Goal: Information Seeking & Learning: Learn about a topic

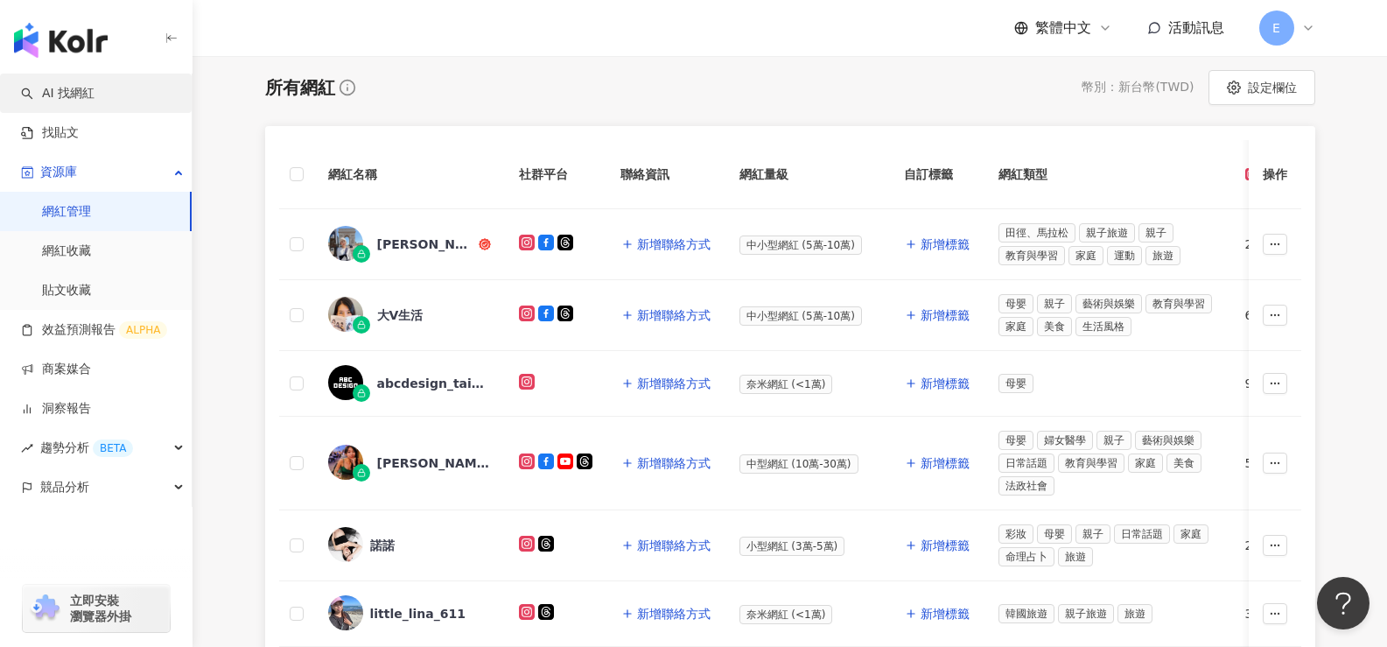
click at [94, 100] on link "AI 找網紅" at bounding box center [58, 94] width 74 height 18
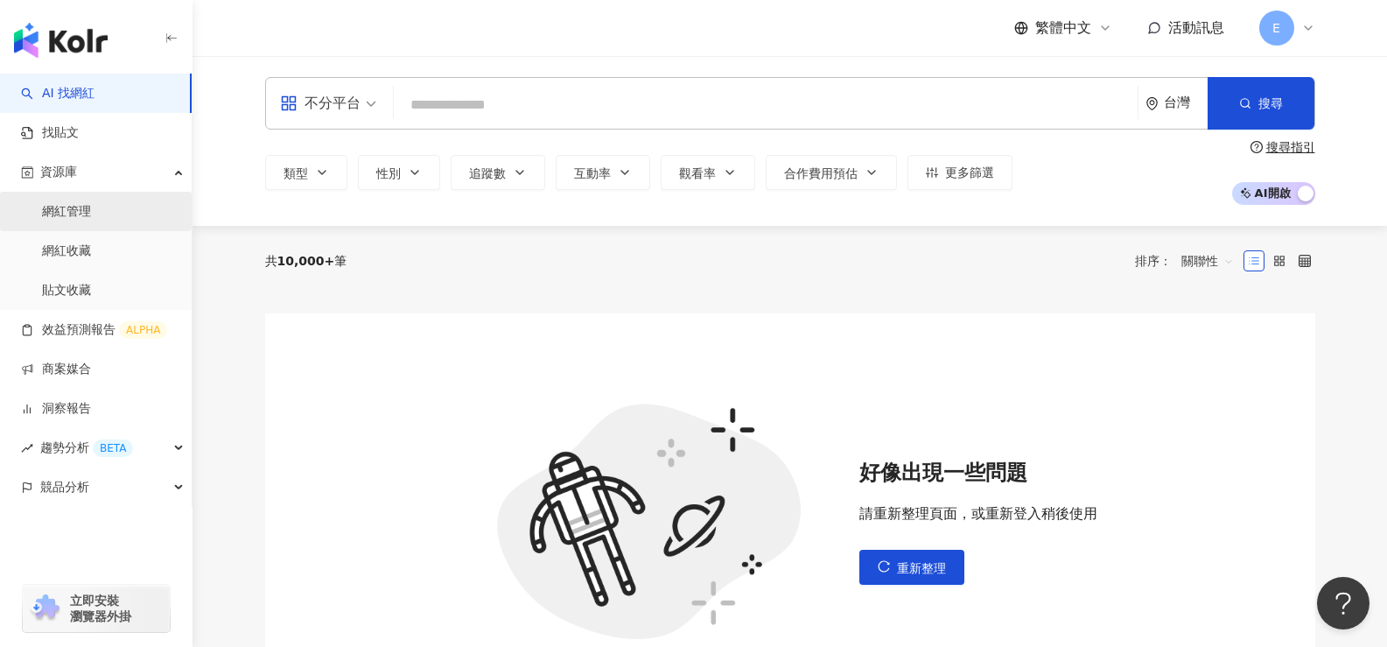
click at [91, 215] on link "網紅管理" at bounding box center [66, 212] width 49 height 18
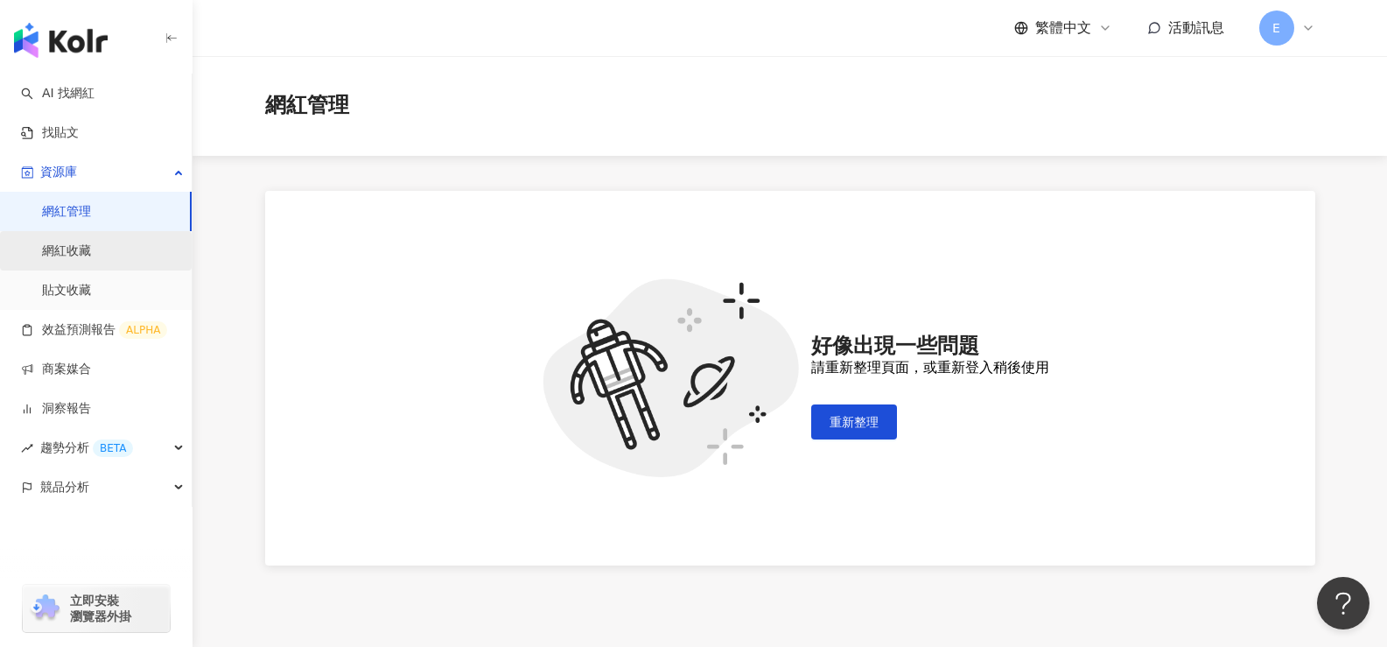
click at [91, 247] on link "網紅收藏" at bounding box center [66, 251] width 49 height 18
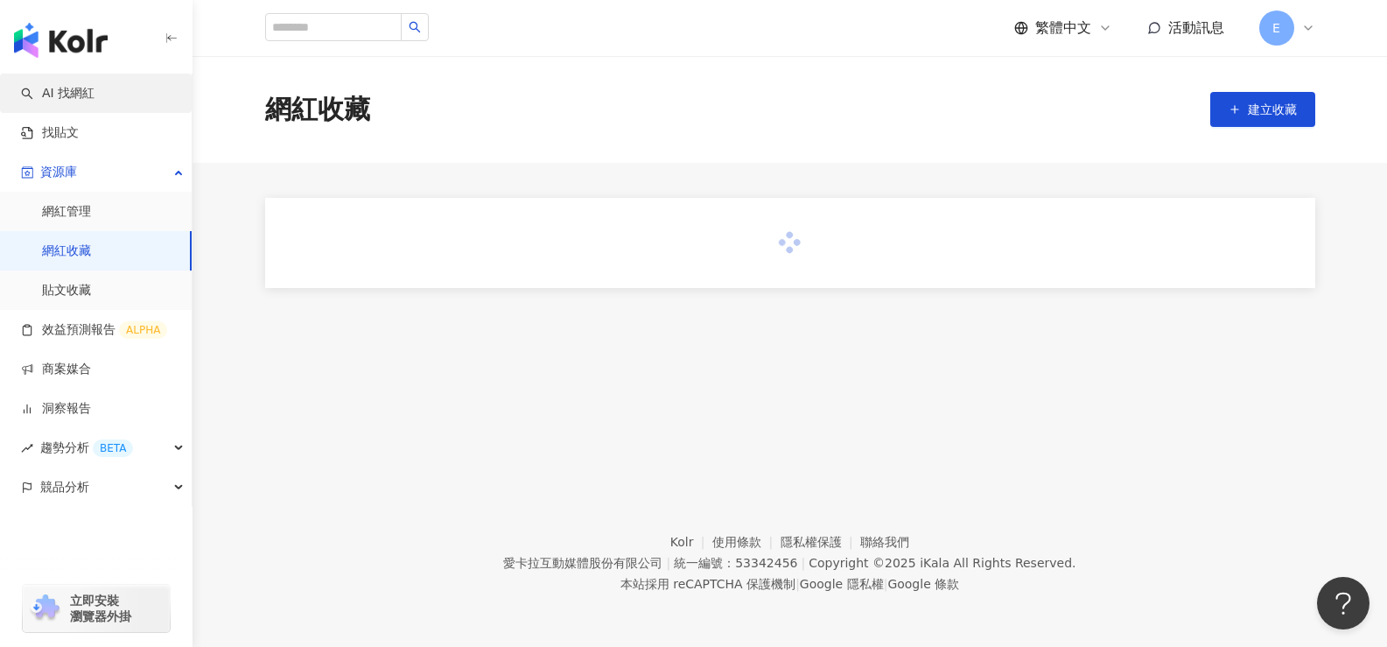
click at [82, 93] on link "AI 找網紅" at bounding box center [58, 94] width 74 height 18
click at [77, 96] on link "AI 找網紅" at bounding box center [58, 94] width 74 height 18
click at [224, 412] on div "網紅收藏 建立收藏" at bounding box center [790, 254] width 1195 height 396
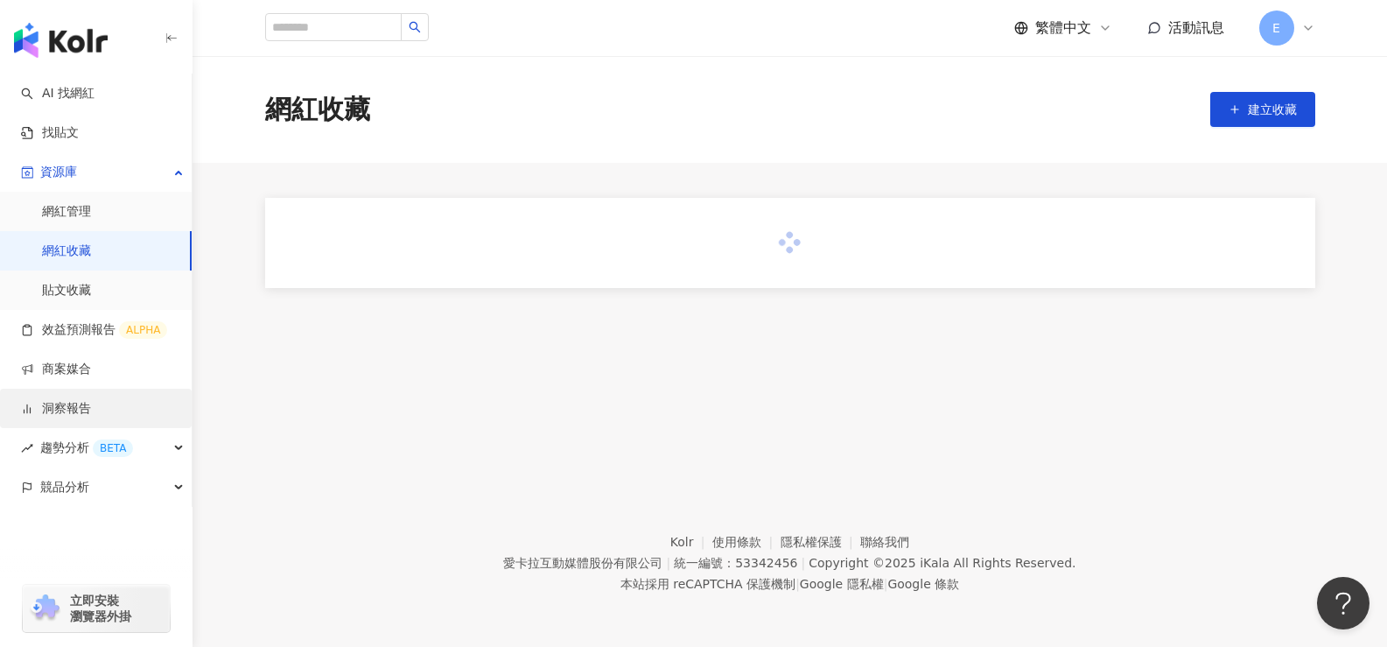
click at [91, 410] on link "洞察報告" at bounding box center [56, 409] width 70 height 18
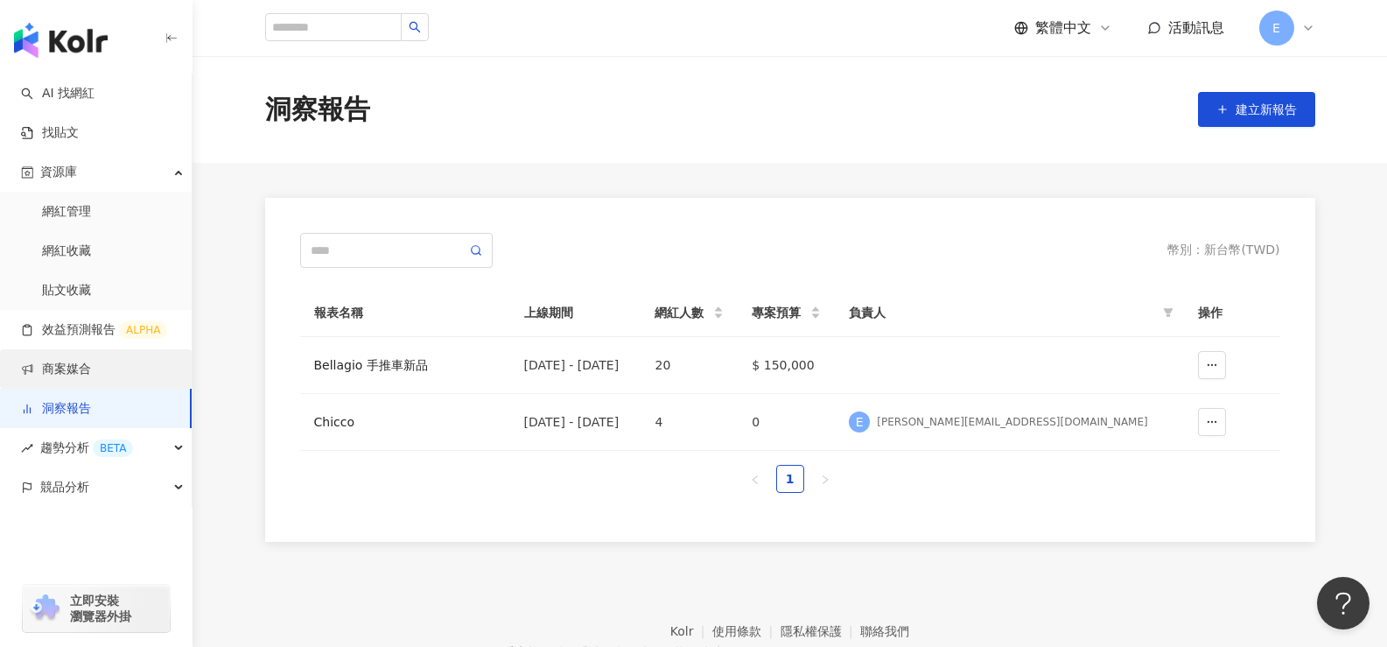
click at [91, 368] on link "商案媒合" at bounding box center [56, 370] width 70 height 18
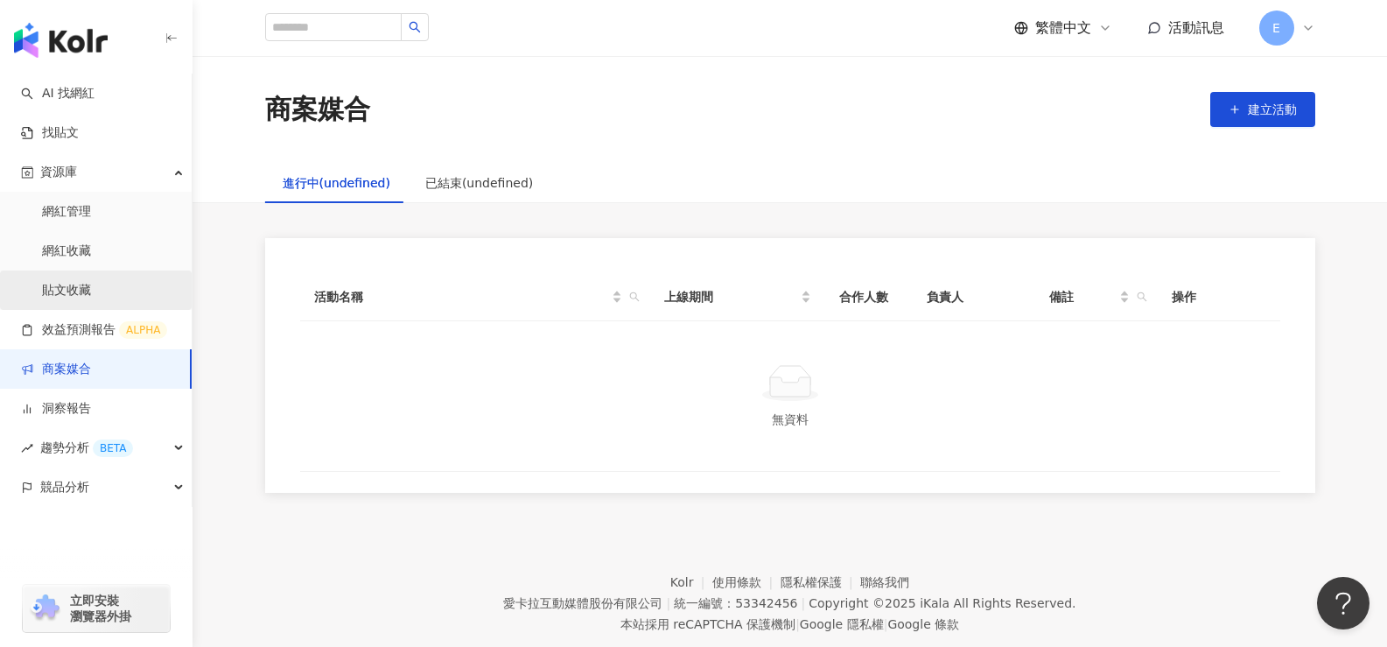
click at [91, 292] on link "貼文收藏" at bounding box center [66, 291] width 49 height 18
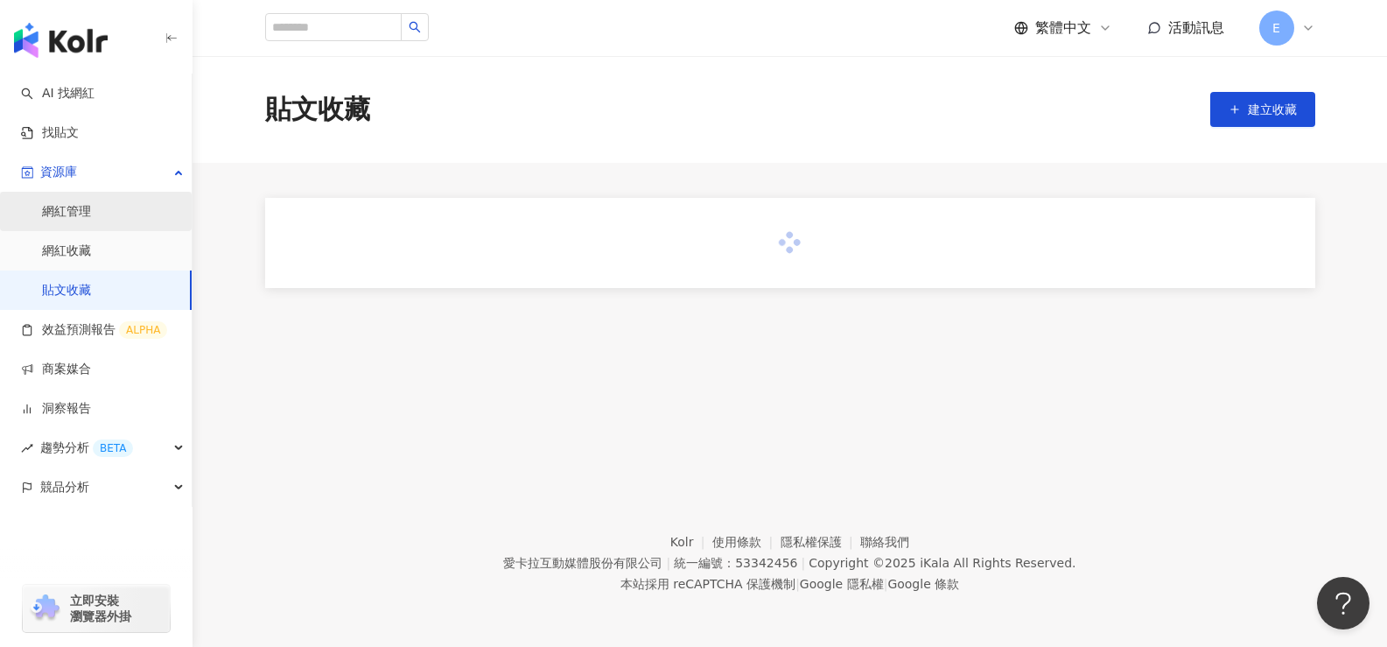
click at [91, 216] on link "網紅管理" at bounding box center [66, 212] width 49 height 18
click at [91, 260] on link "網紅收藏" at bounding box center [66, 251] width 49 height 18
click at [291, 391] on div "貼文收藏 建立收藏" at bounding box center [790, 254] width 1195 height 396
click at [382, 487] on footer "Kolr 使用條款 隱私權保護 聯絡我們 愛卡拉互動媒體股份有限公司 | 統一編號：53342456 | Copyright © 2025 iKala All…" at bounding box center [790, 549] width 1195 height 194
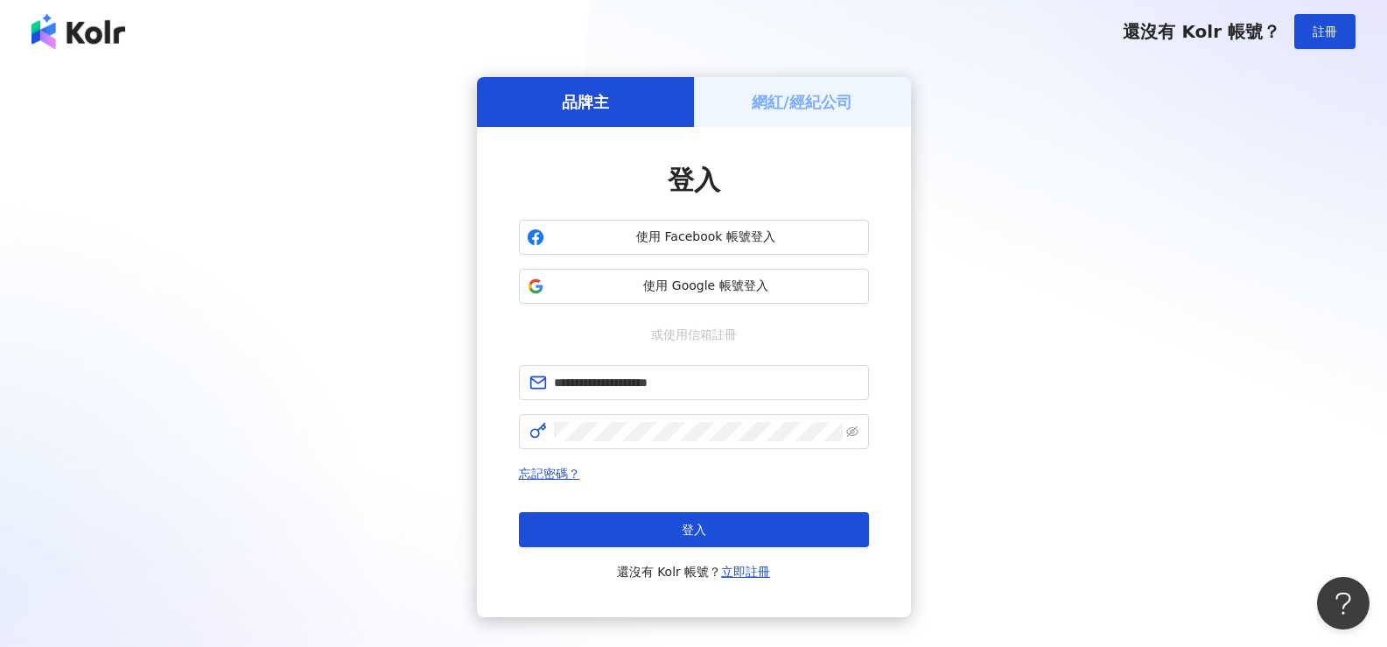
click at [699, 524] on span "登入" at bounding box center [694, 529] width 25 height 14
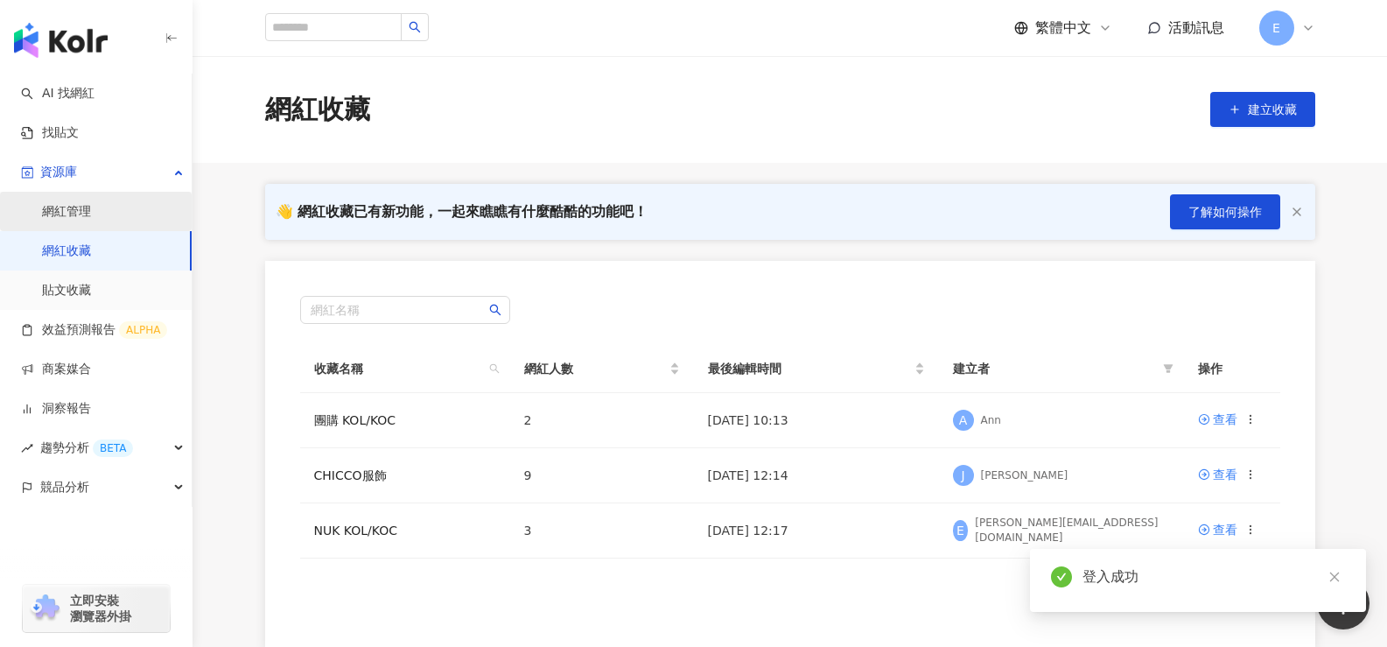
click at [91, 214] on link "網紅管理" at bounding box center [66, 212] width 49 height 18
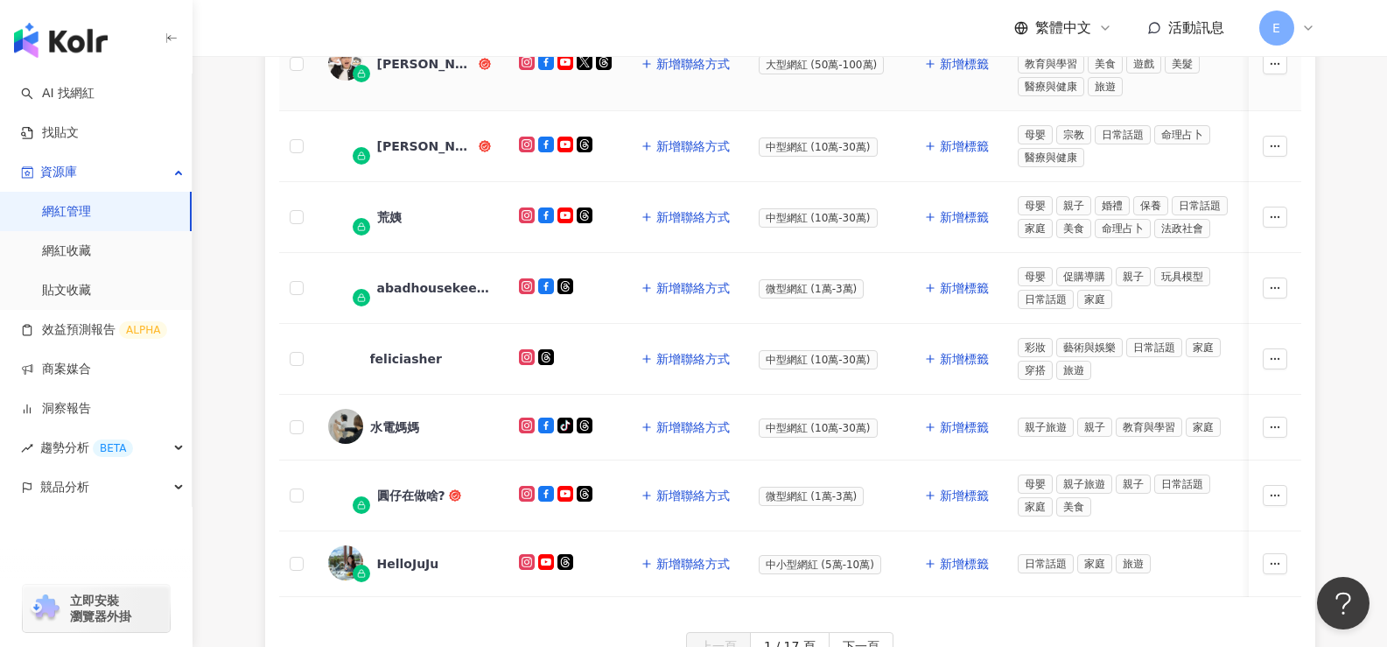
scroll to position [788, 0]
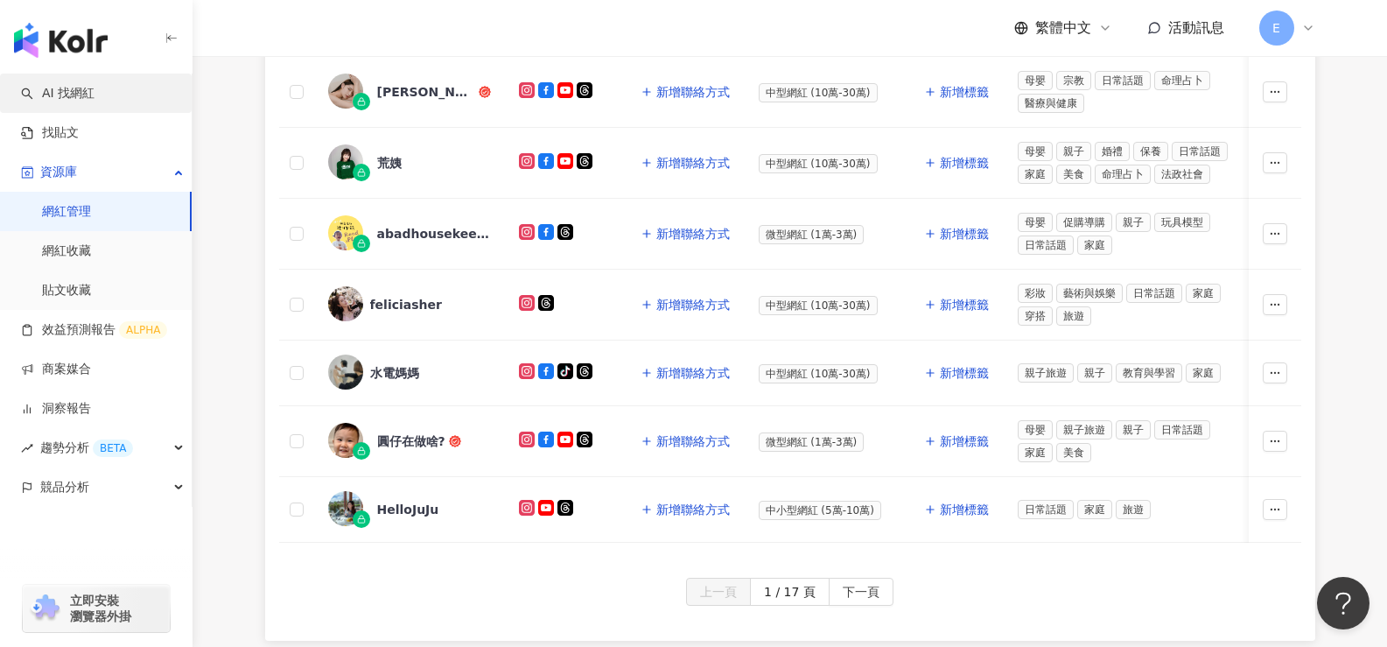
click at [74, 94] on link "AI 找網紅" at bounding box center [58, 94] width 74 height 18
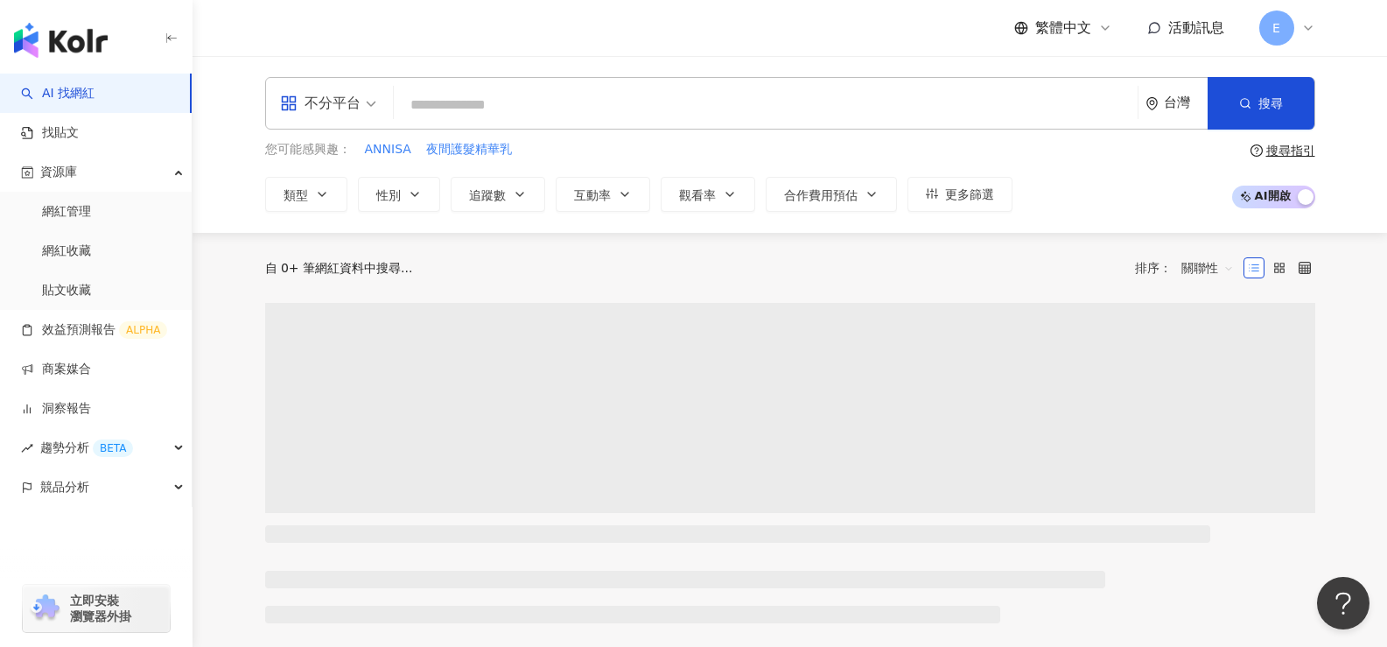
click at [480, 106] on input "search" at bounding box center [766, 104] width 730 height 33
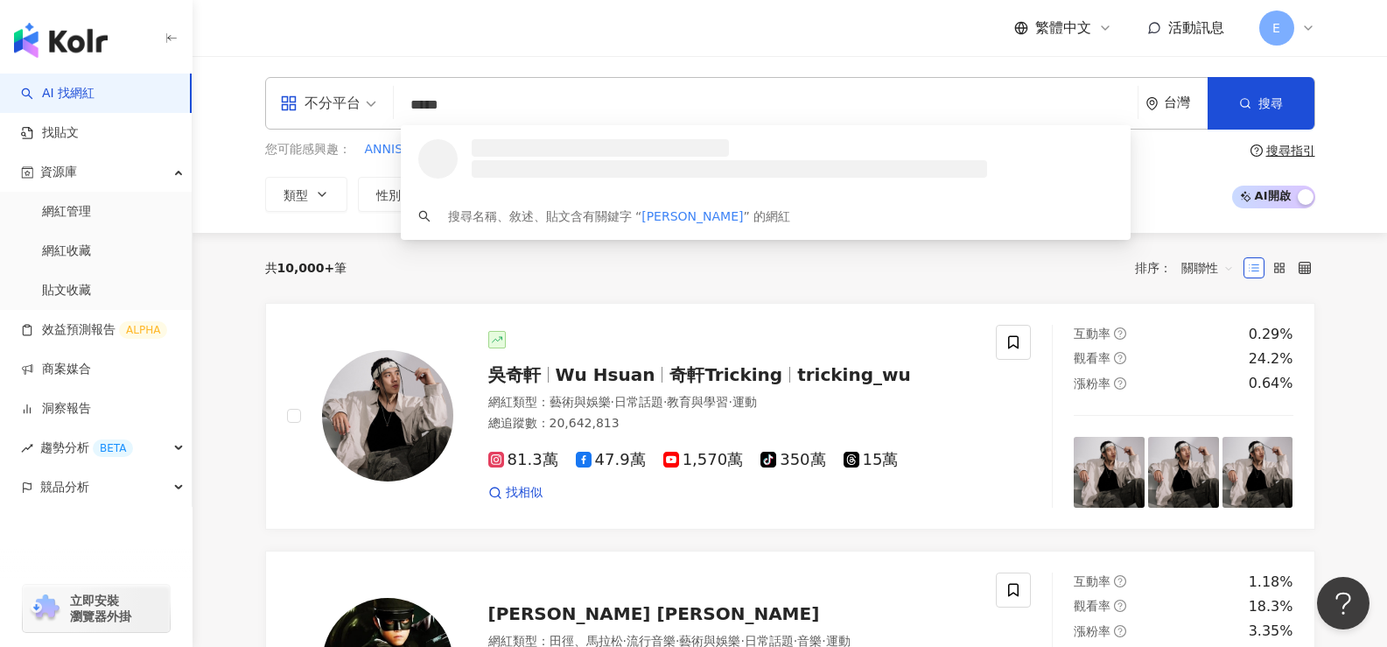
type input "****"
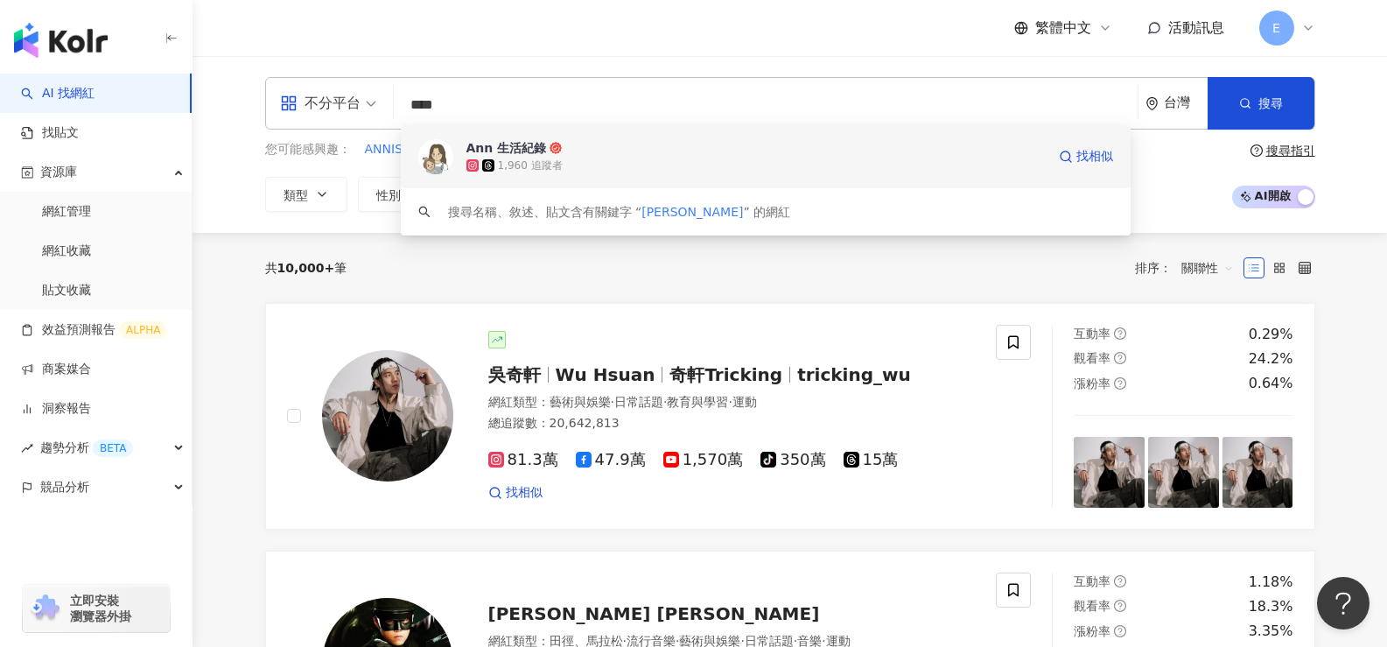
click at [568, 158] on div "1,960 追蹤者" at bounding box center [755, 166] width 579 height 18
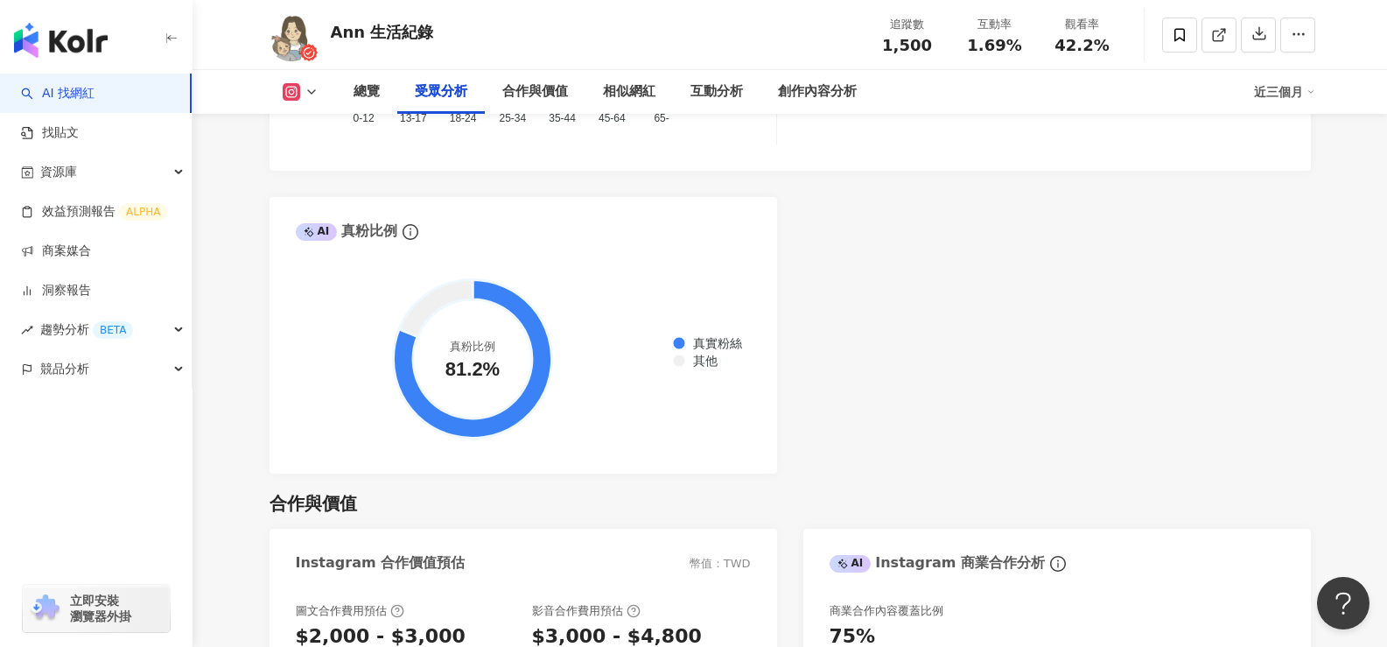
scroll to position [2013, 0]
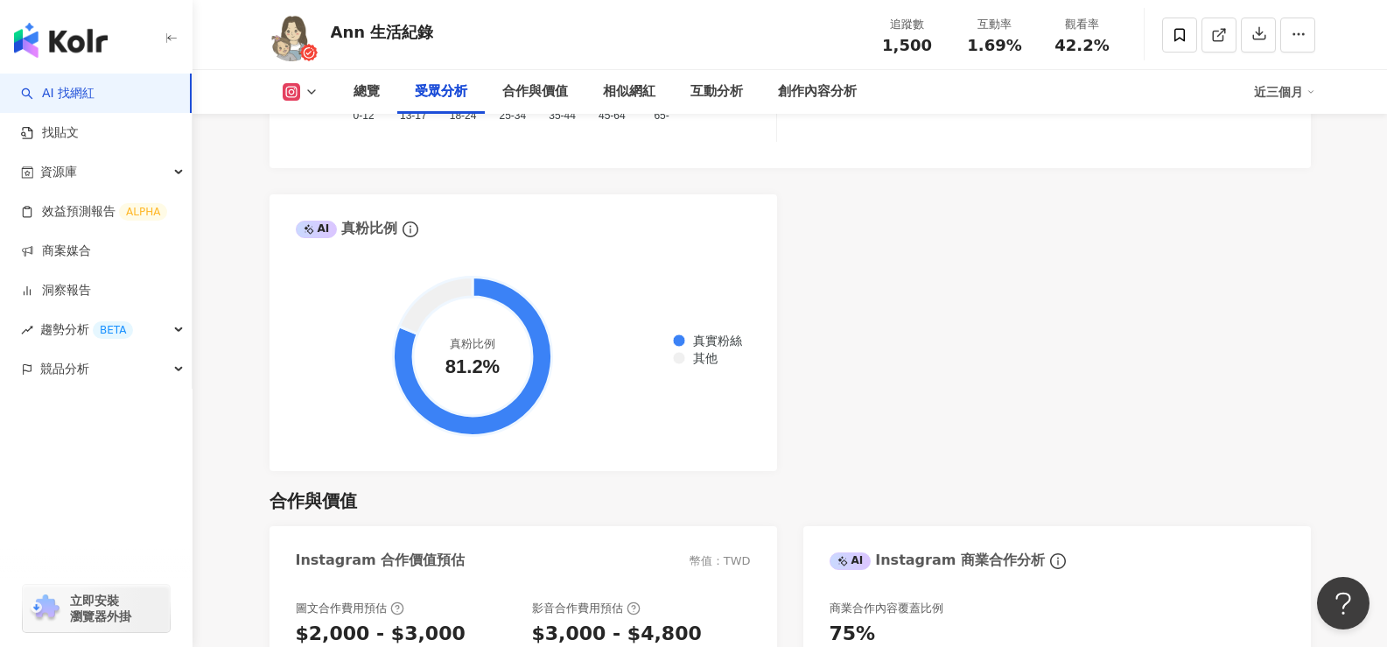
click at [887, 389] on div "AI Instagram 受眾樣貌分析 受眾主要性別 女性 90.8% 受眾主要年齡 25-34 歲 47.6% 受眾年齡及性別分布 男性 女性 50% 50…" at bounding box center [790, 61] width 1041 height 820
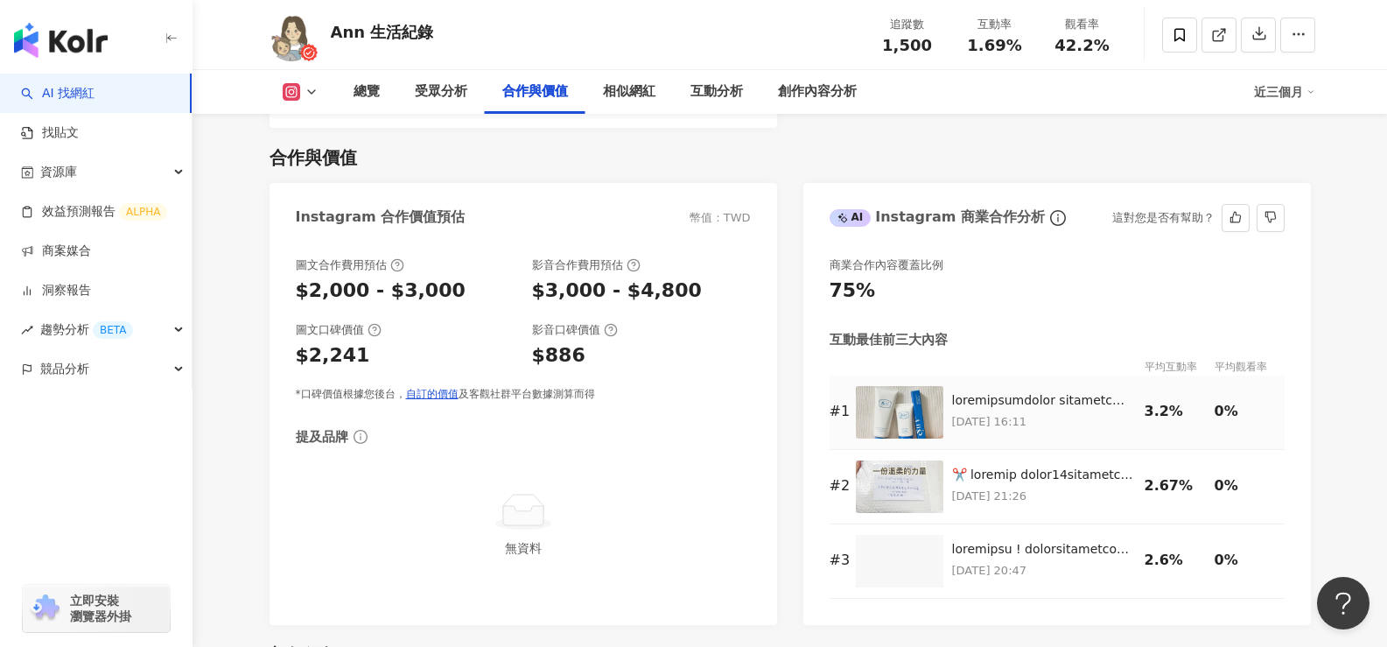
scroll to position [2363, 0]
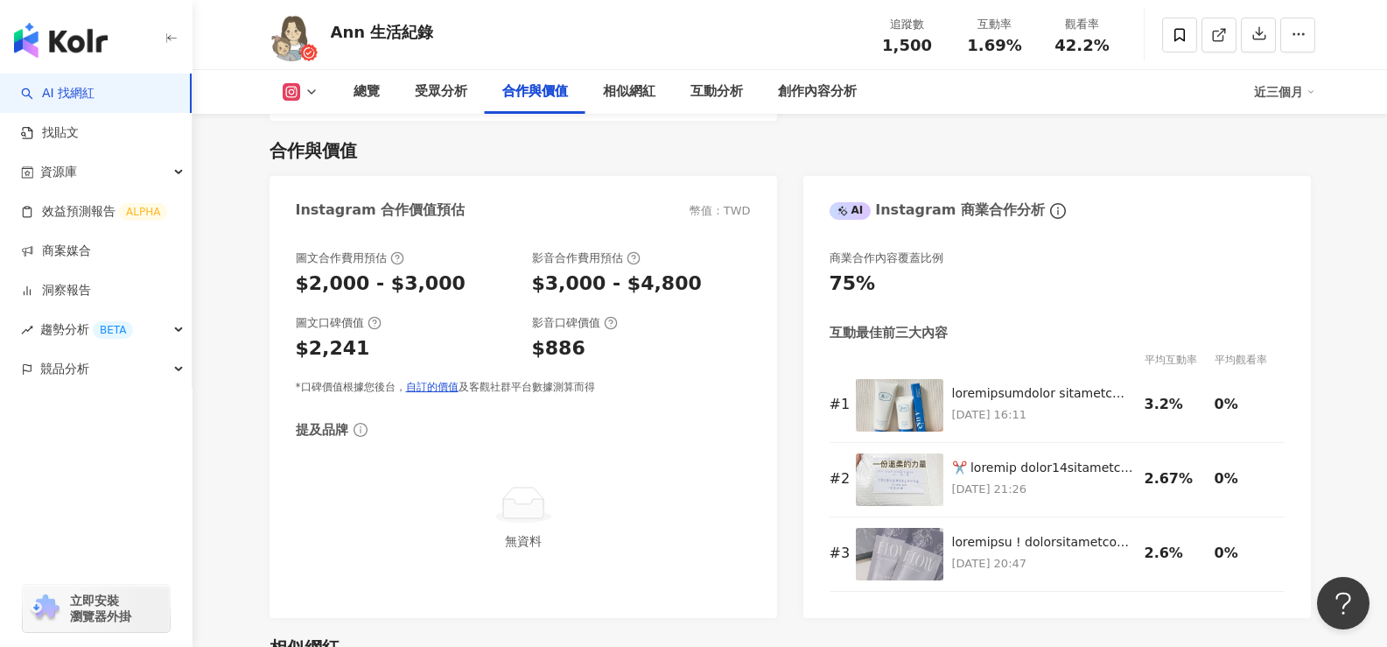
click at [788, 456] on div "Instagram 合作價值預估 幣值：TWD 圖文合作費用預估 $2,000 - $3,000 影音合作費用預估 $3,000 - $4,800 圖文口碑價…" at bounding box center [790, 397] width 1041 height 442
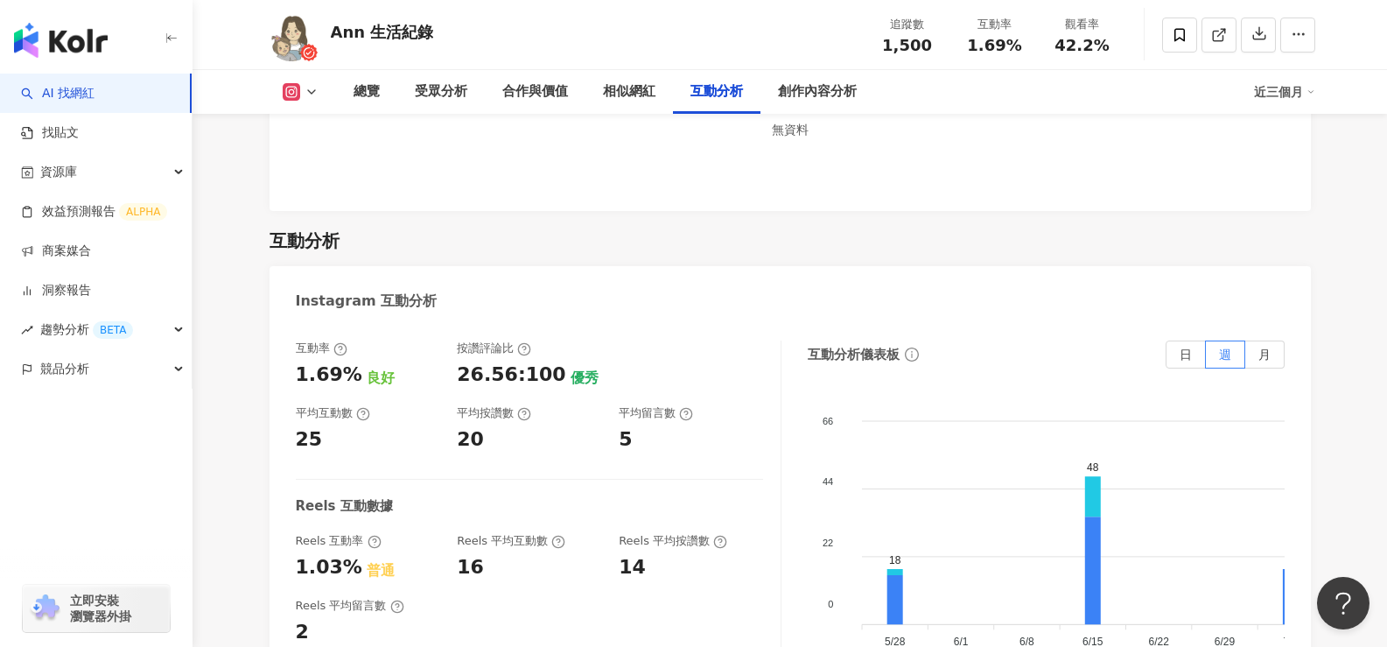
scroll to position [3500, 0]
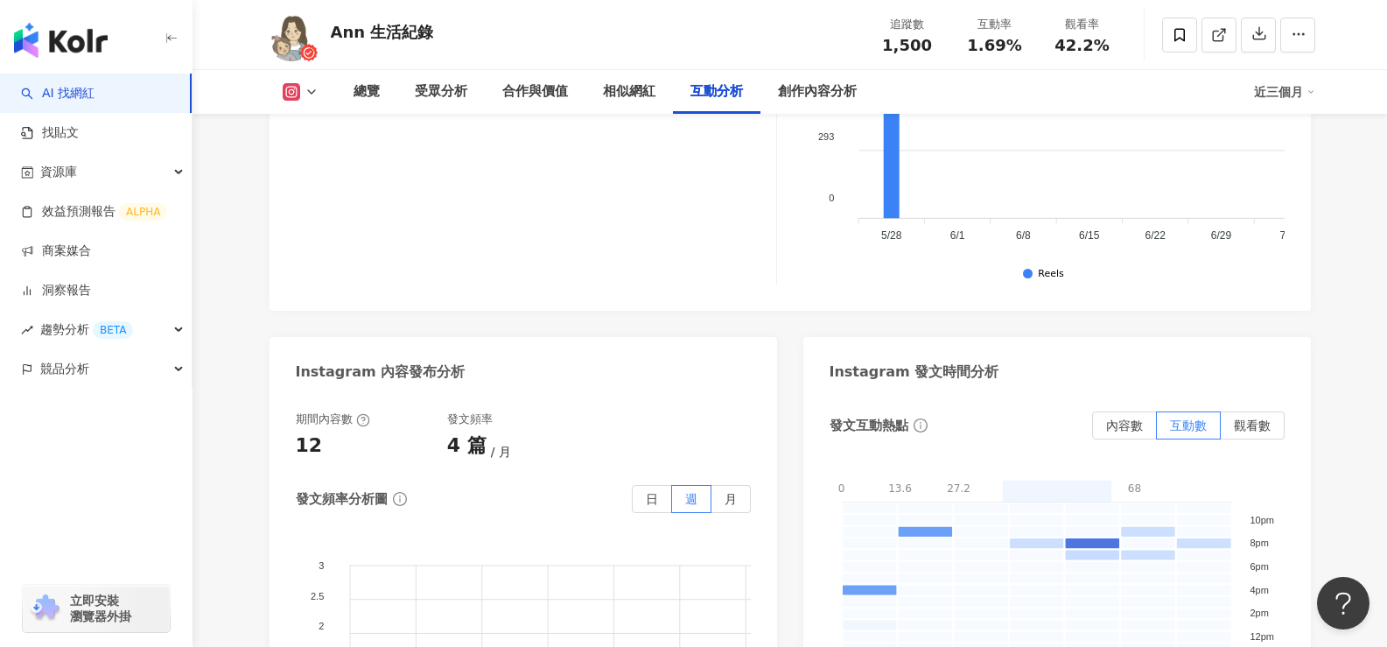
scroll to position [4463, 0]
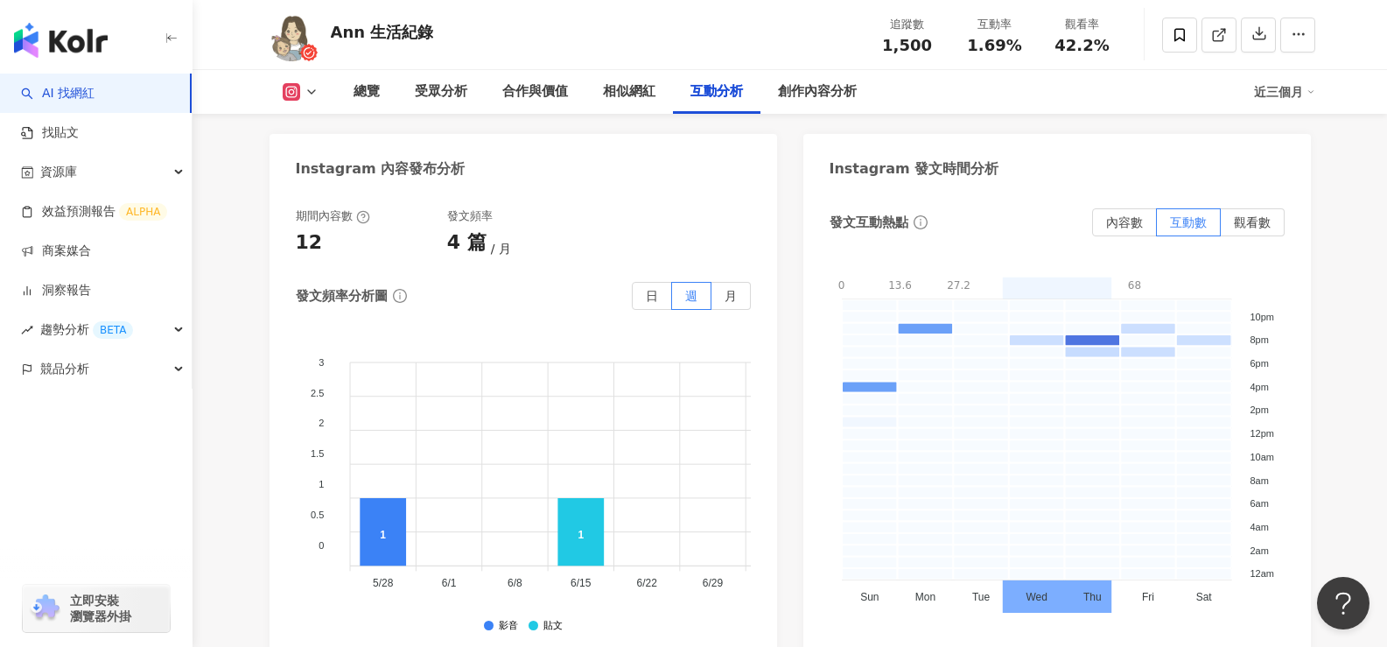
click at [1128, 220] on span "內容數" at bounding box center [1124, 222] width 37 height 14
click at [1267, 221] on span "觀看數" at bounding box center [1252, 222] width 37 height 14
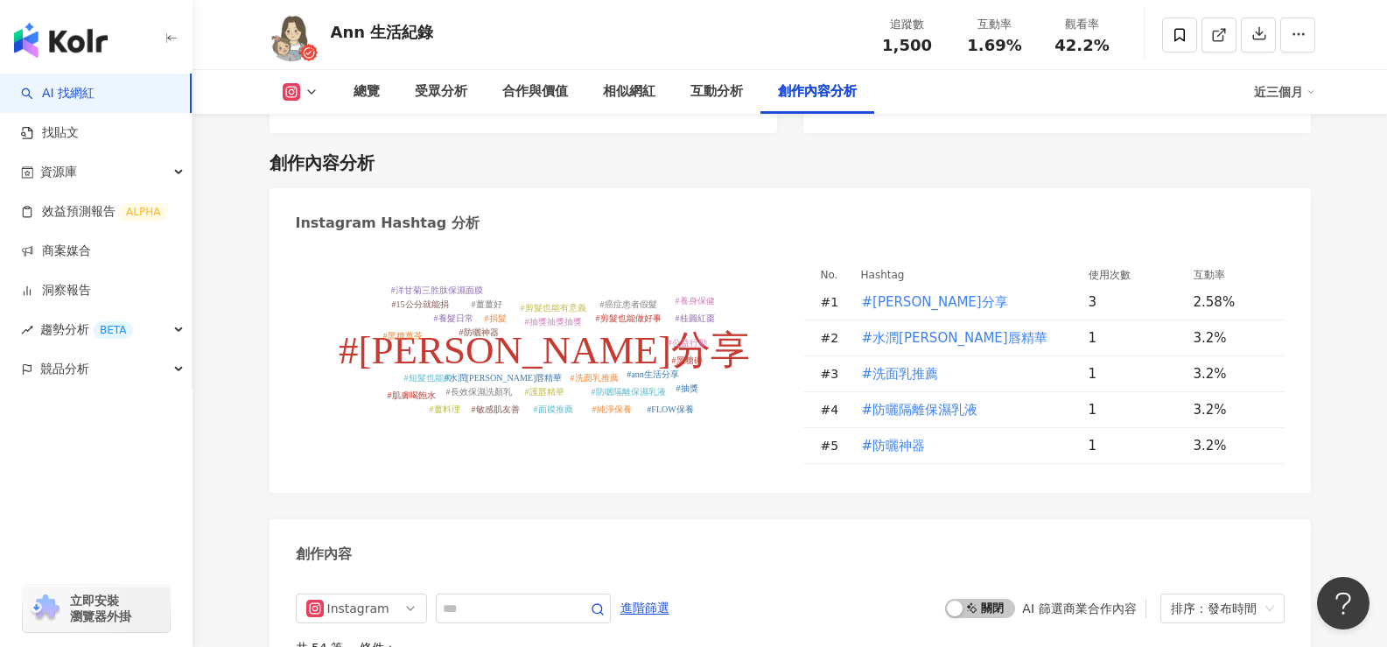
scroll to position [5338, 0]
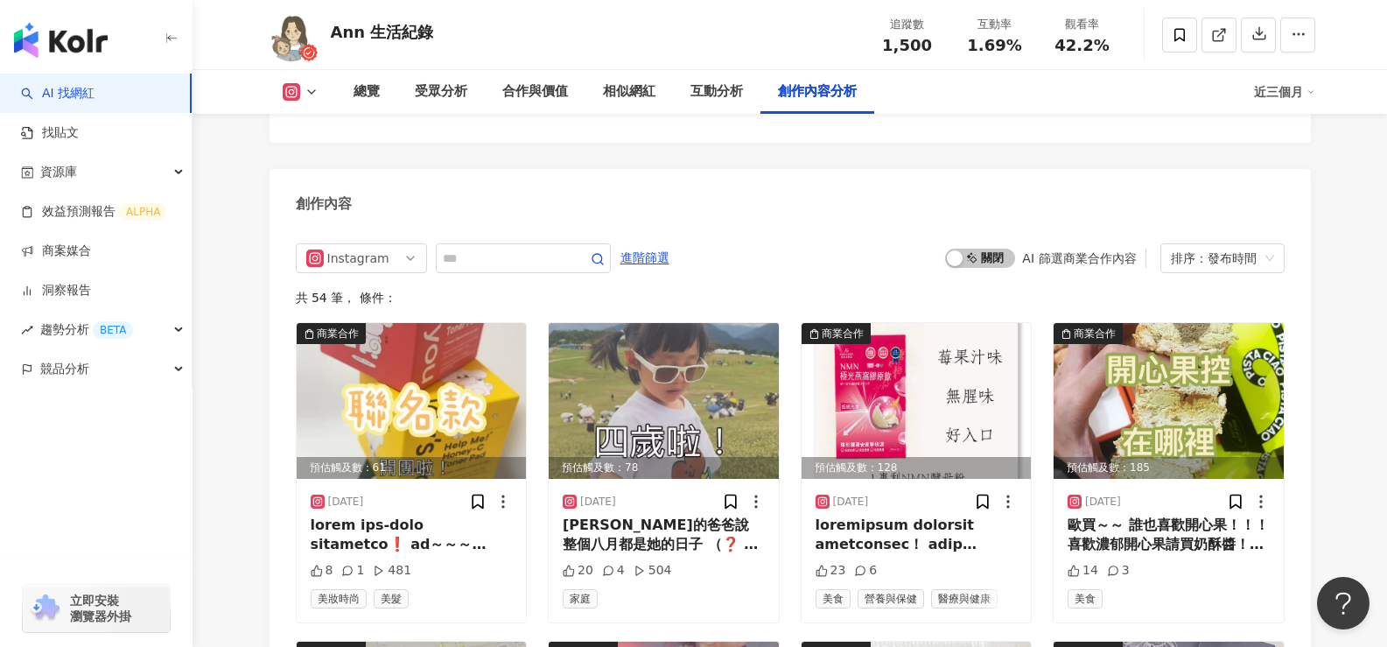
click at [95, 91] on link "AI 找網紅" at bounding box center [58, 94] width 74 height 18
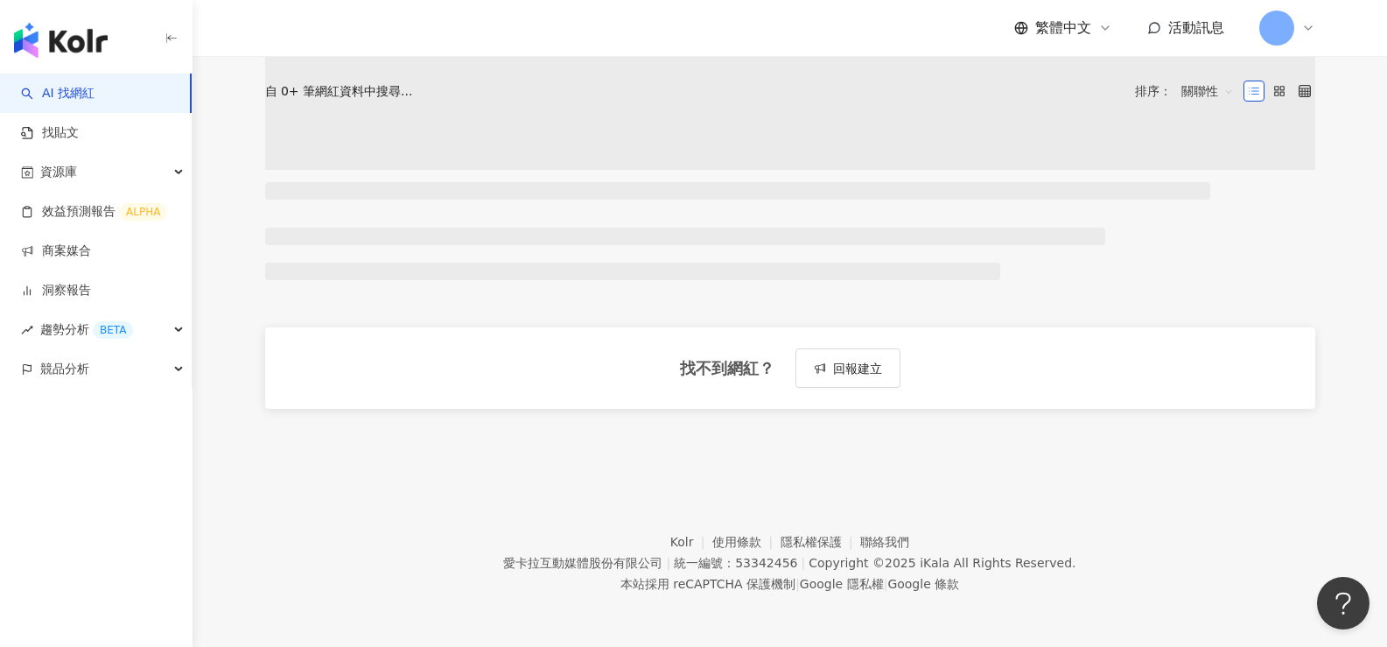
click at [129, 181] on div "資源庫" at bounding box center [96, 171] width 192 height 39
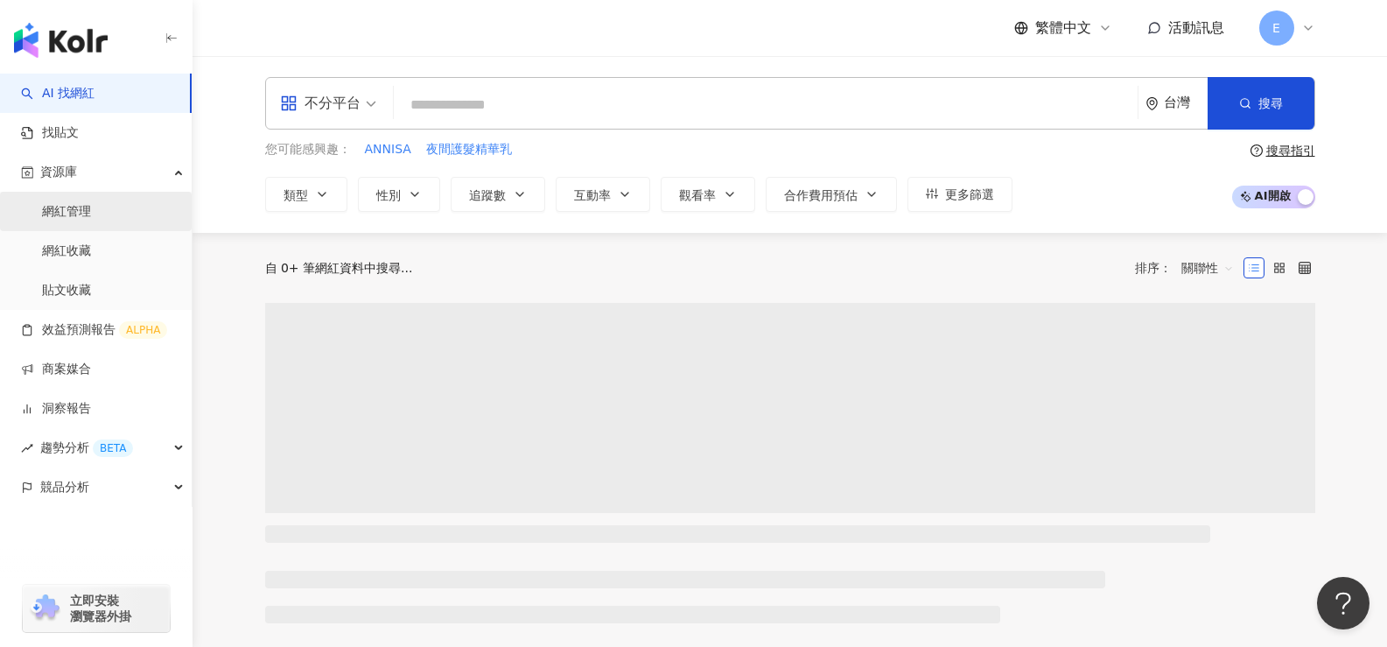
click at [91, 221] on link "網紅管理" at bounding box center [66, 212] width 49 height 18
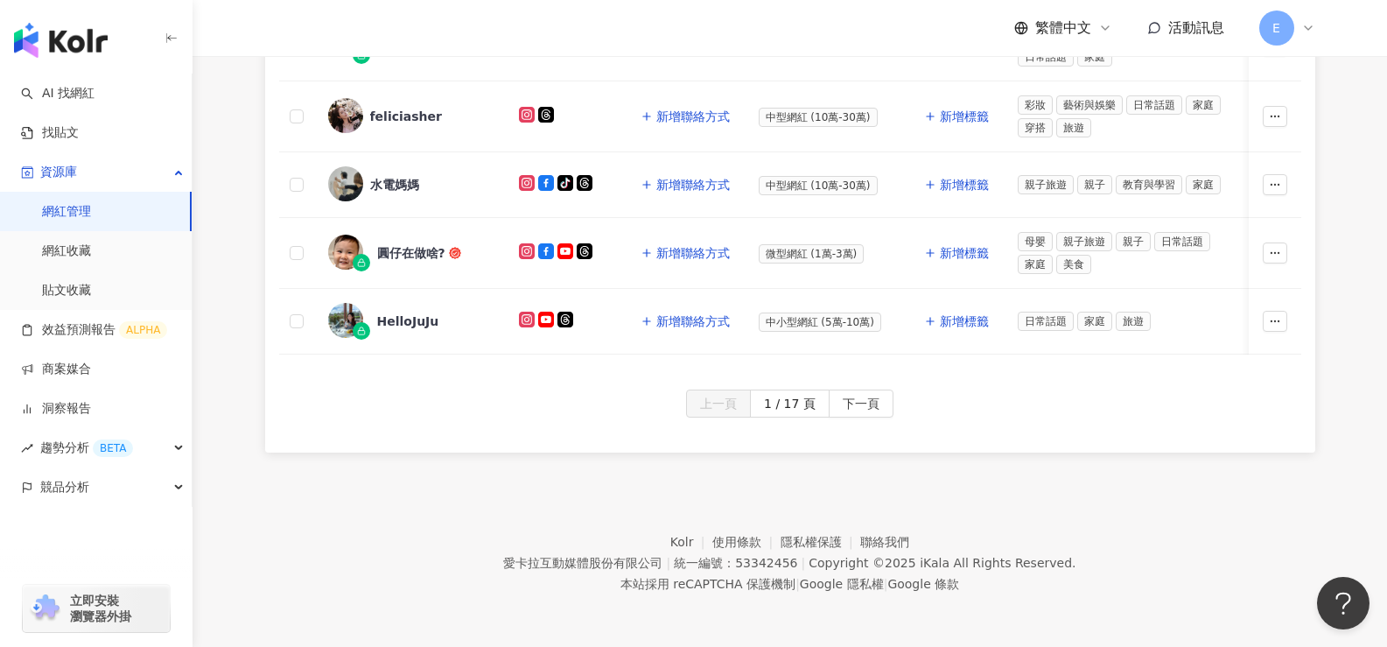
scroll to position [986, 0]
click at [850, 401] on span "下一頁" at bounding box center [861, 404] width 37 height 28
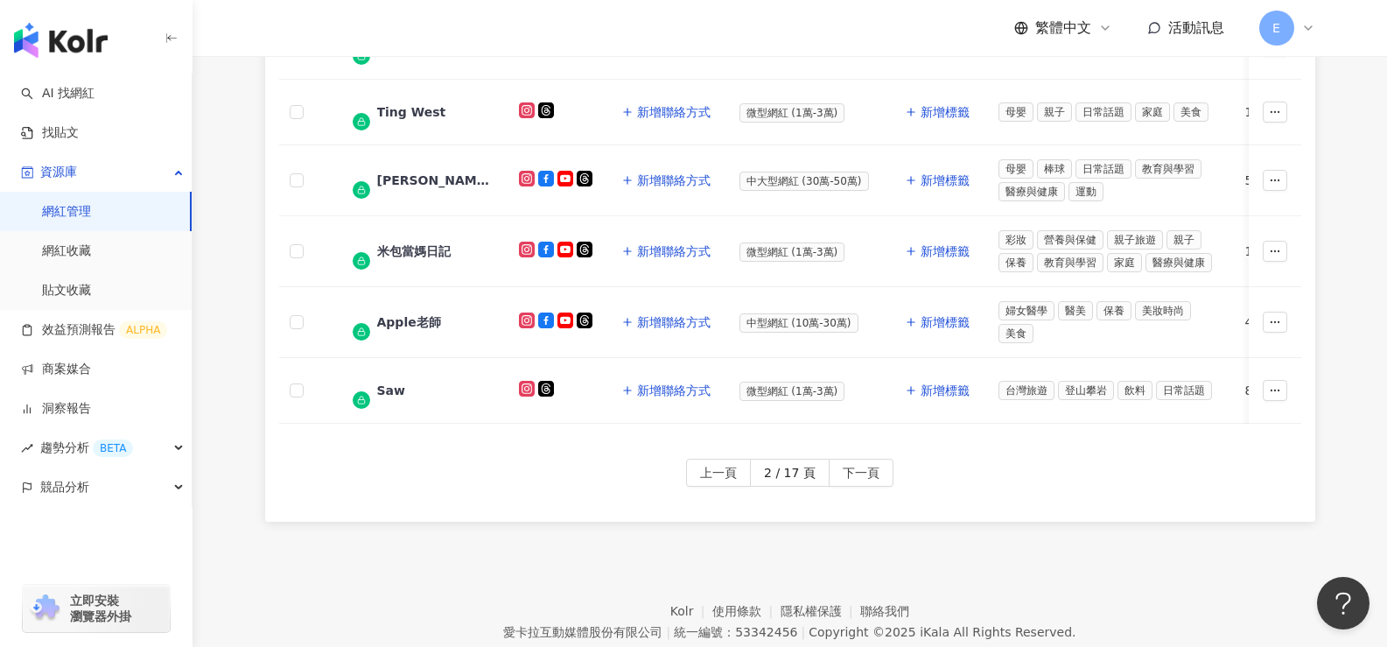
scroll to position [875, 0]
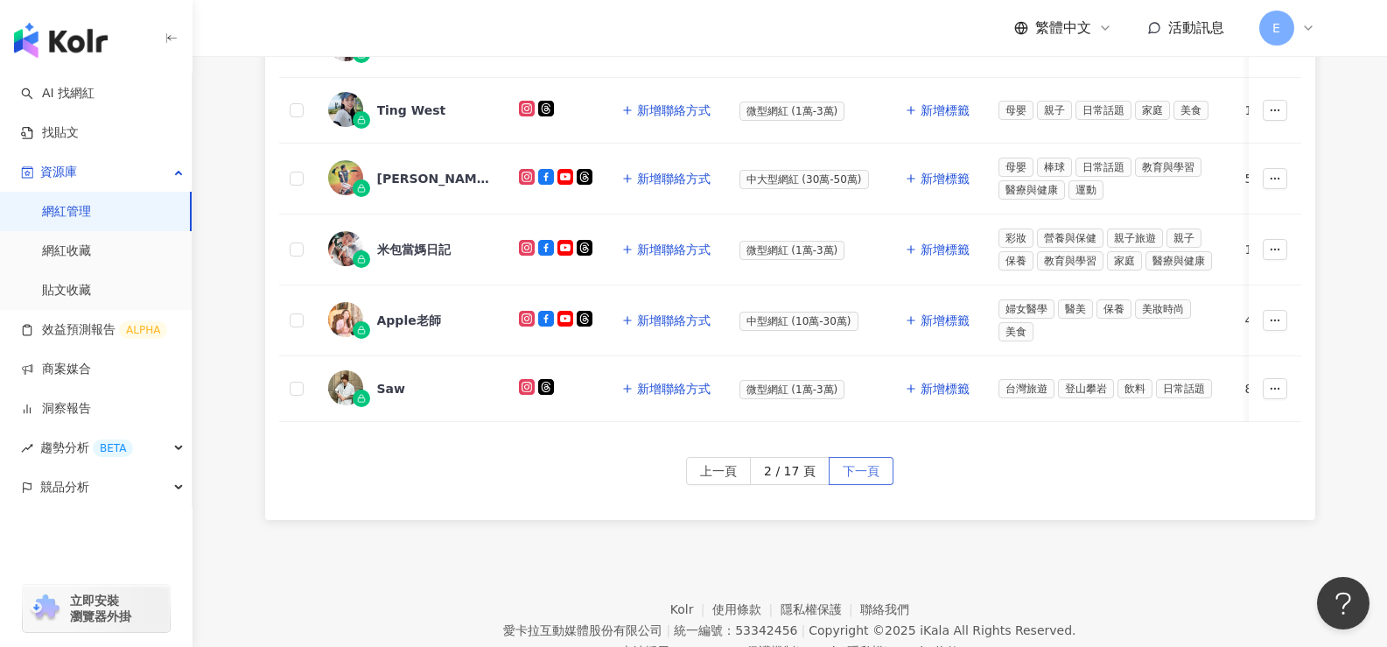
click at [868, 478] on span "下一頁" at bounding box center [861, 472] width 37 height 28
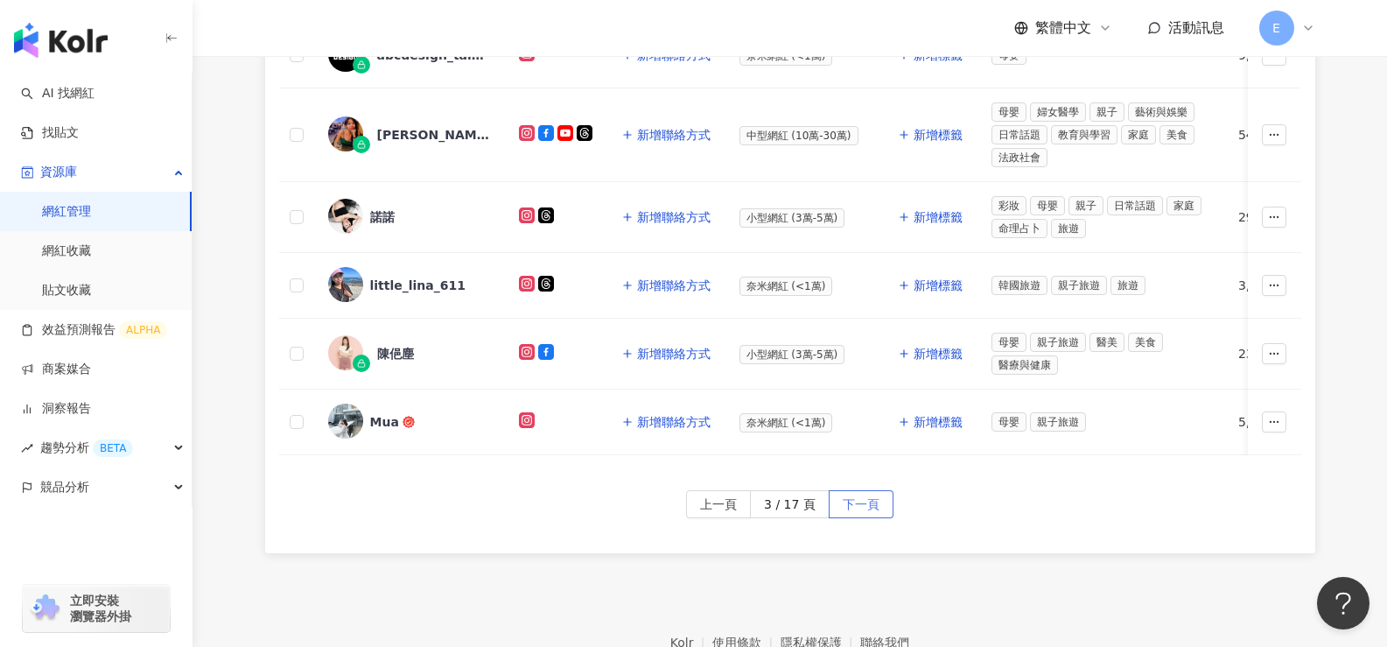
click at [868, 506] on span "下一頁" at bounding box center [861, 505] width 37 height 28
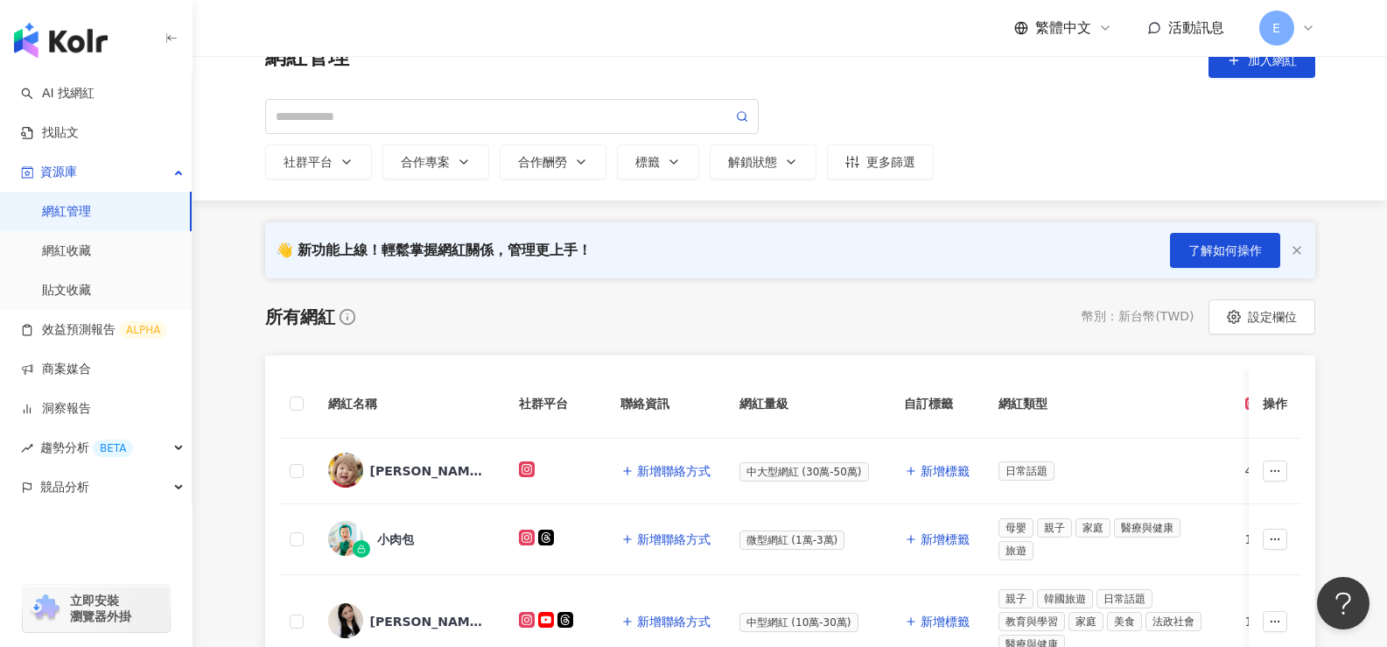
scroll to position [0, 0]
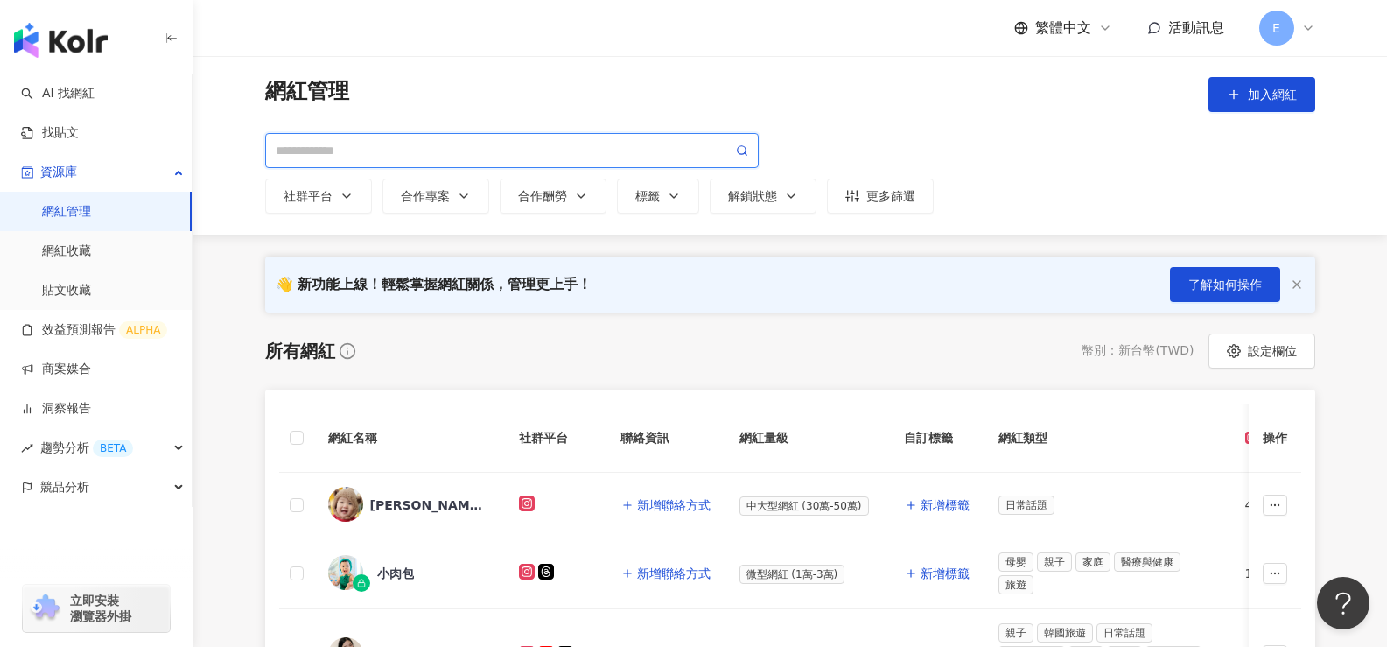
click at [500, 158] on input "search" at bounding box center [504, 150] width 457 height 19
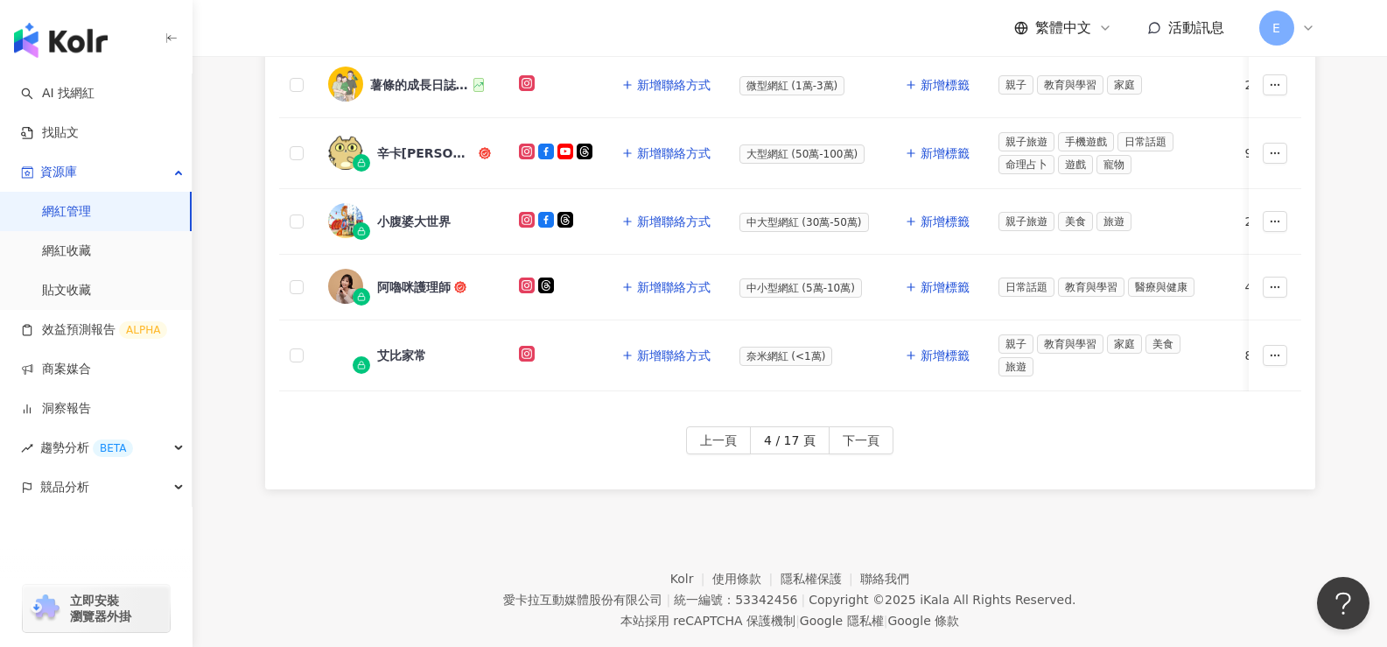
scroll to position [963, 0]
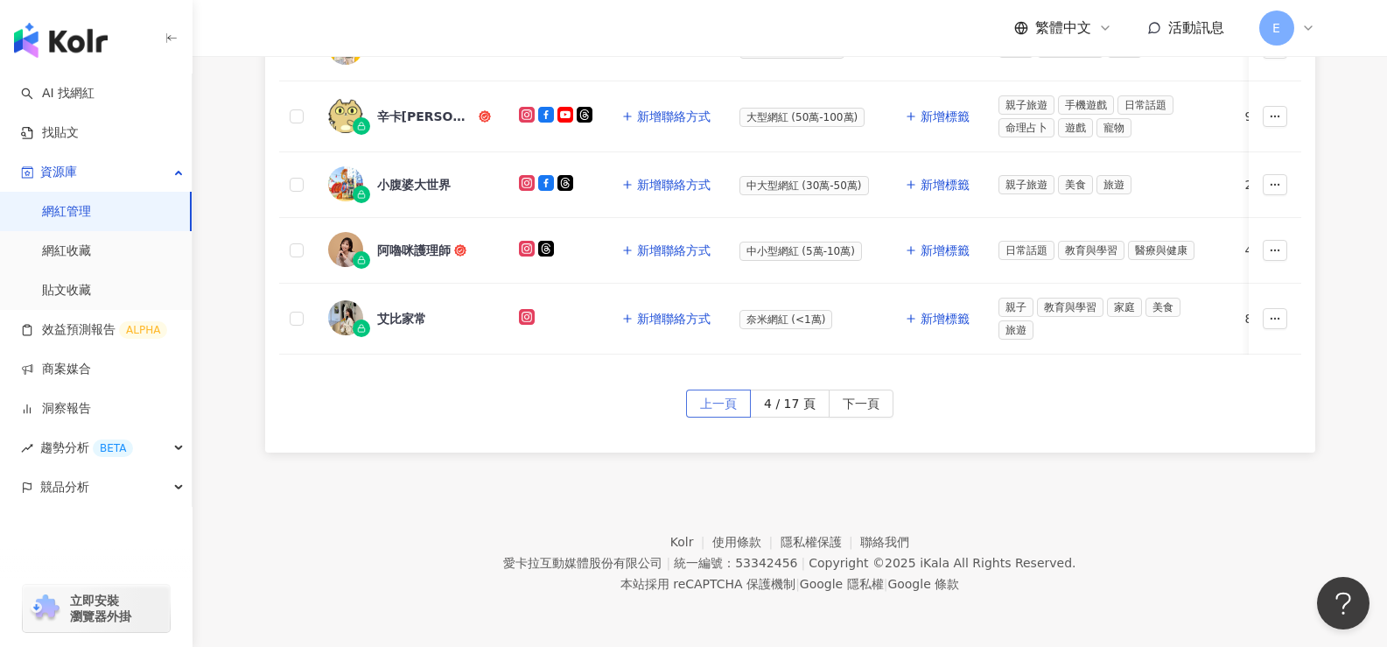
click at [720, 417] on span "上一頁" at bounding box center [718, 404] width 37 height 28
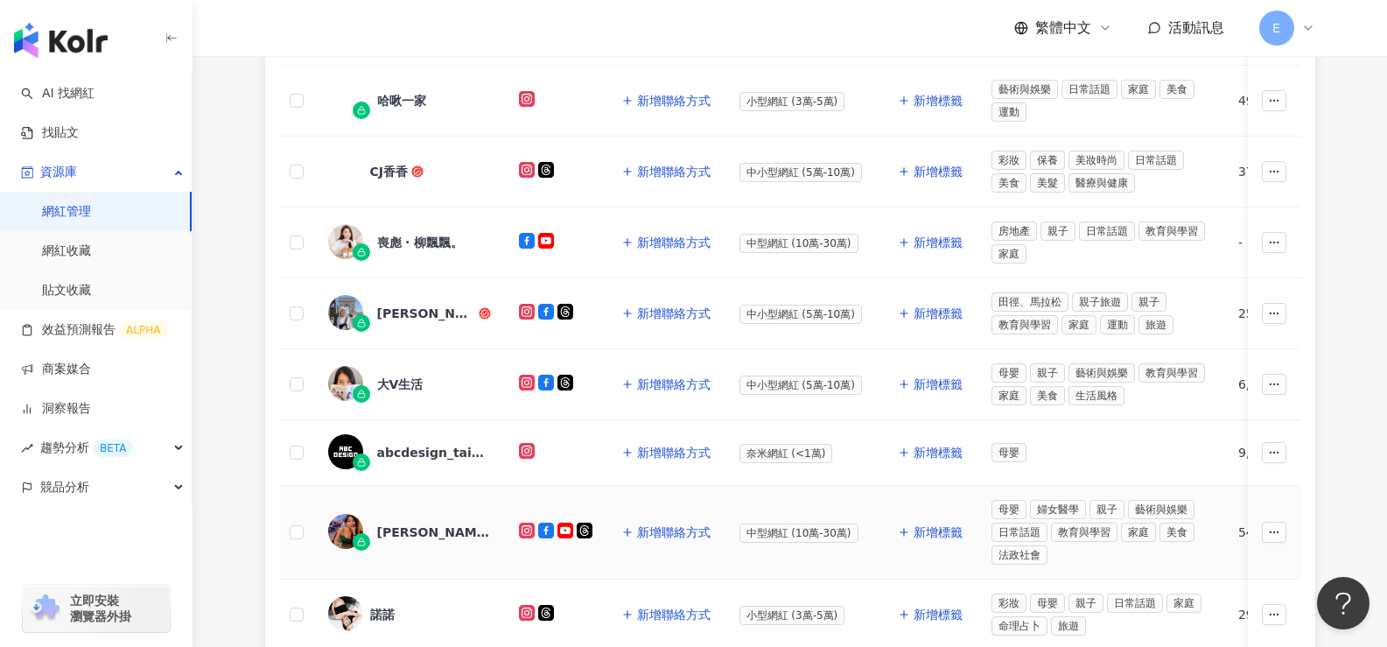
scroll to position [788, 0]
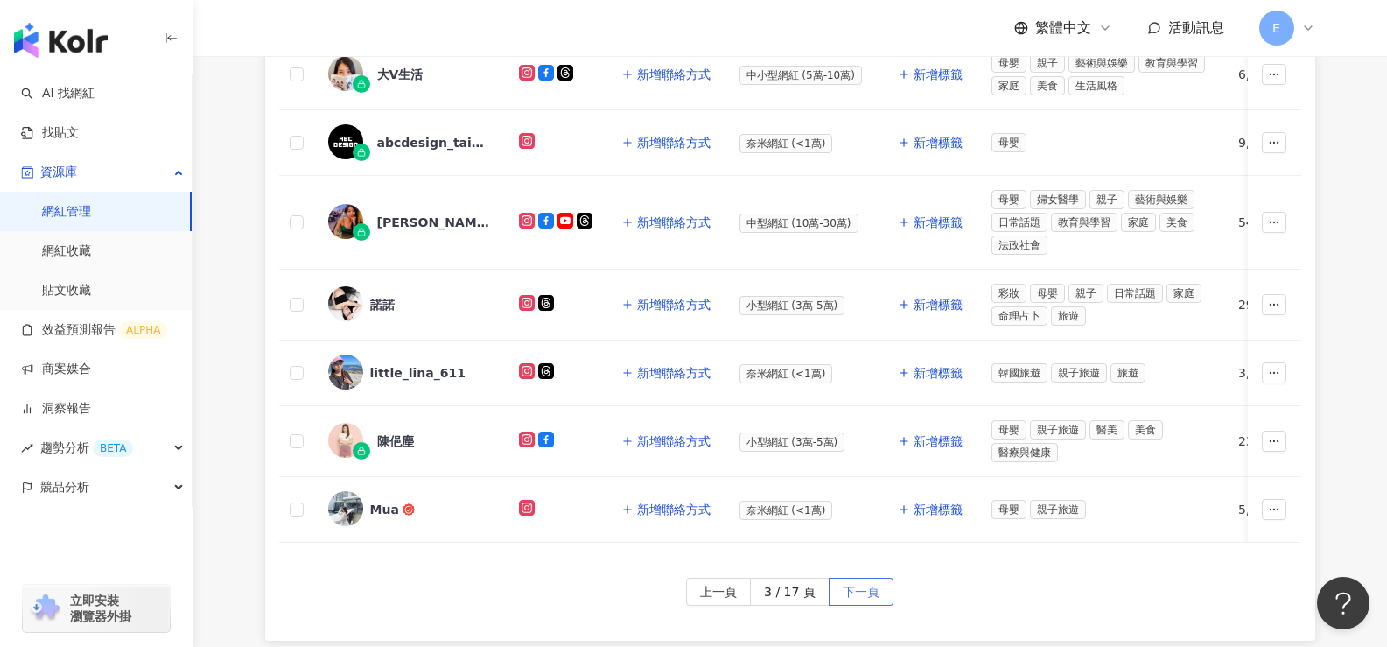
click at [858, 597] on span "下一頁" at bounding box center [861, 592] width 37 height 28
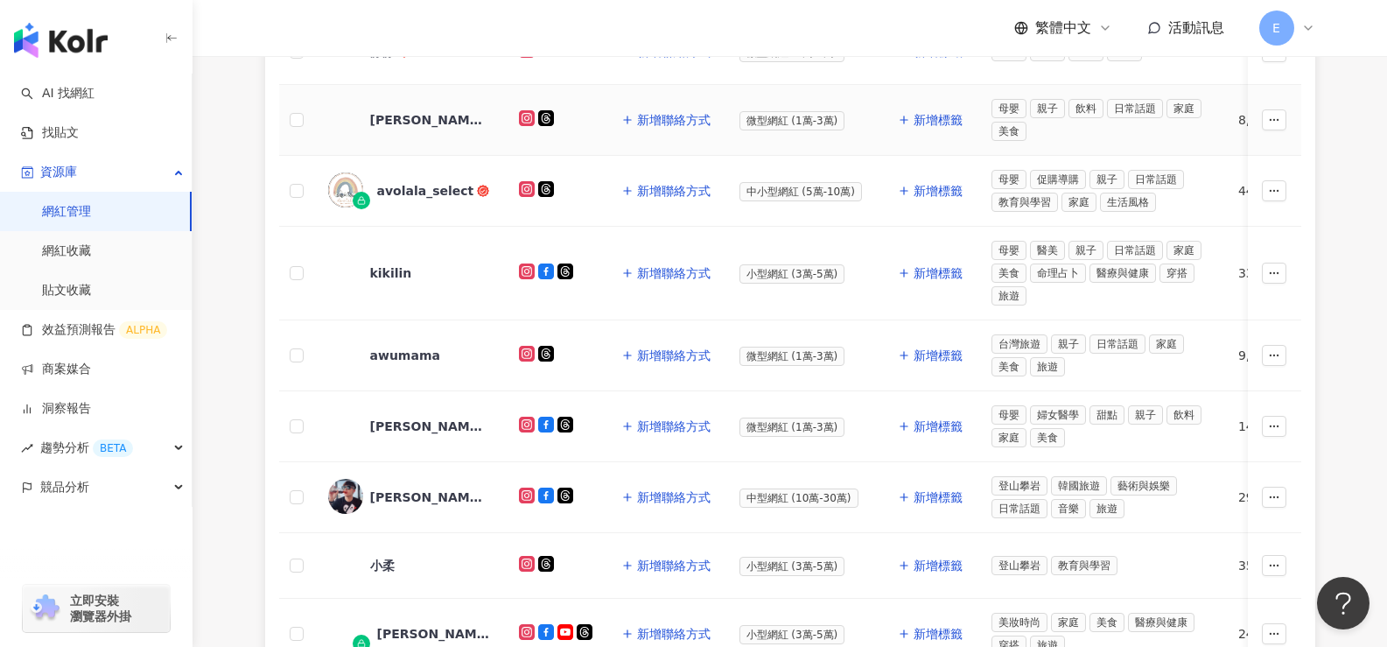
scroll to position [875, 0]
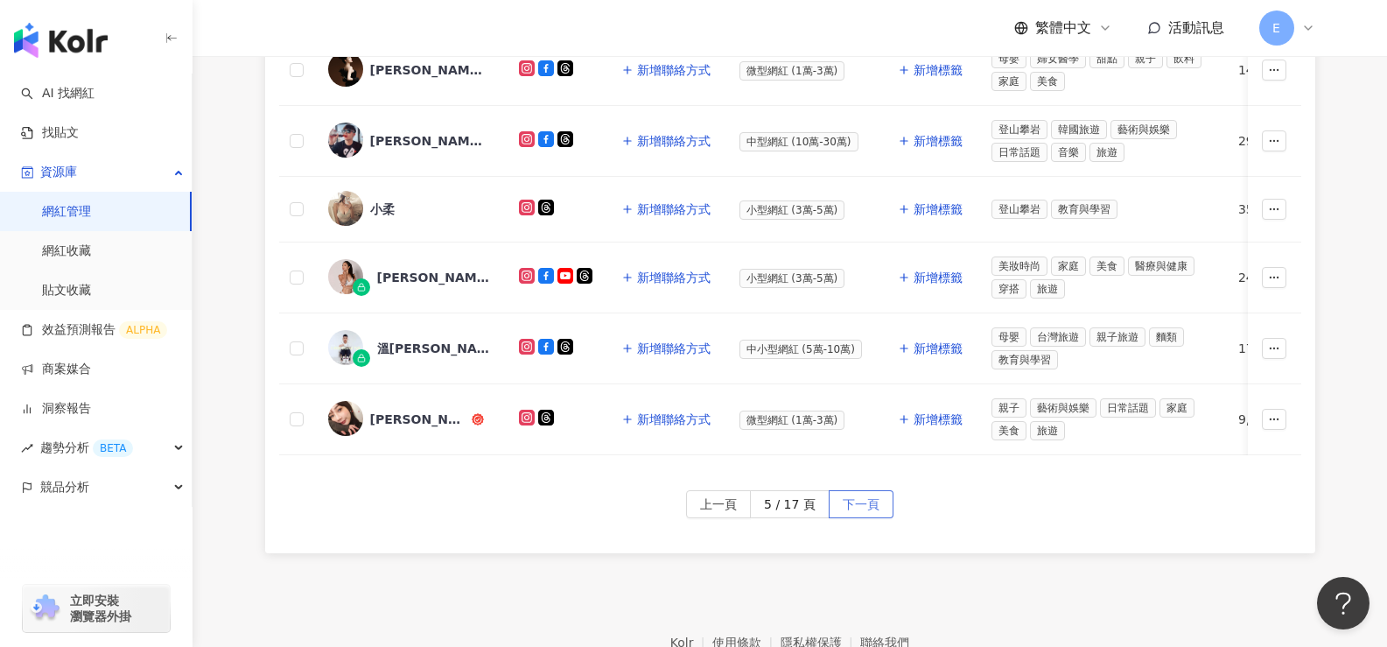
click at [872, 512] on span "下一頁" at bounding box center [861, 505] width 37 height 28
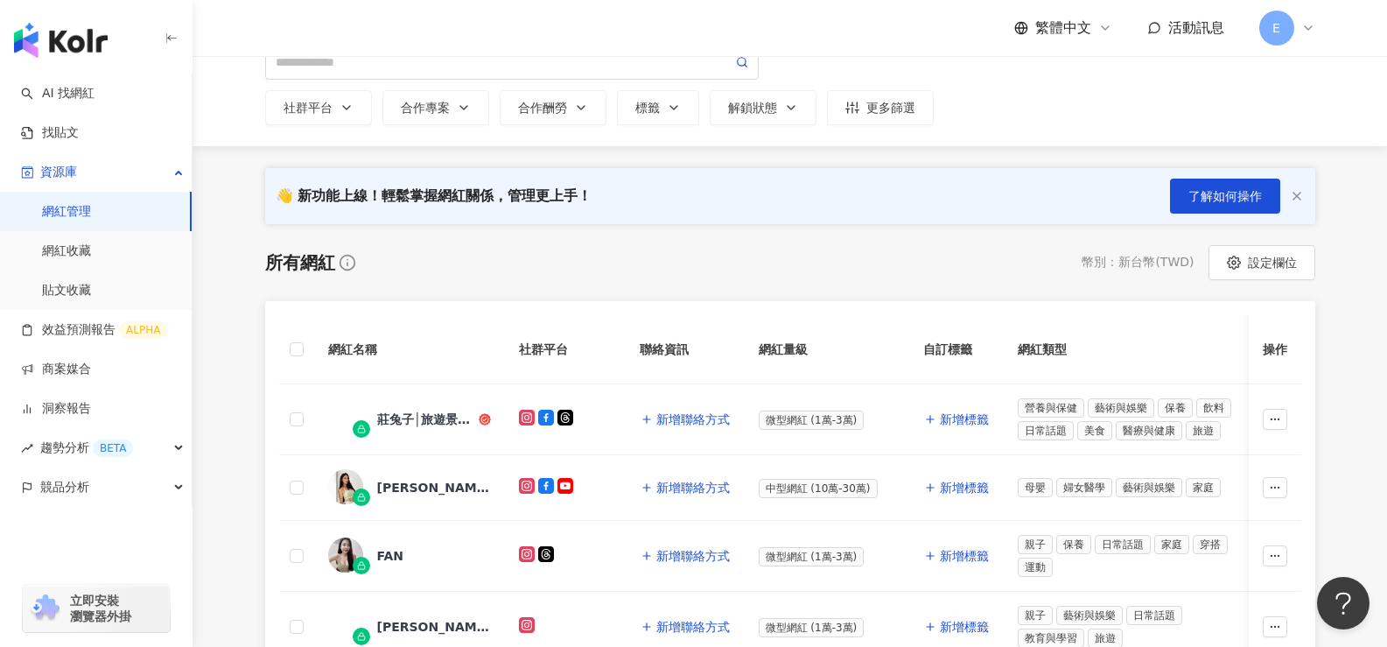
scroll to position [88, 0]
click at [91, 209] on link "網紅管理" at bounding box center [66, 212] width 49 height 18
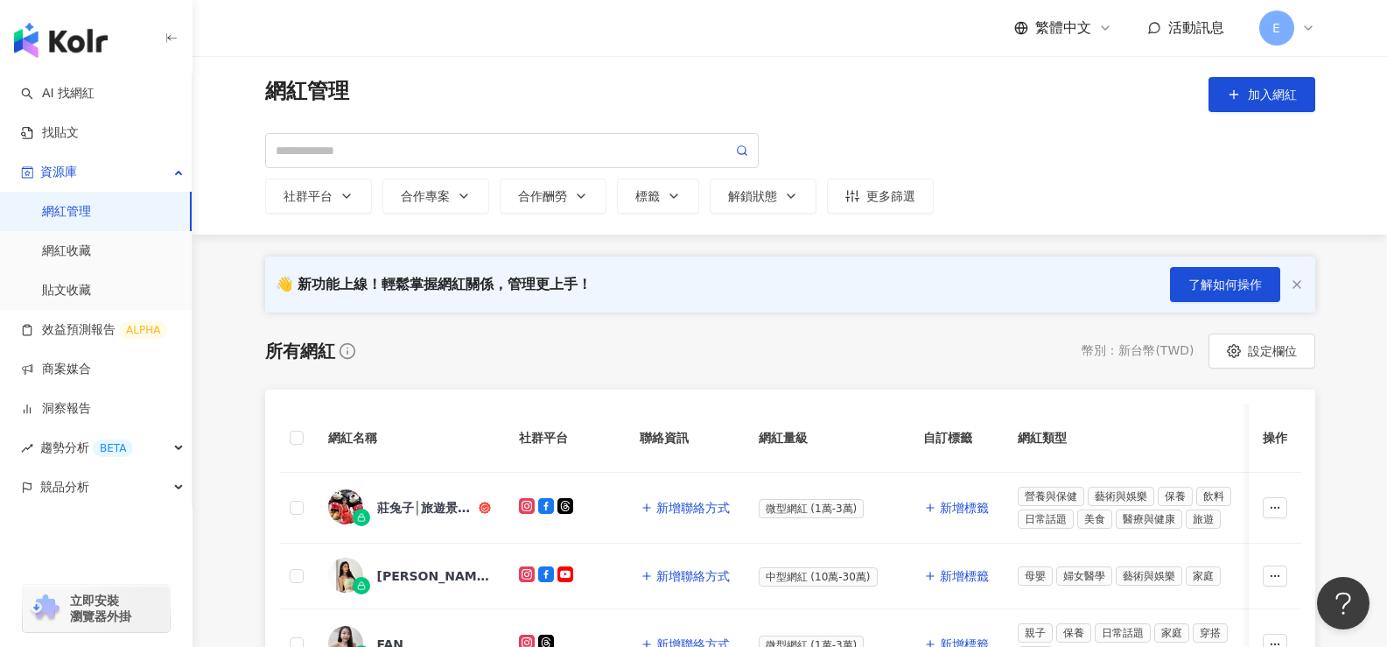
click at [805, 340] on div "所有網紅 幣別 ： 新台幣 ( TWD ) 設定欄位" at bounding box center [790, 350] width 1050 height 35
click at [74, 85] on link "AI 找網紅" at bounding box center [58, 94] width 74 height 18
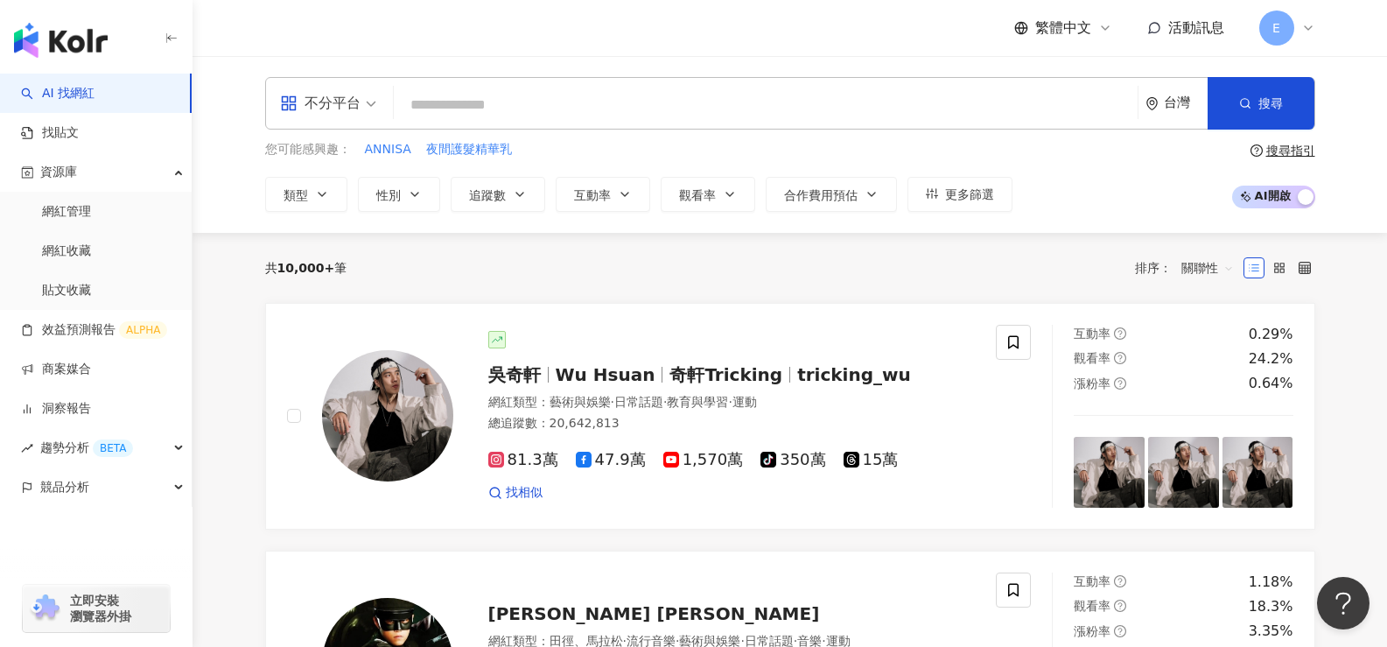
click at [482, 107] on input "search" at bounding box center [766, 104] width 730 height 33
click at [338, 189] on button "類型" at bounding box center [306, 194] width 82 height 35
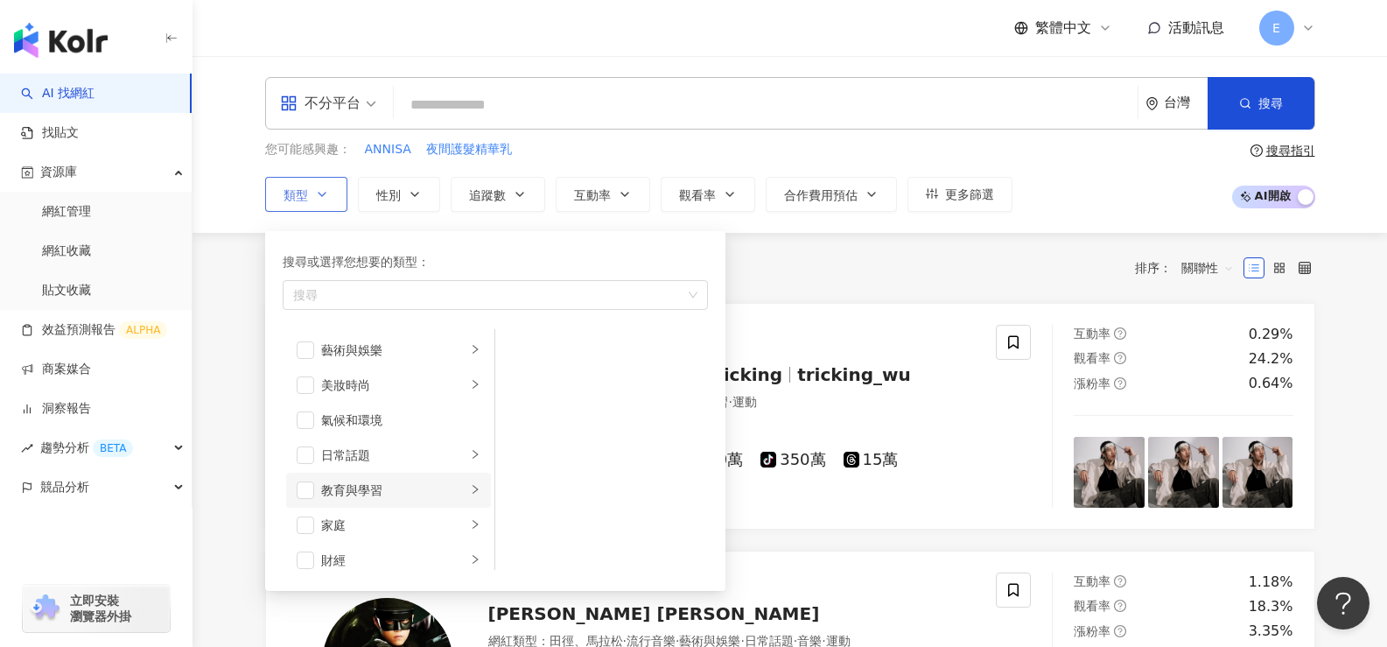
scroll to position [88, 0]
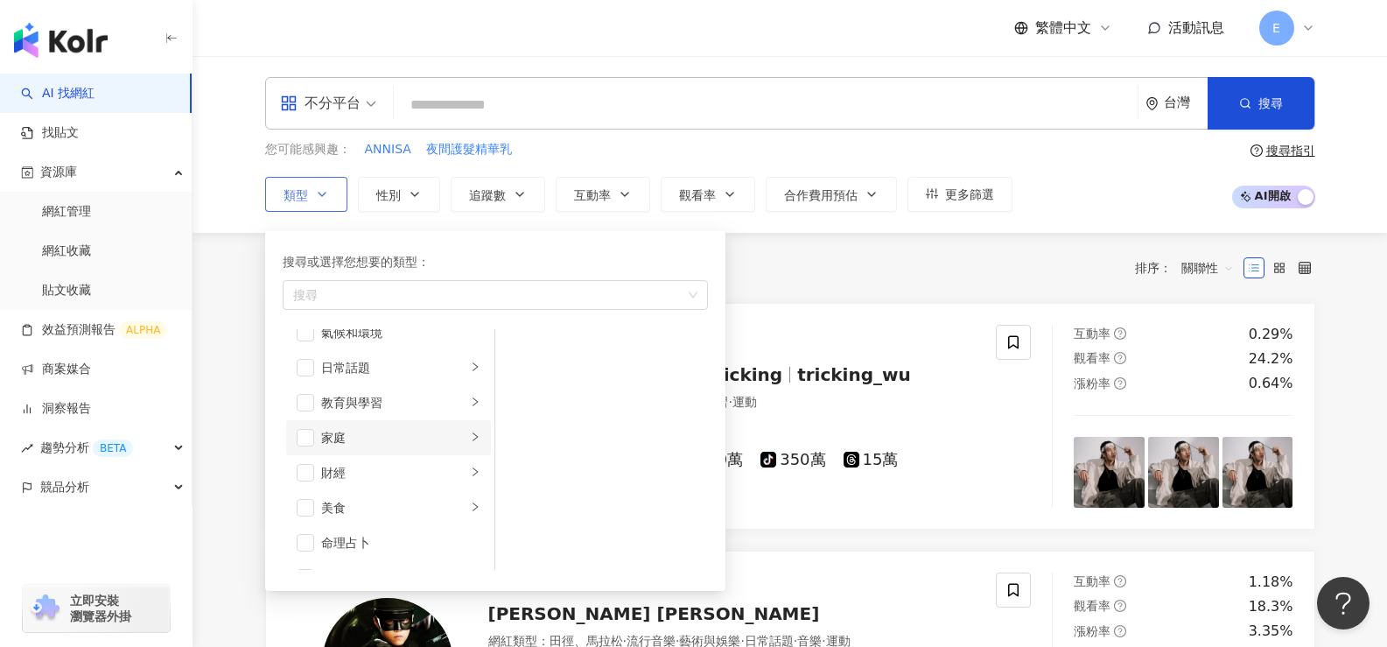
click at [350, 439] on div "家庭" at bounding box center [393, 437] width 145 height 19
click at [515, 355] on span "button" at bounding box center [518, 350] width 18 height 18
click at [515, 387] on span "button" at bounding box center [518, 385] width 18 height 18
click at [332, 194] on button "類型 搜尋或選擇您想要的類型： 家庭 藝術與娛樂 美妝時尚 氣候和環境 日常話題 教育與學習 家庭 財經 美食 命理占卜 遊戲 法政社會 生活風格 影視娛樂 …" at bounding box center [306, 194] width 82 height 35
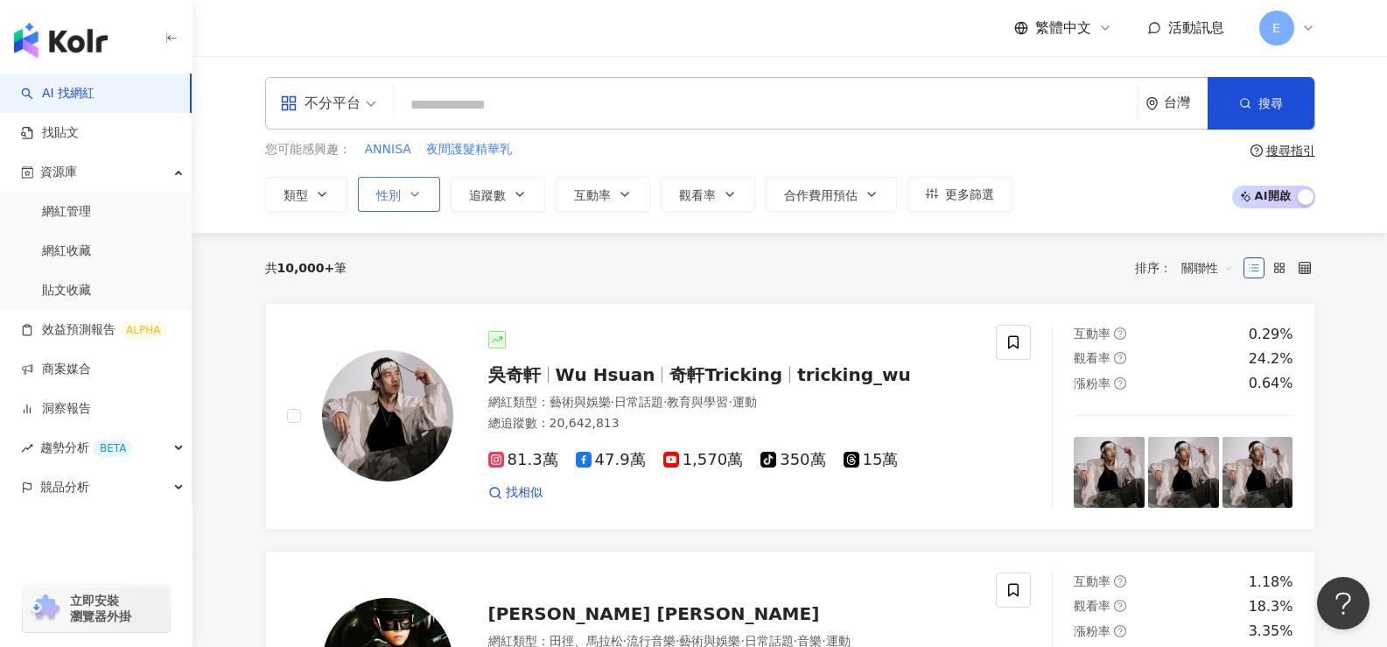
click at [420, 191] on icon "button" at bounding box center [415, 194] width 14 height 14
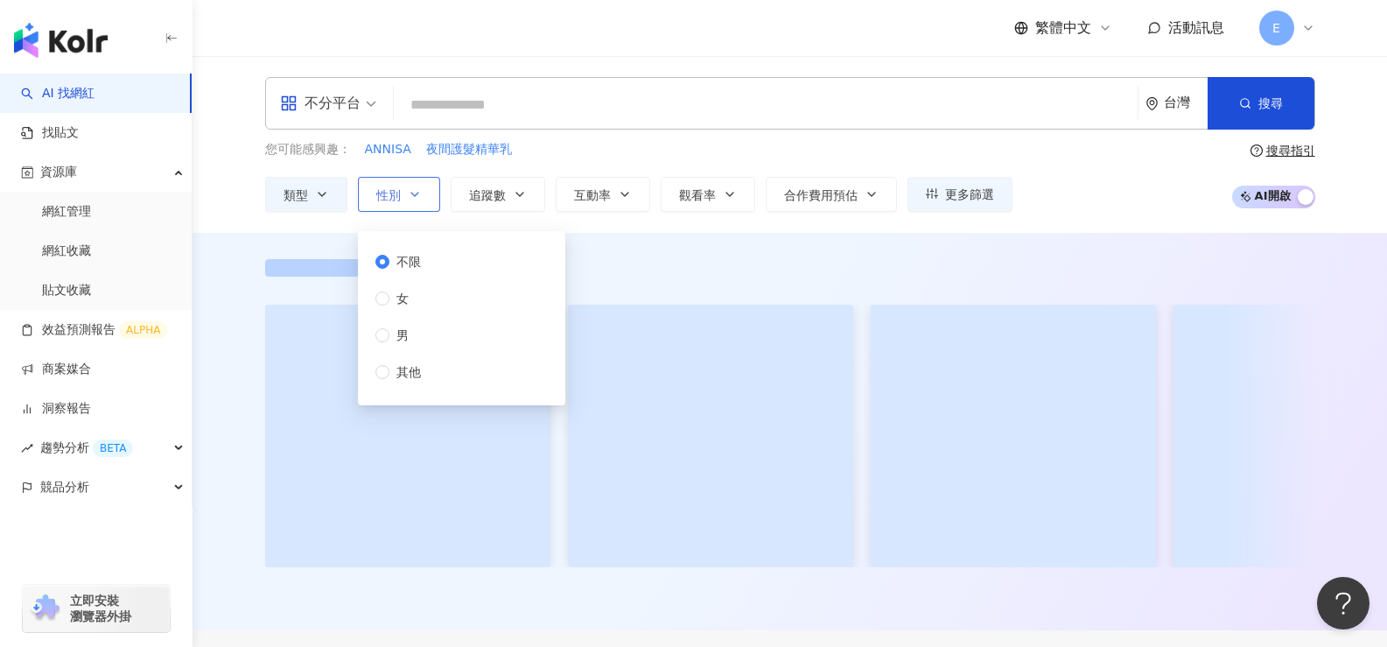
click at [420, 191] on icon "button" at bounding box center [415, 194] width 14 height 14
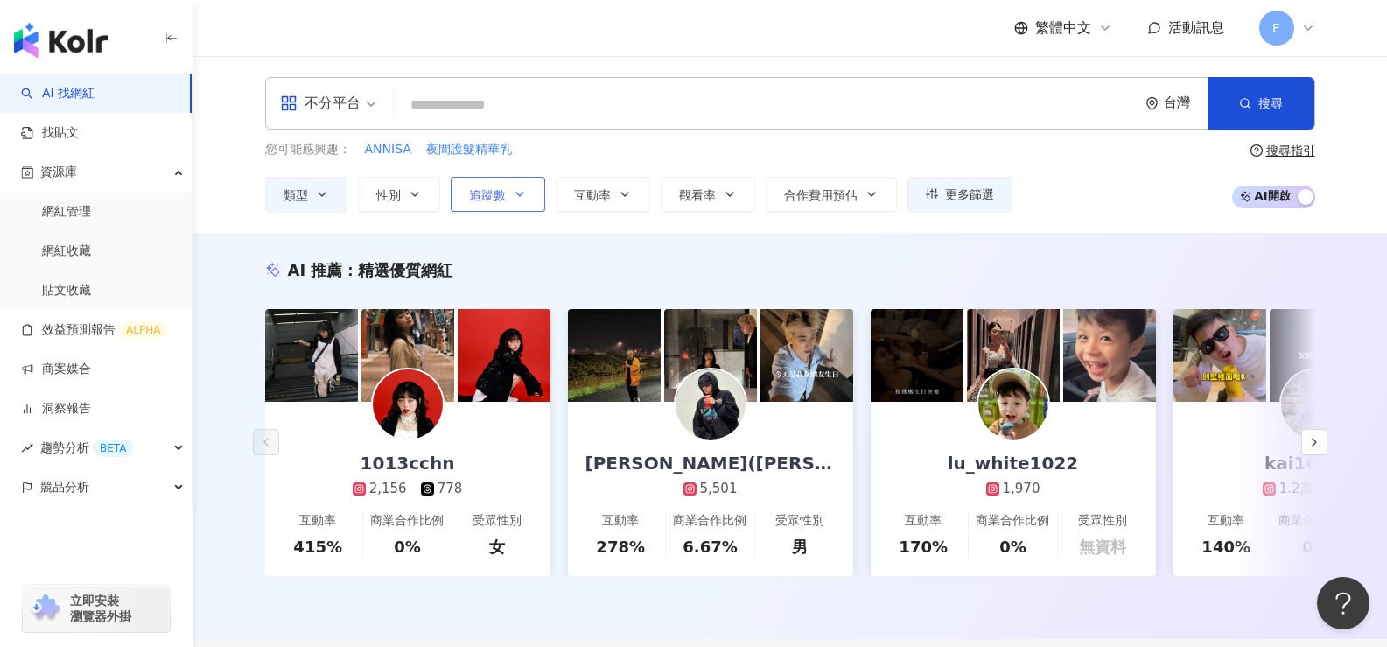
click at [534, 203] on button "追蹤數" at bounding box center [498, 194] width 95 height 35
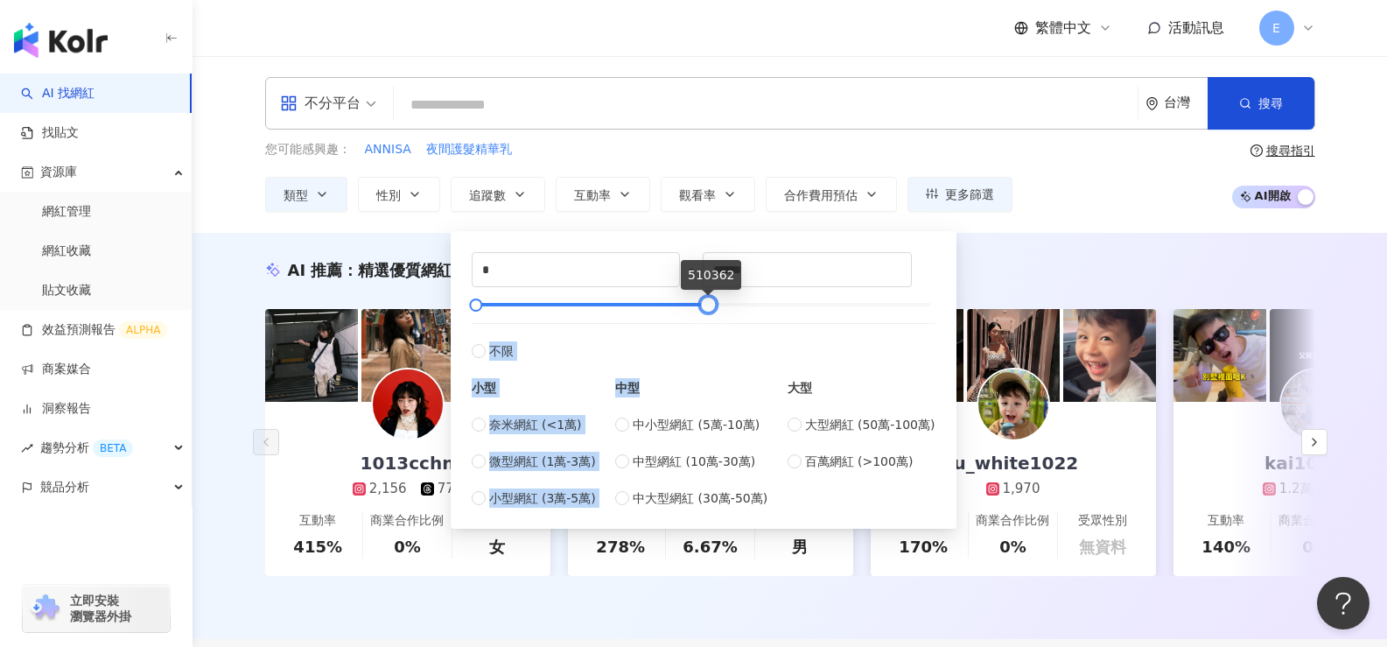
type input "******"
drag, startPoint x: 932, startPoint y: 306, endPoint x: 707, endPoint y: 368, distance: 233.3
click at [707, 368] on div "* - ****** 不限 小型 奈米網紅 (<1萬) 微型網紅 (1萬-3萬) 小型網紅 (3萬-5萬) 中型 中小型網紅 (5萬-10萬) 中型網紅 (1…" at bounding box center [704, 380] width 464 height 256
click at [578, 150] on div "您可能感興趣： ANNISA 夜間護髮精華乳" at bounding box center [638, 149] width 747 height 19
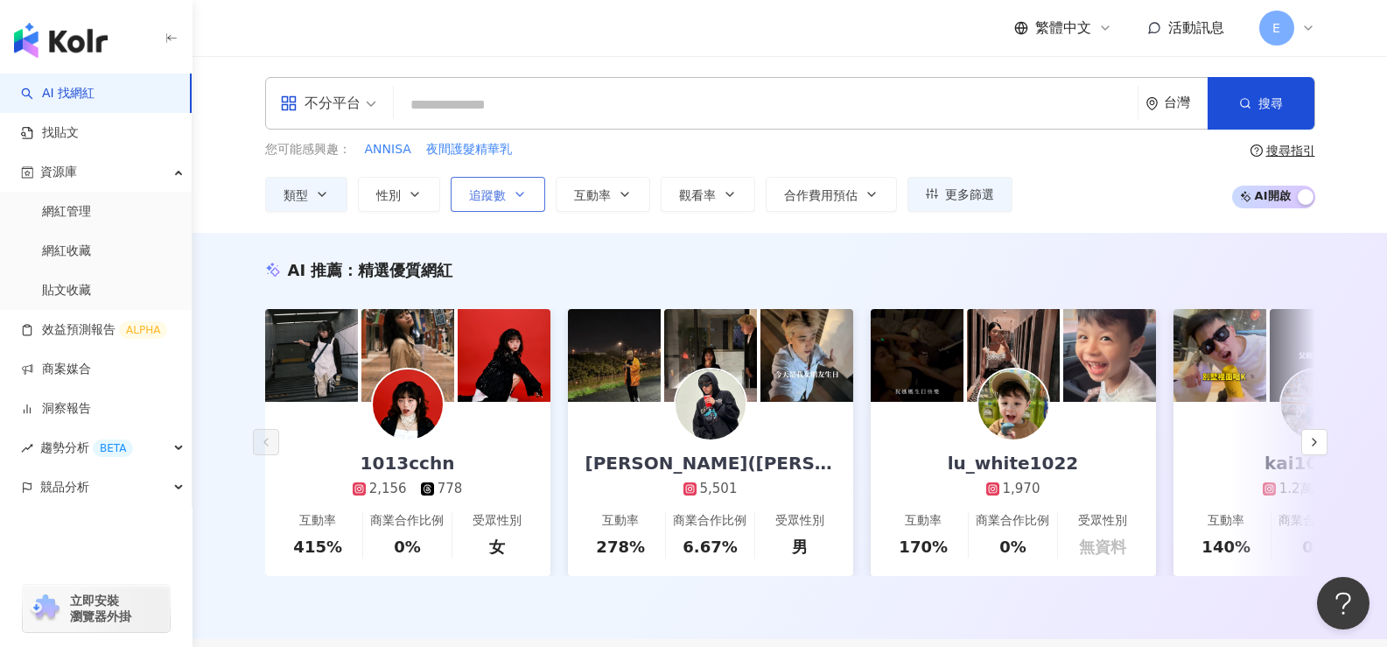
click at [507, 195] on button "追蹤數" at bounding box center [498, 194] width 95 height 35
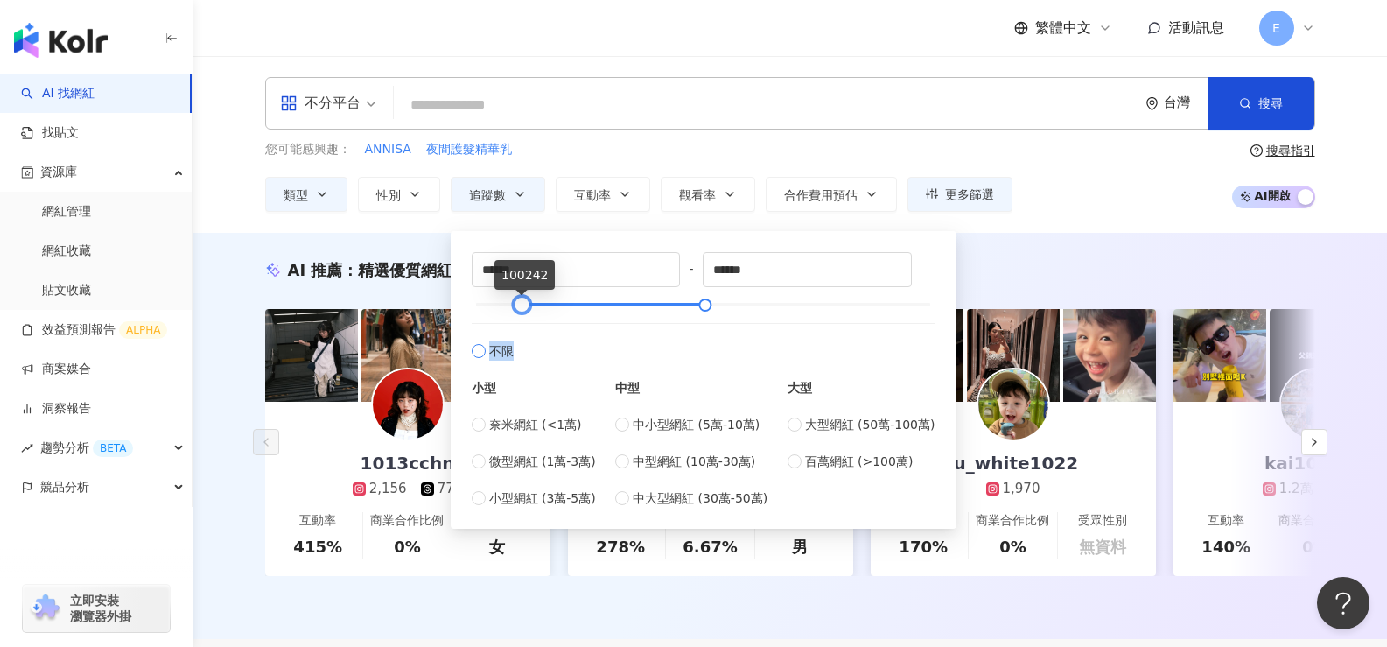
drag, startPoint x: 474, startPoint y: 309, endPoint x: 520, endPoint y: 351, distance: 61.9
click at [520, 351] on div "****** - ****** 不限 小型 奈米網紅 (<1萬) 微型網紅 (1萬-3萬) 小型網紅 (3萬-5萬) 中型 中小型網紅 (5萬-10萬) 中型…" at bounding box center [704, 380] width 464 height 256
click at [480, 308] on div at bounding box center [477, 305] width 10 height 10
click at [481, 308] on div at bounding box center [477, 305] width 10 height 10
type input "****"
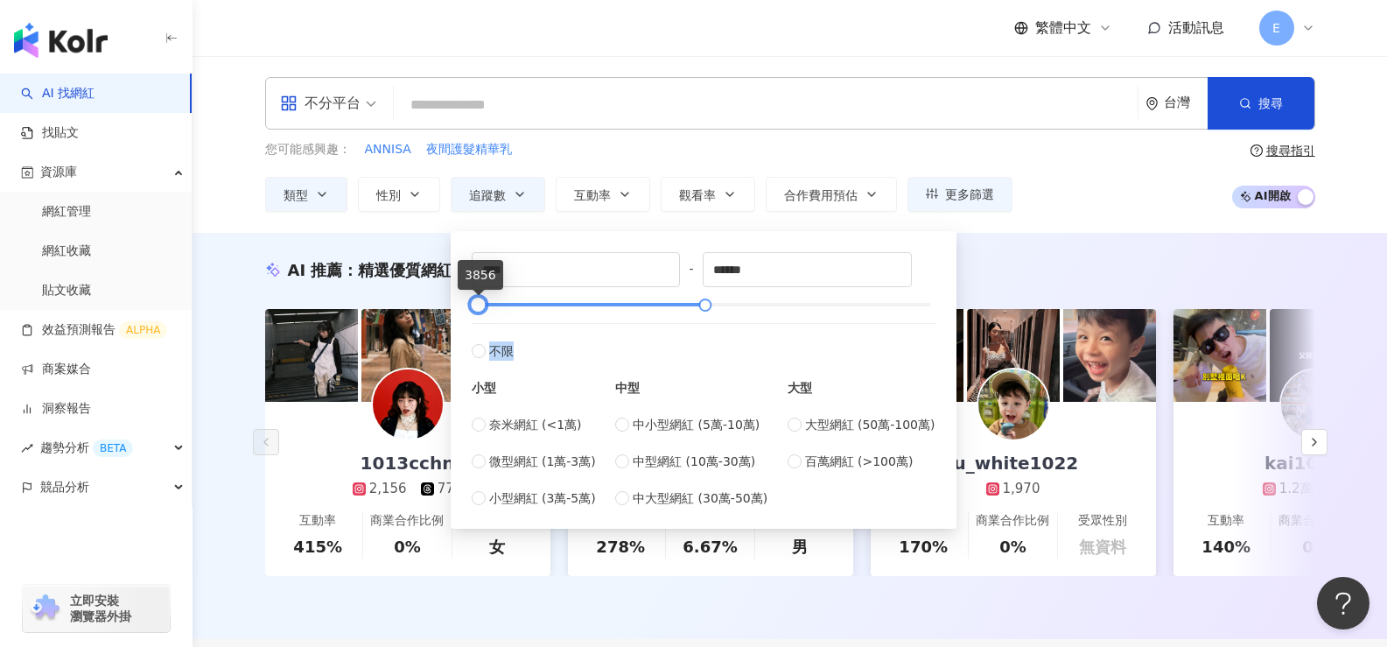
click at [481, 305] on div at bounding box center [478, 305] width 10 height 10
click at [706, 159] on div "您可能感興趣： ANNISA 夜間護髮精華乳 類型 性別 追蹤數 互動率 觀看率 合作費用預估 更多篩選 不限 女 男 其他 **** - ****** 不限…" at bounding box center [638, 176] width 747 height 72
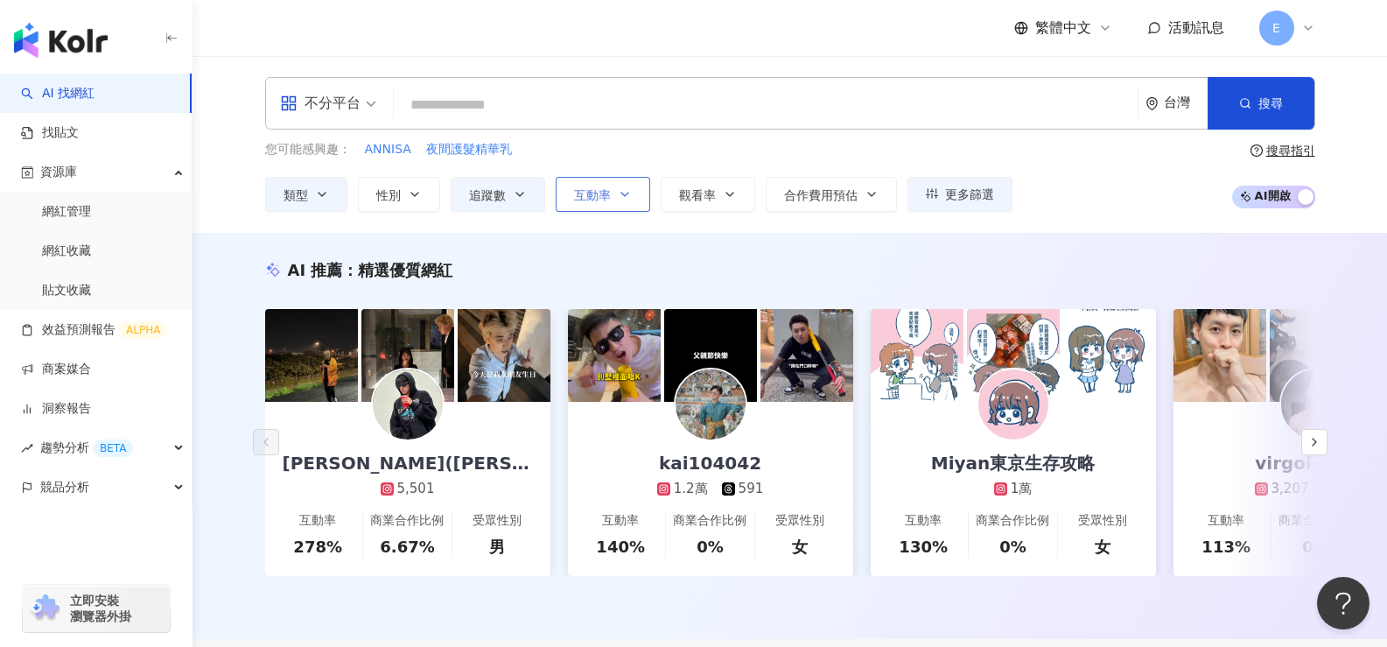
click at [634, 199] on button "互動率" at bounding box center [603, 194] width 95 height 35
click at [799, 151] on div "您可能感興趣： ANNISA 夜間護髮精華乳" at bounding box center [638, 149] width 747 height 19
click at [720, 193] on button "觀看率" at bounding box center [708, 194] width 95 height 35
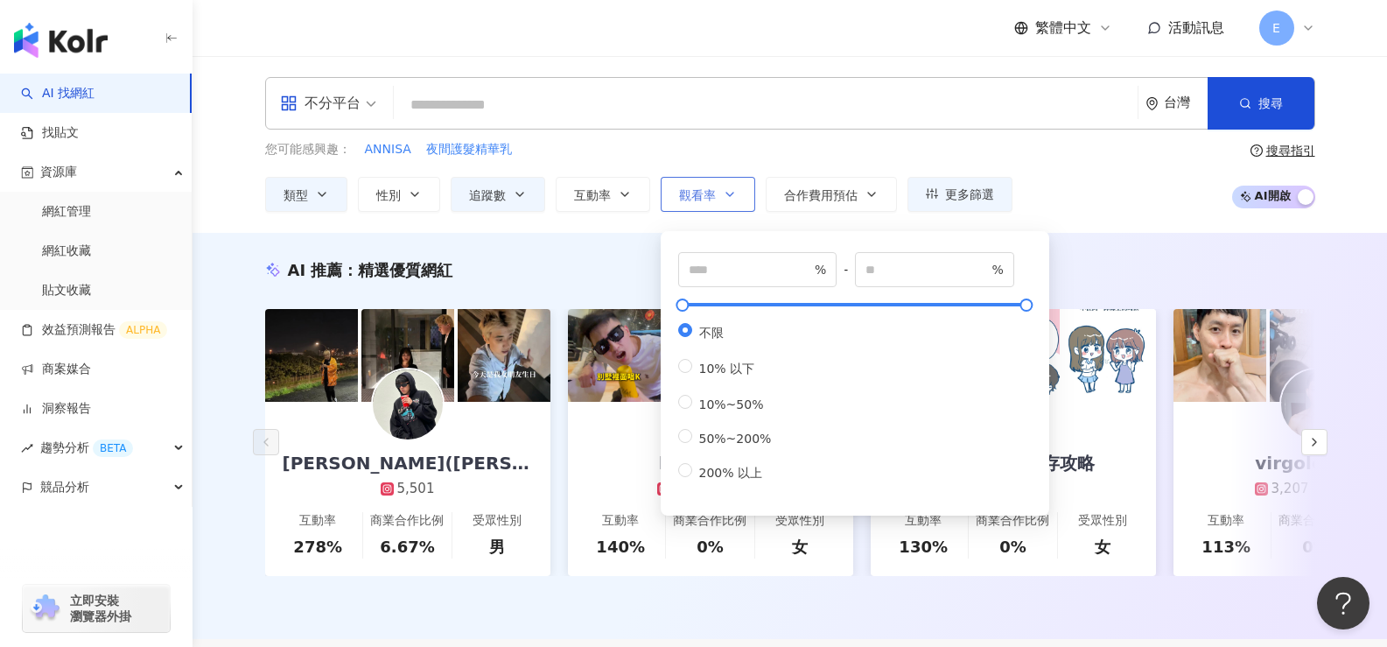
click at [720, 193] on button "觀看率" at bounding box center [708, 194] width 95 height 35
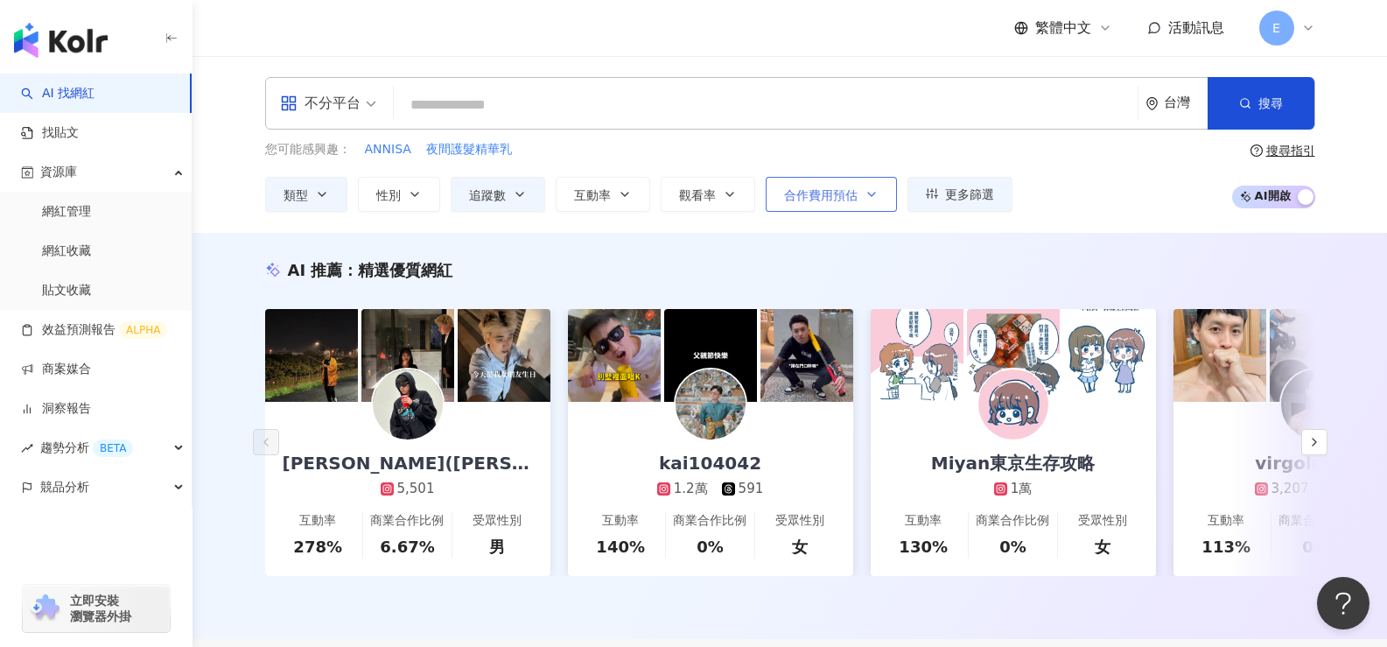
click at [849, 197] on span "合作費用預估" at bounding box center [821, 195] width 74 height 14
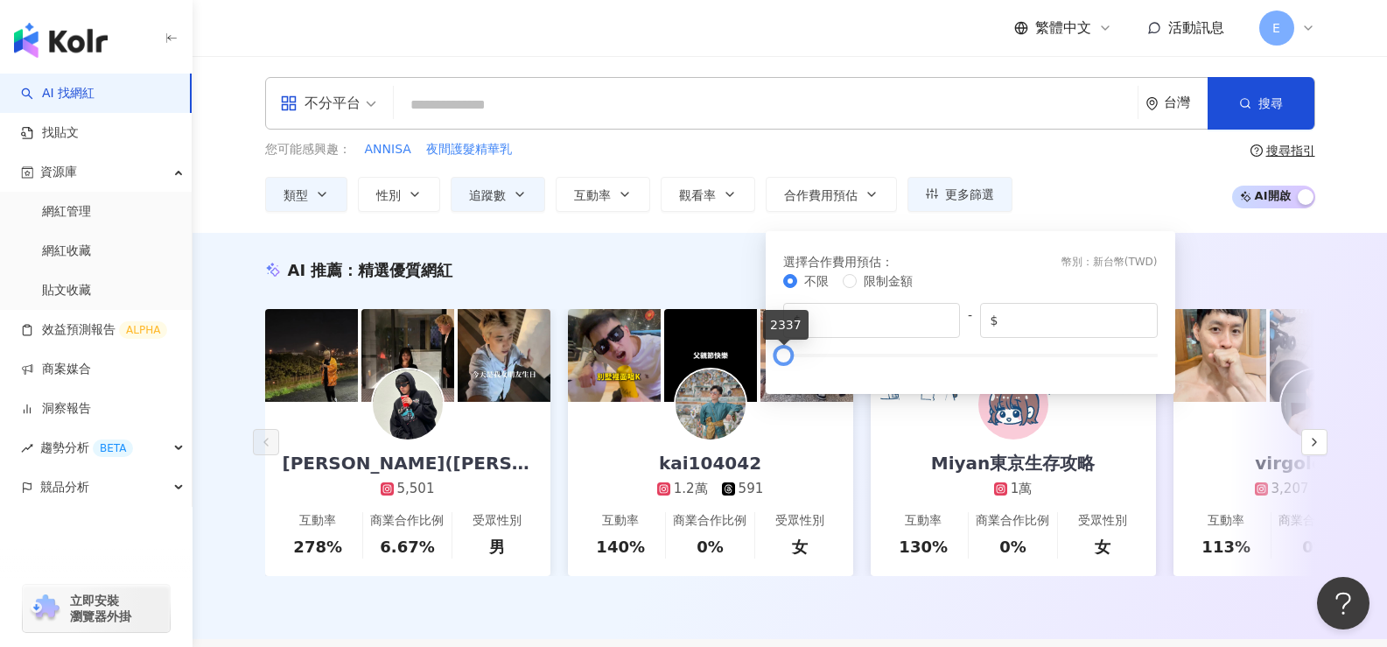
drag, startPoint x: 1153, startPoint y: 351, endPoint x: 780, endPoint y: 383, distance: 375.1
click at [780, 383] on div "選擇合作費用預估 ： 幣別 ： 新台幣 ( TWD ) 不限 限制金額 $ * - $ ****" at bounding box center [971, 312] width 410 height 163
drag, startPoint x: 1034, startPoint y: 324, endPoint x: 950, endPoint y: 325, distance: 83.1
click at [953, 324] on div "$ * - $ ****" at bounding box center [970, 320] width 375 height 35
type input "****"
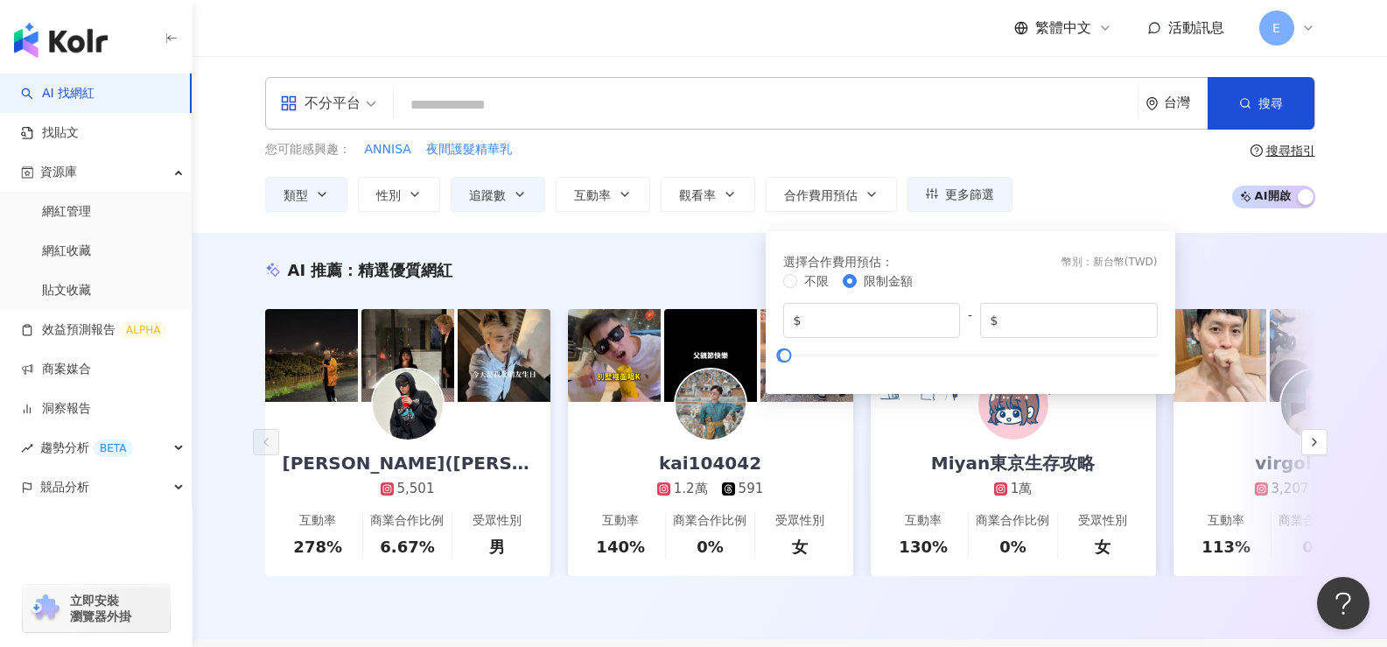
click at [1056, 181] on div "您可能感興趣： ANNISA 夜間護髮精華乳 類型 性別 追蹤數 互動率 觀看率 合作費用預估 更多篩選 不限 女 男 其他 **** - ****** 不限…" at bounding box center [790, 176] width 1050 height 72
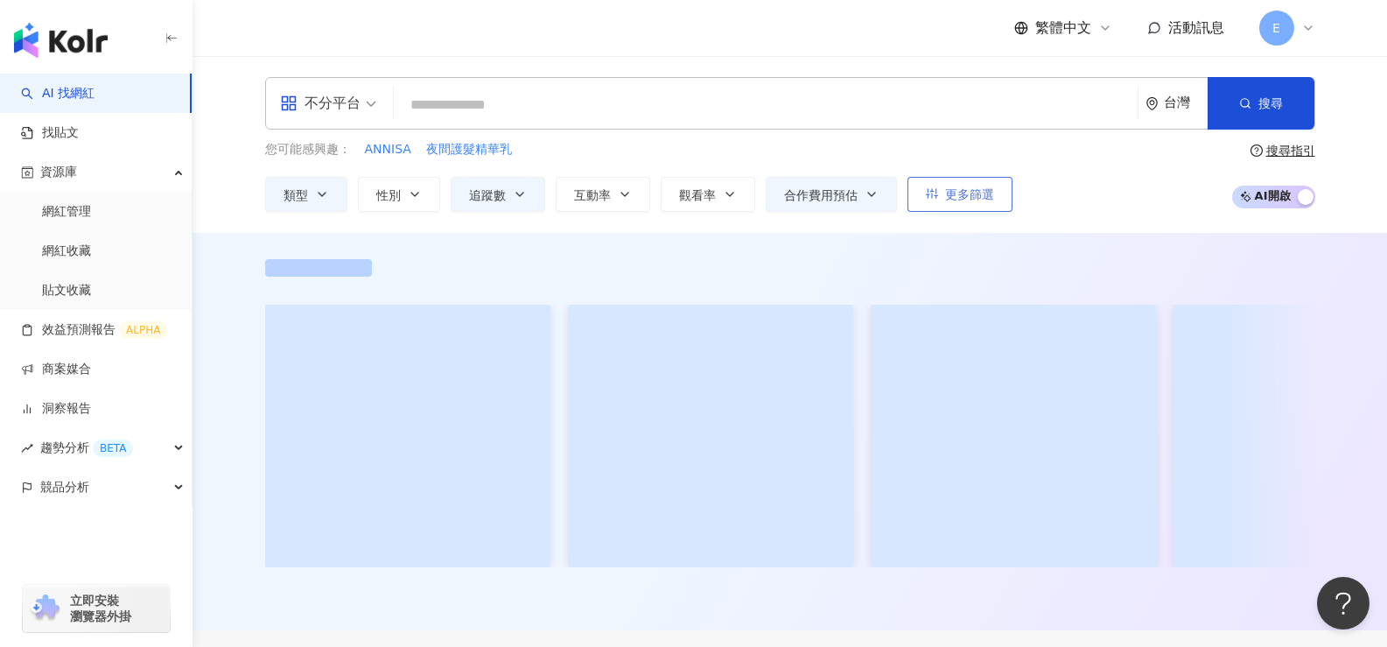
click at [953, 201] on span "更多篩選" at bounding box center [969, 194] width 49 height 14
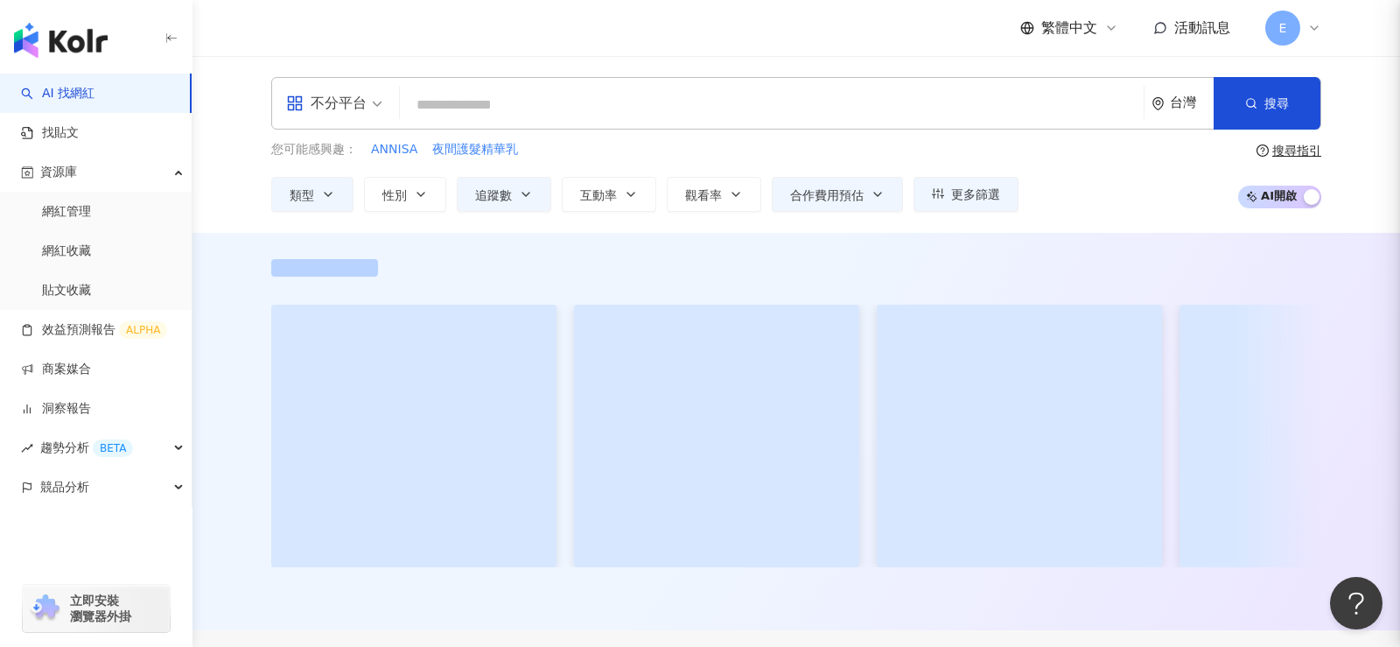
type input "****"
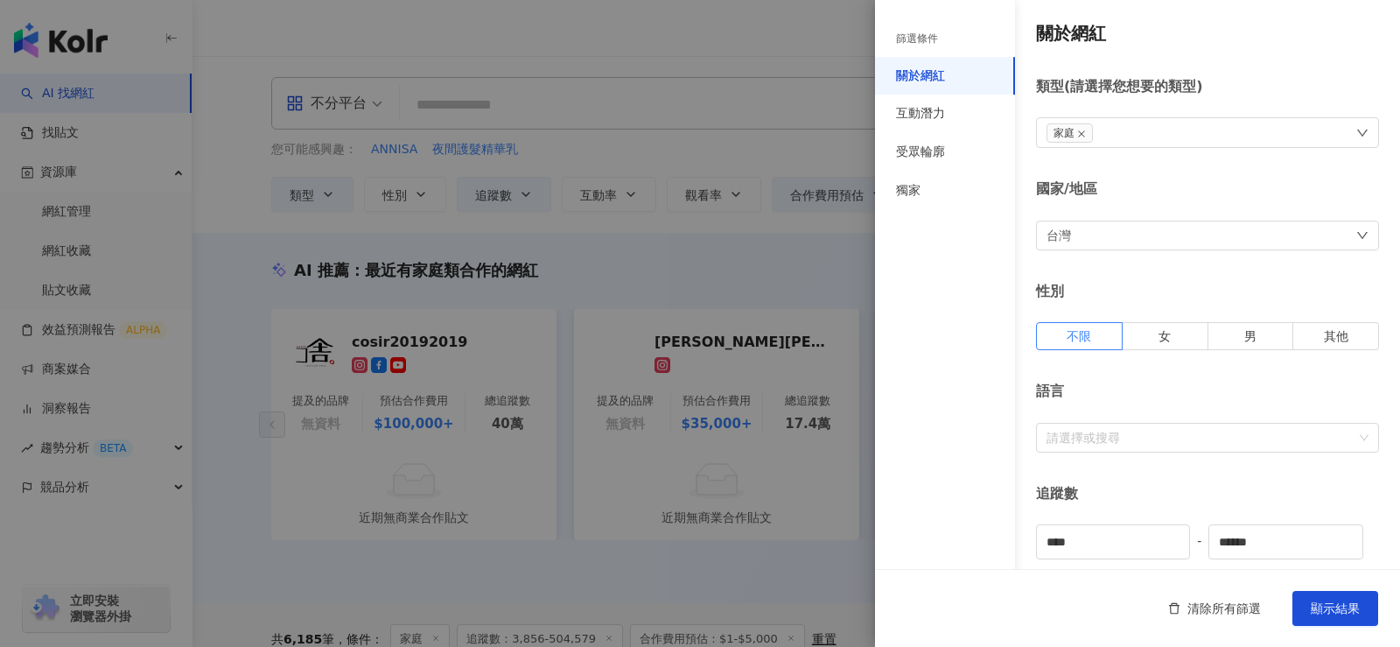
click at [813, 165] on div at bounding box center [700, 323] width 1400 height 647
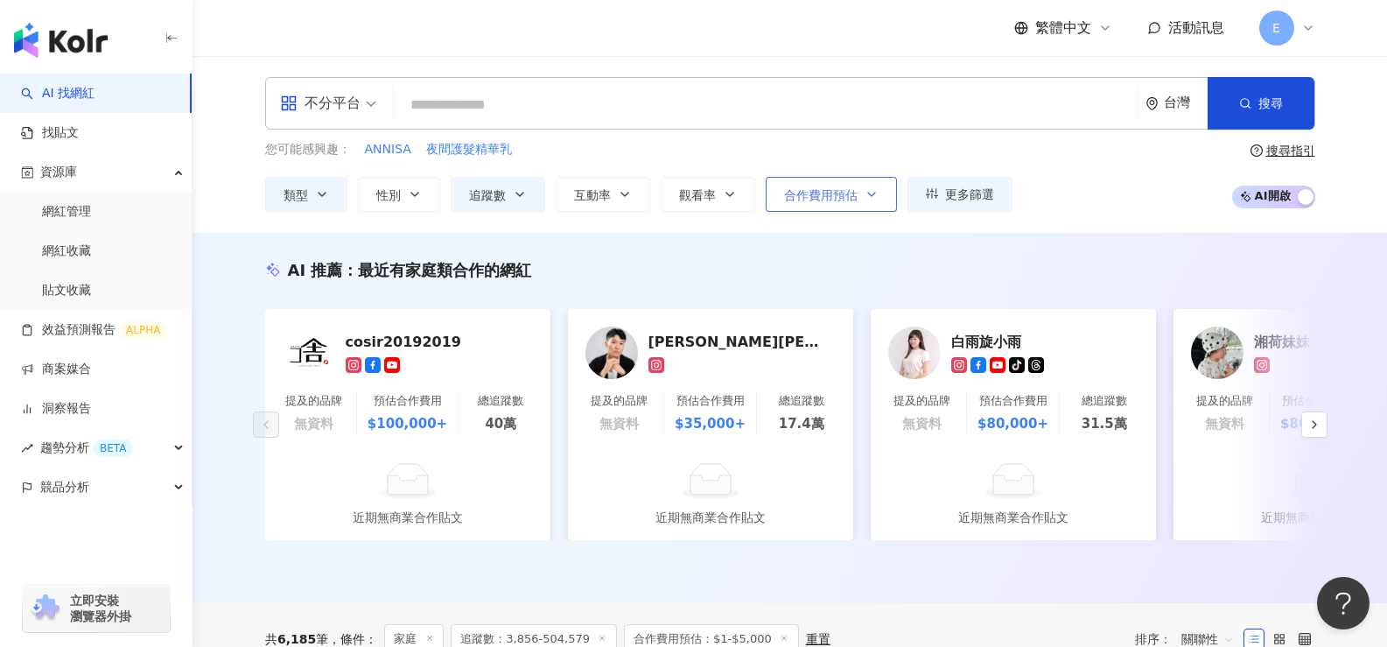
click at [865, 190] on icon "button" at bounding box center [872, 194] width 14 height 14
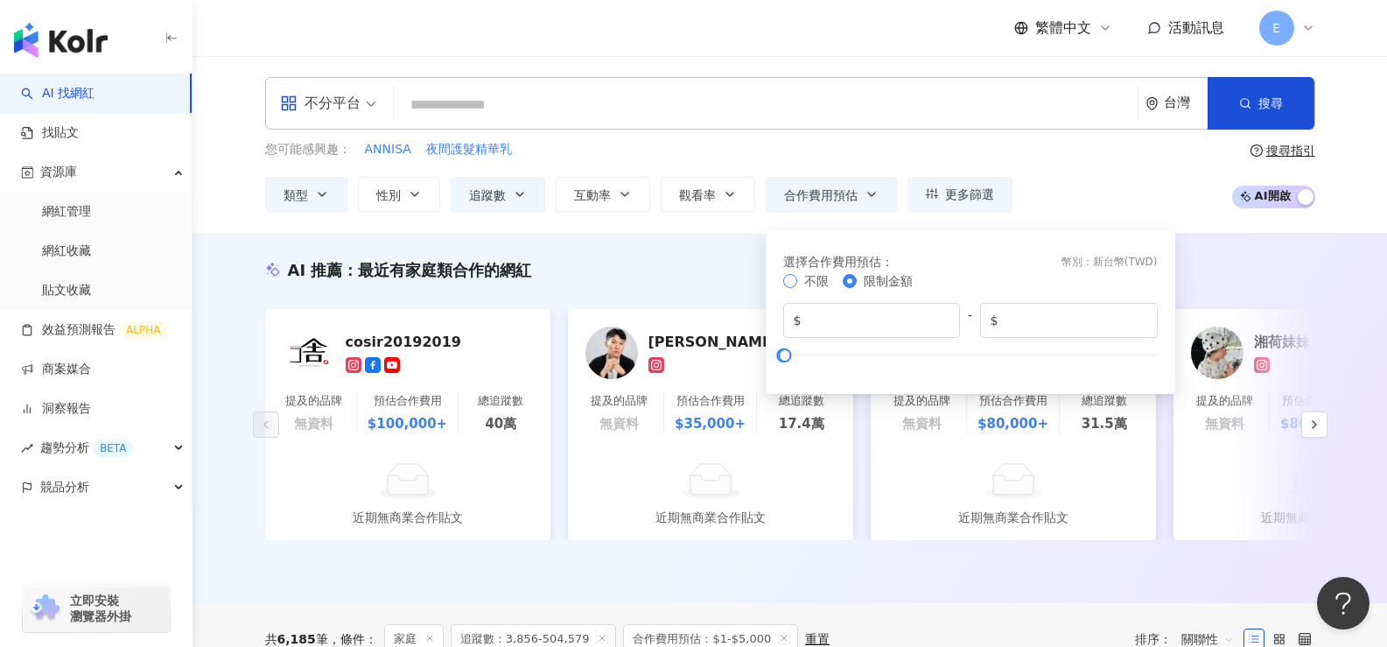
type input "*******"
click at [1153, 163] on div "您可能感興趣： ANNISA 夜間護髮精華乳 類型 性別 追蹤數 互動率 觀看率 合作費用預估 更多篩選 篩選條件 關於網紅 互動潛力 受眾輪廓 獨家 關於網…" at bounding box center [790, 176] width 1050 height 72
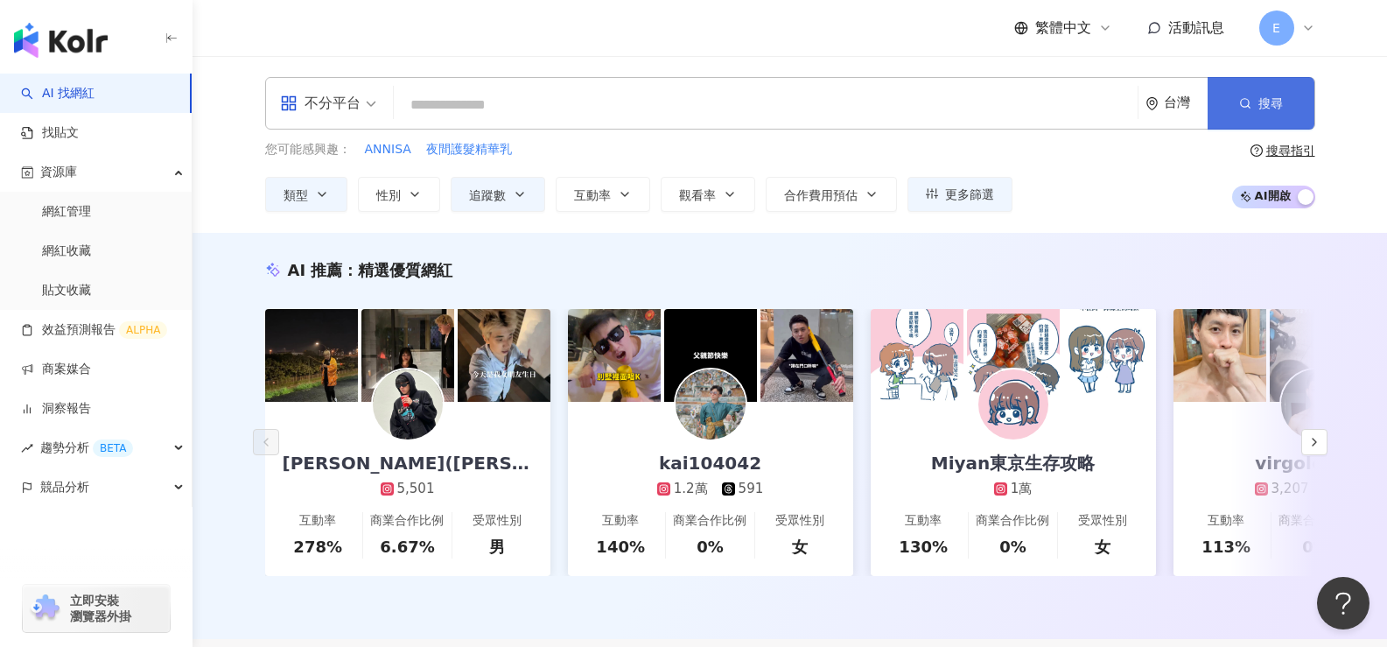
click at [1274, 96] on span "搜尋" at bounding box center [1270, 103] width 25 height 14
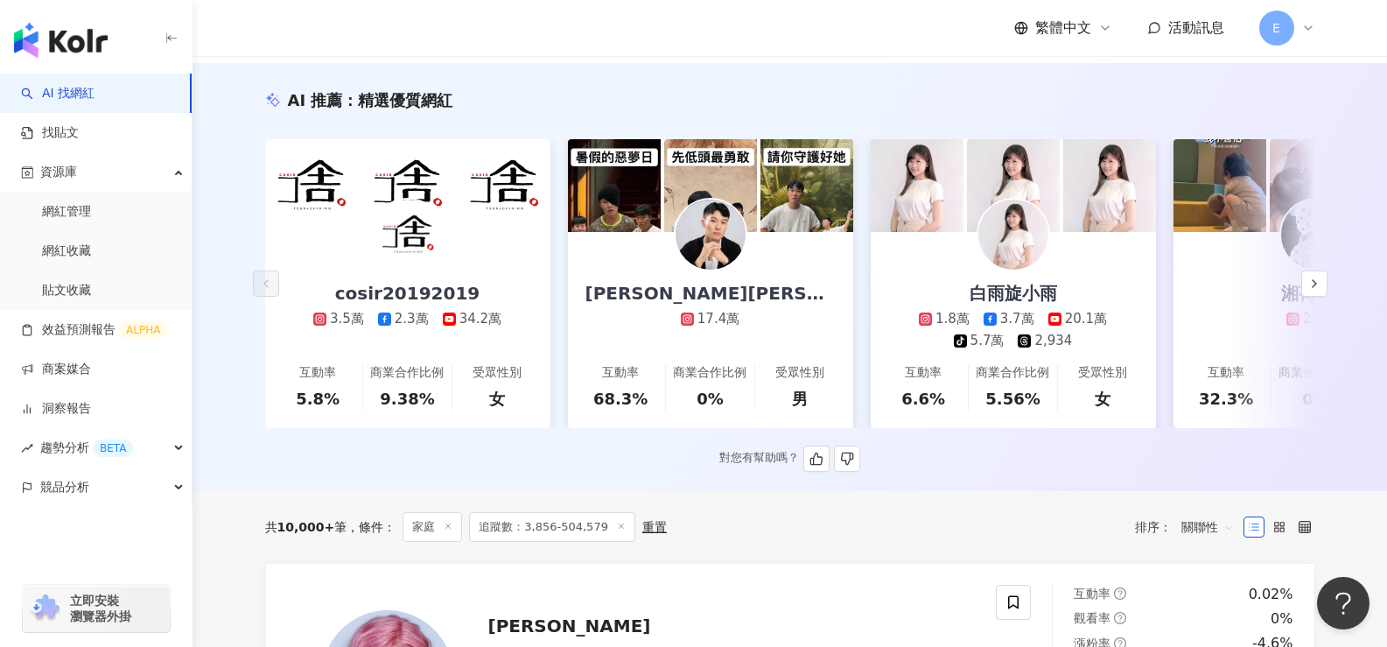
scroll to position [175, 0]
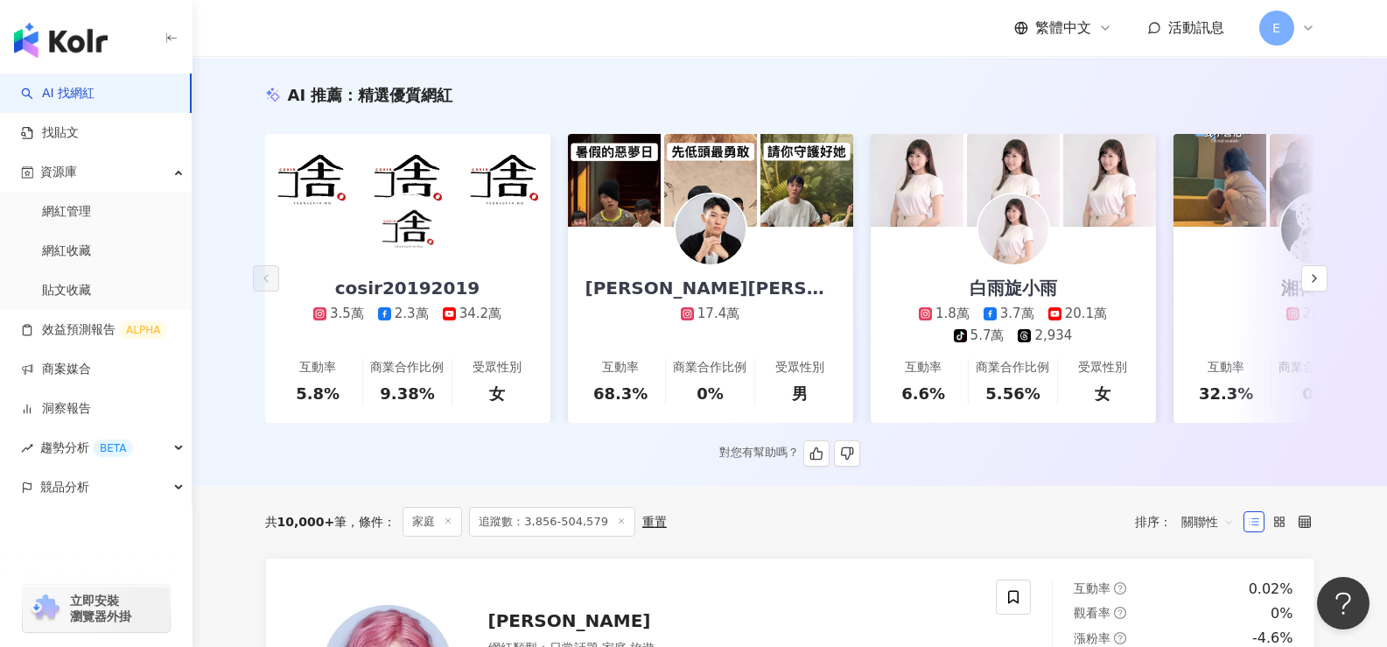
click at [432, 231] on img at bounding box center [408, 229] width 70 height 70
click at [1312, 284] on icon "button" at bounding box center [1314, 278] width 14 height 14
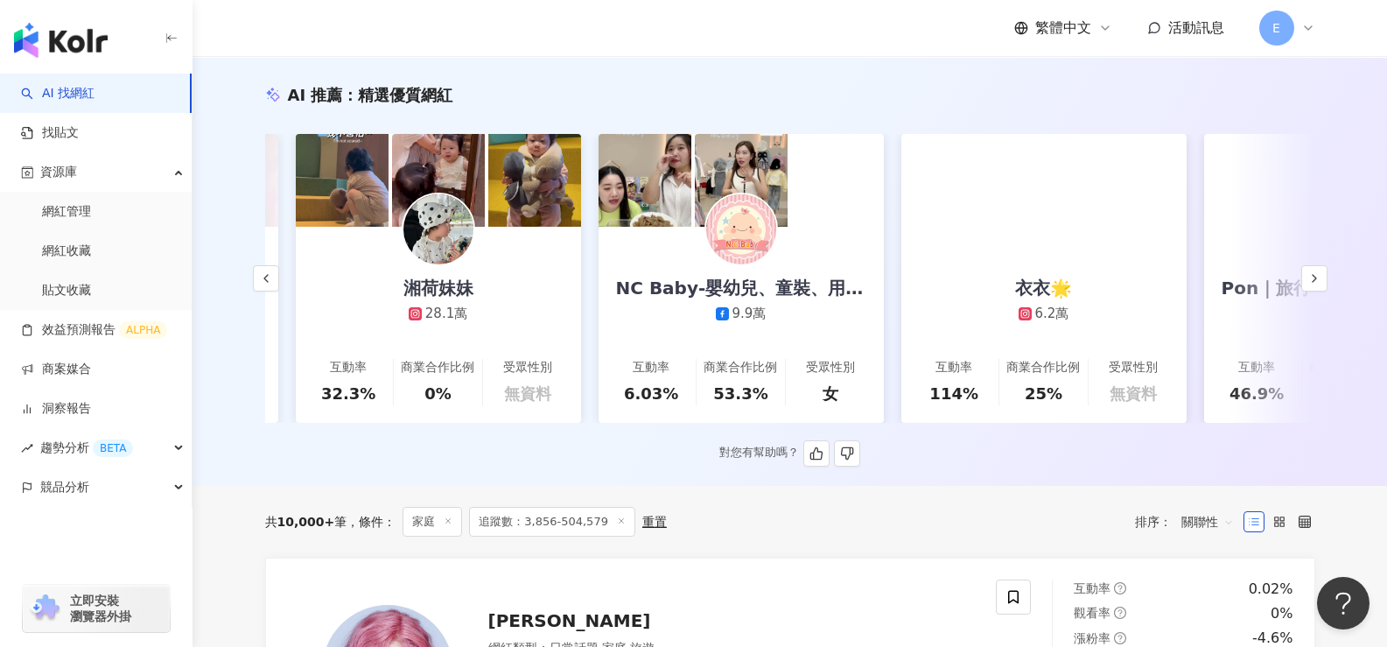
scroll to position [0, 908]
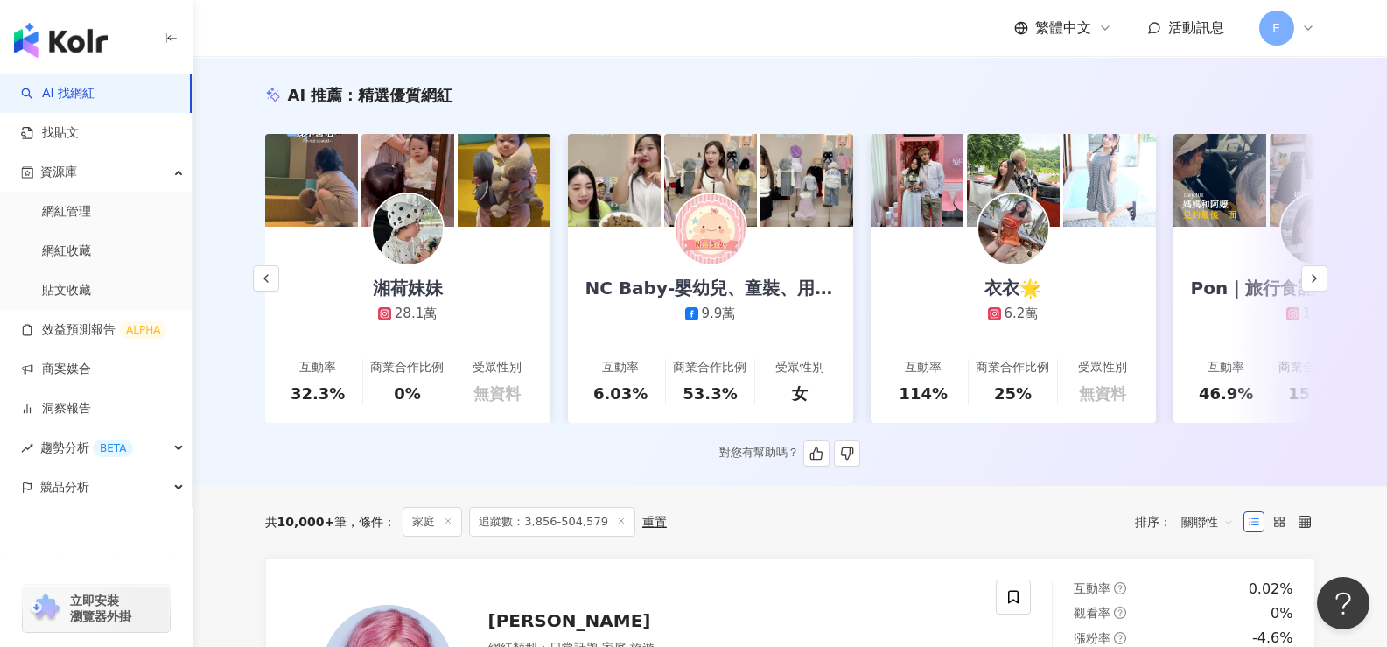
click at [797, 196] on img at bounding box center [806, 180] width 93 height 93
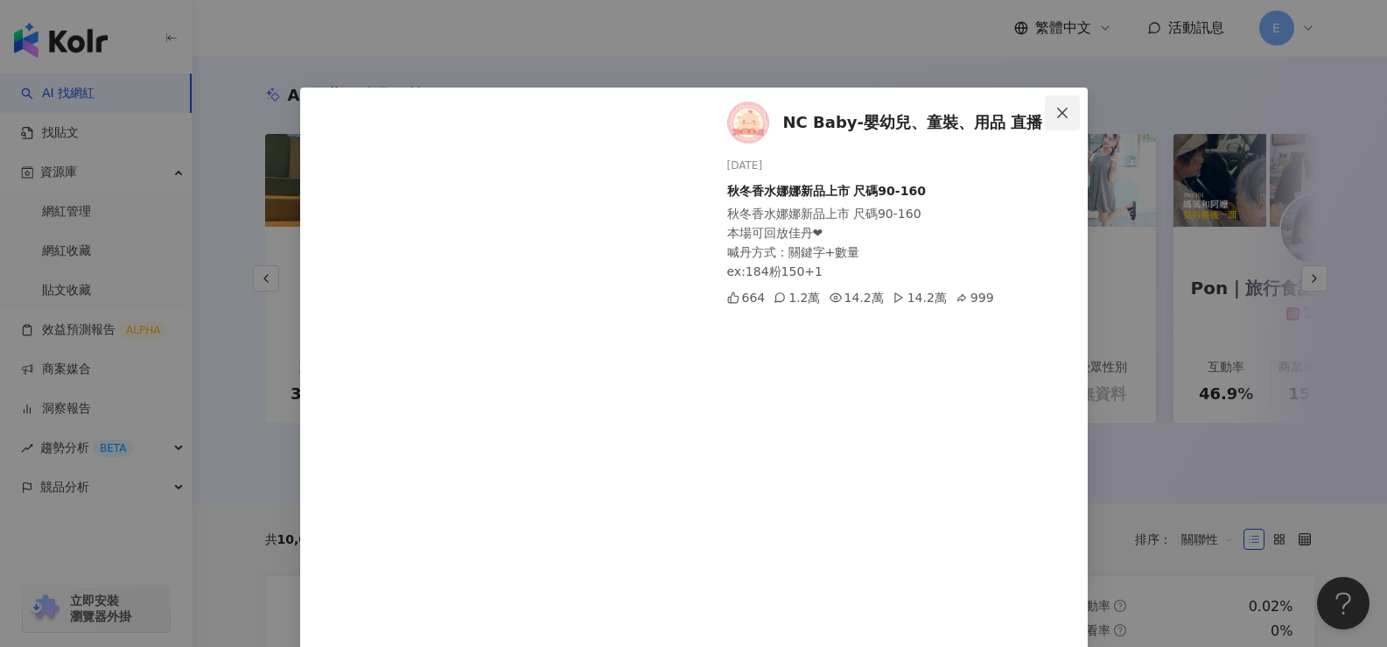
click at [1061, 103] on button "Close" at bounding box center [1062, 112] width 35 height 35
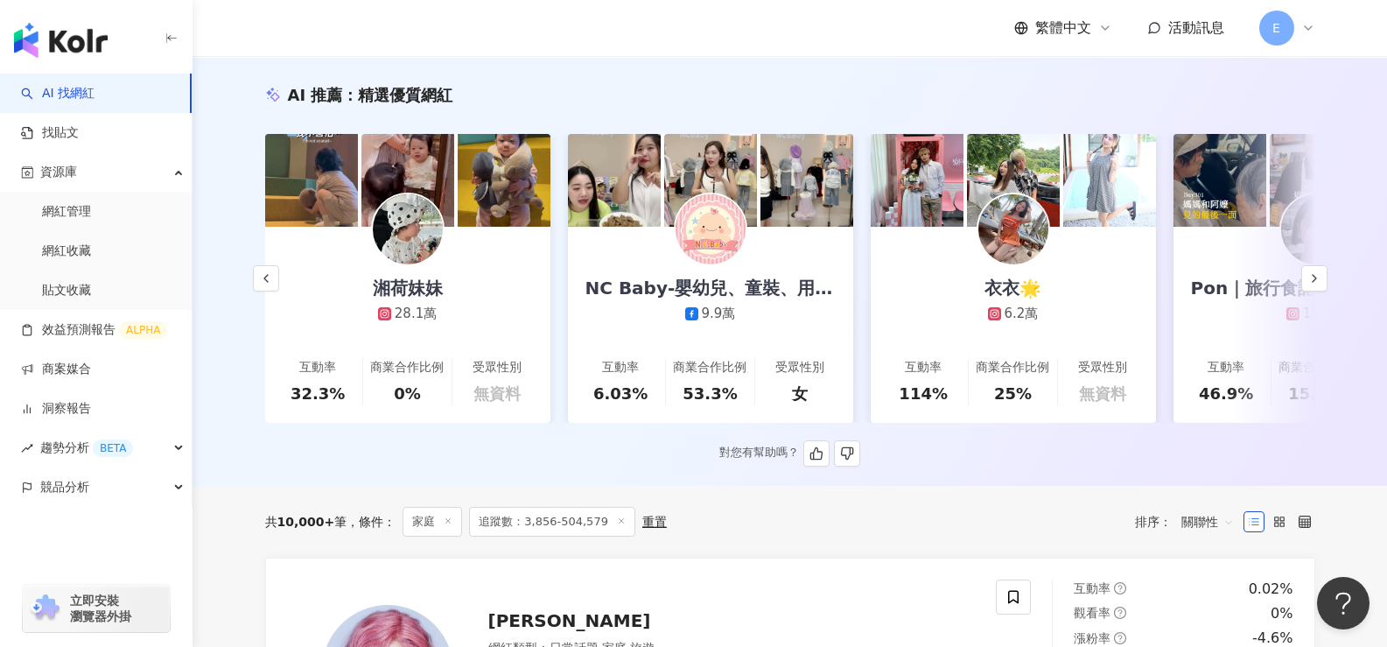
click at [774, 320] on div "9.9萬" at bounding box center [710, 314] width 285 height 18
click at [1314, 284] on icon "button" at bounding box center [1314, 278] width 14 height 14
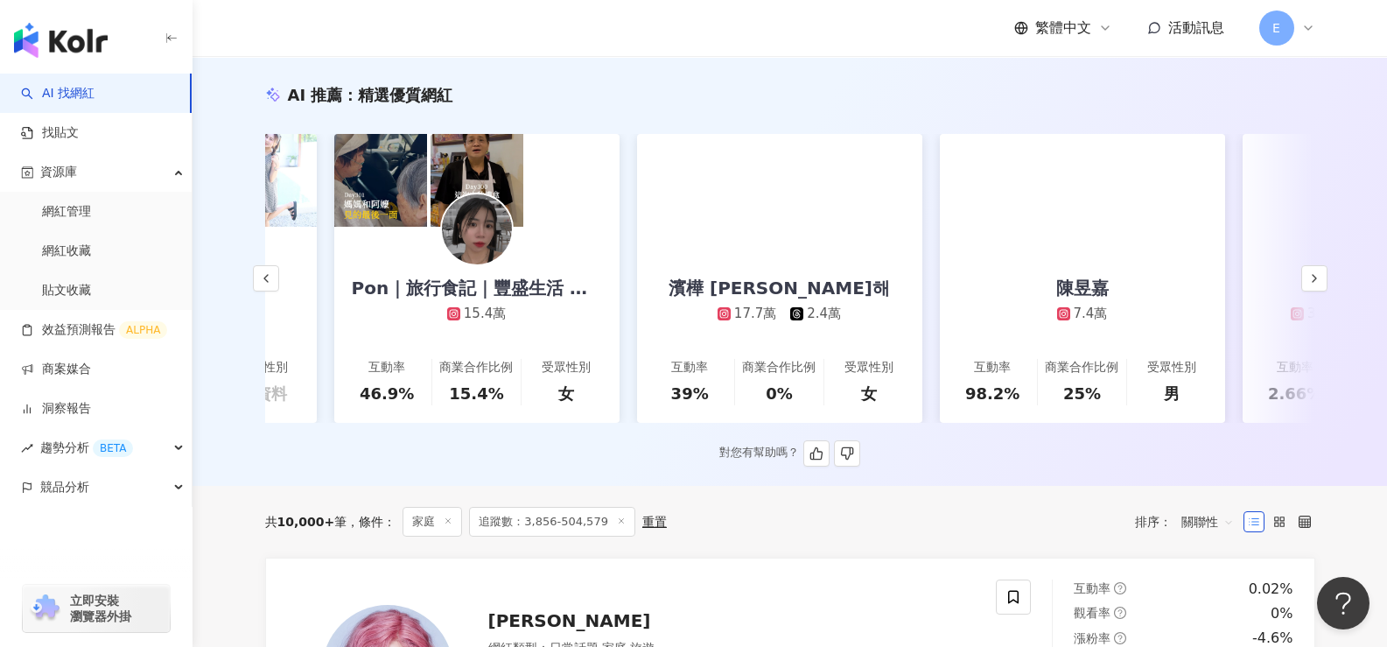
scroll to position [0, 1817]
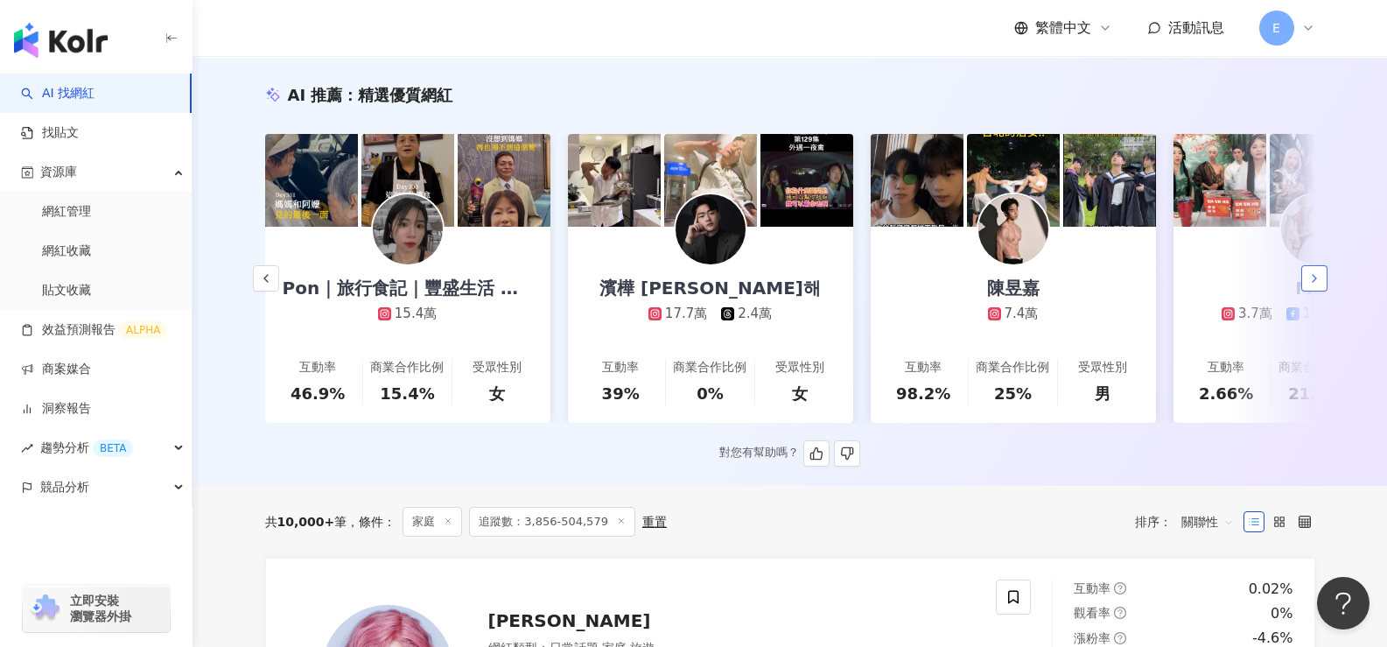
click at [1313, 285] on icon "button" at bounding box center [1314, 278] width 14 height 14
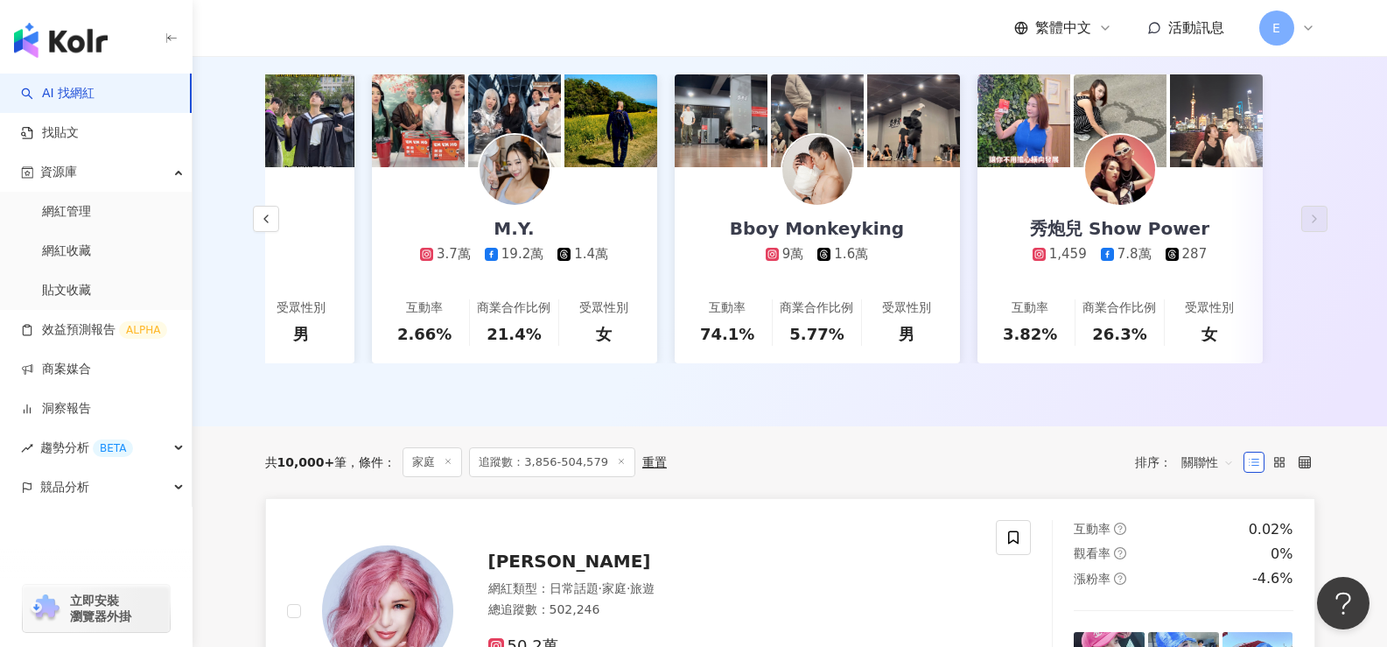
scroll to position [175, 0]
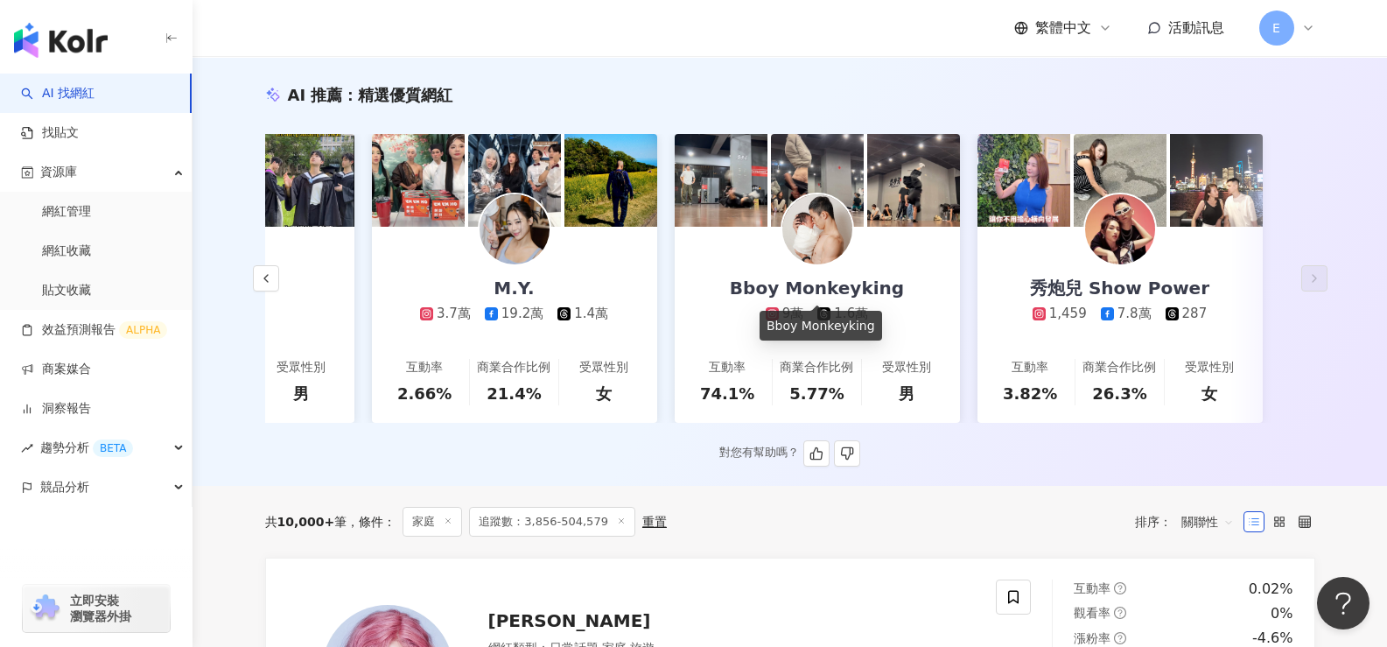
click at [874, 284] on div "Bboy Monkeyking" at bounding box center [816, 288] width 209 height 25
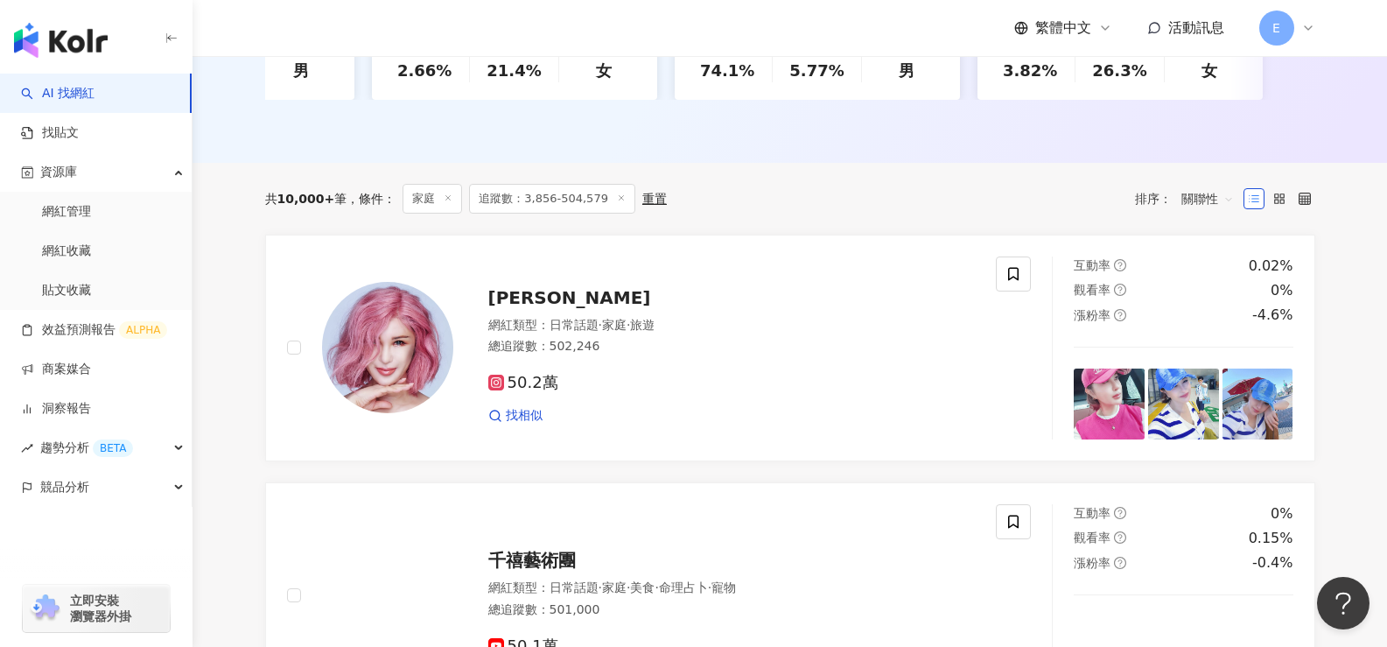
scroll to position [0, 0]
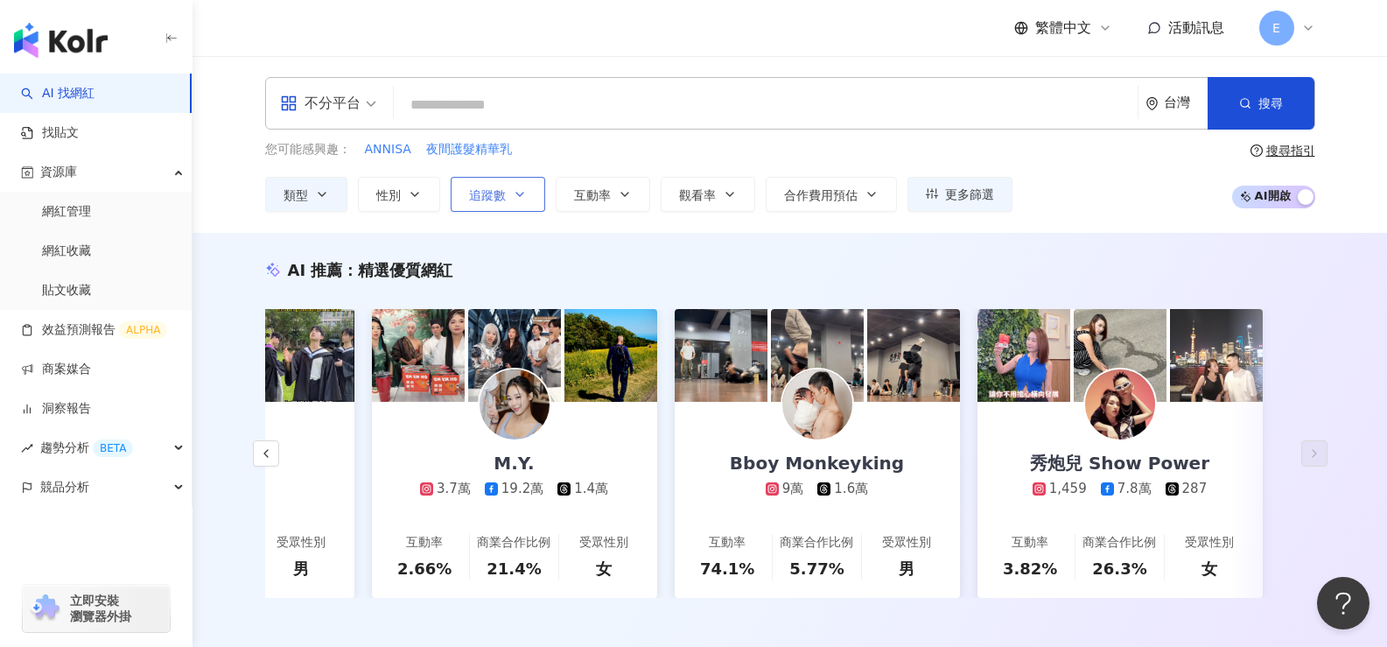
click at [498, 195] on span "追蹤數" at bounding box center [487, 195] width 37 height 14
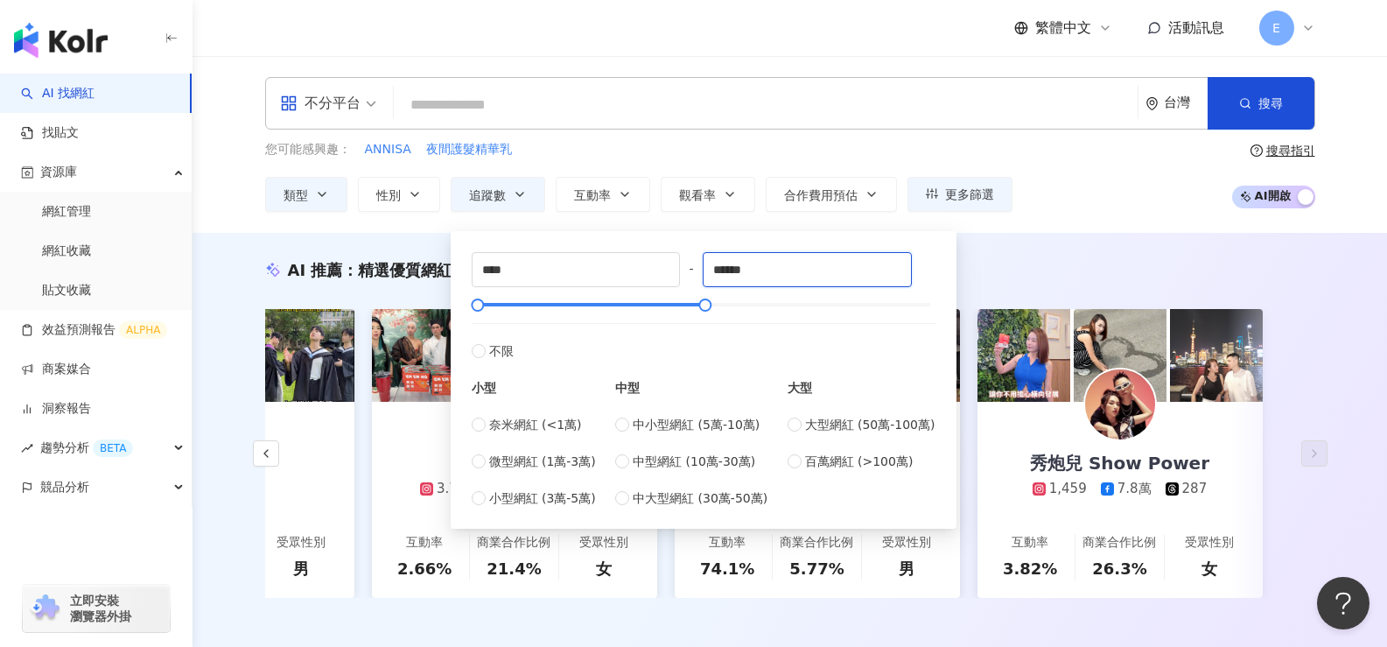
drag, startPoint x: 774, startPoint y: 264, endPoint x: 695, endPoint y: 273, distance: 79.2
click at [695, 273] on div "**** - ****** 不限 小型 奈米網紅 (<1萬) 微型網紅 (1萬-3萬) 小型網紅 (3萬-5萬) 中型 中小型網紅 (5萬-10萬) 中型網紅…" at bounding box center [704, 380] width 464 height 256
type input "*****"
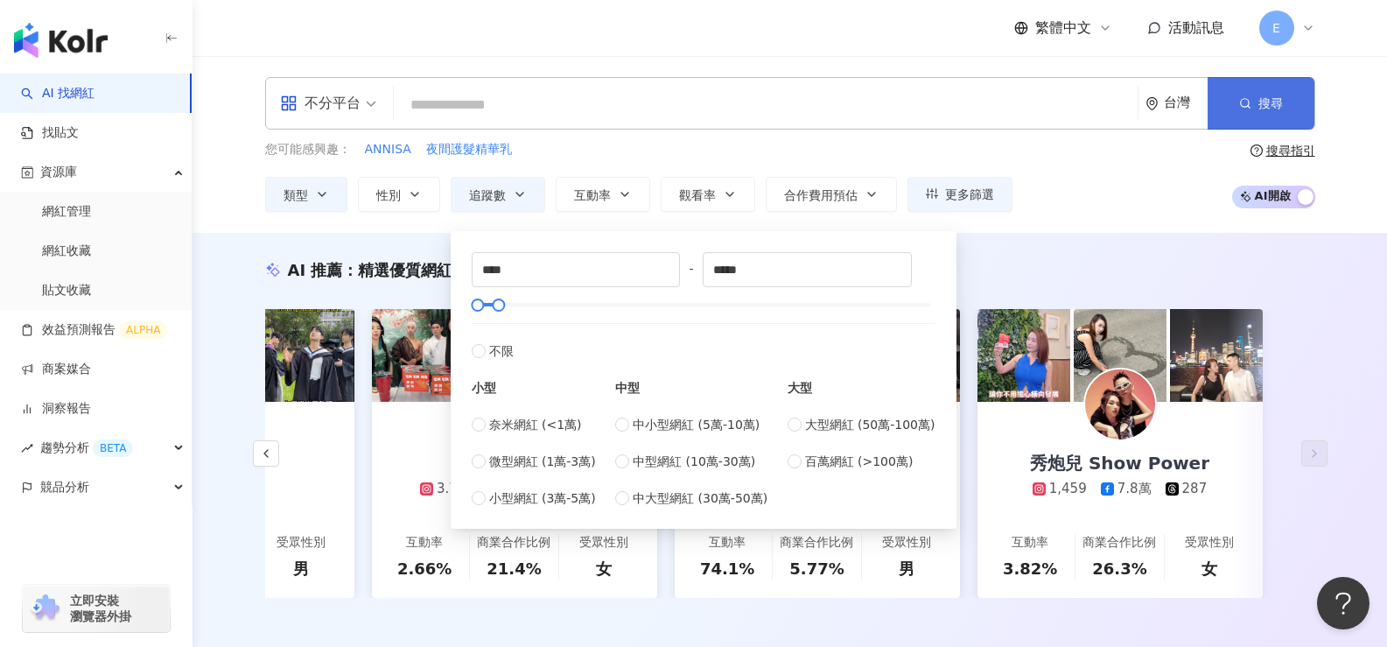
click at [1249, 108] on line "button" at bounding box center [1248, 107] width 3 height 3
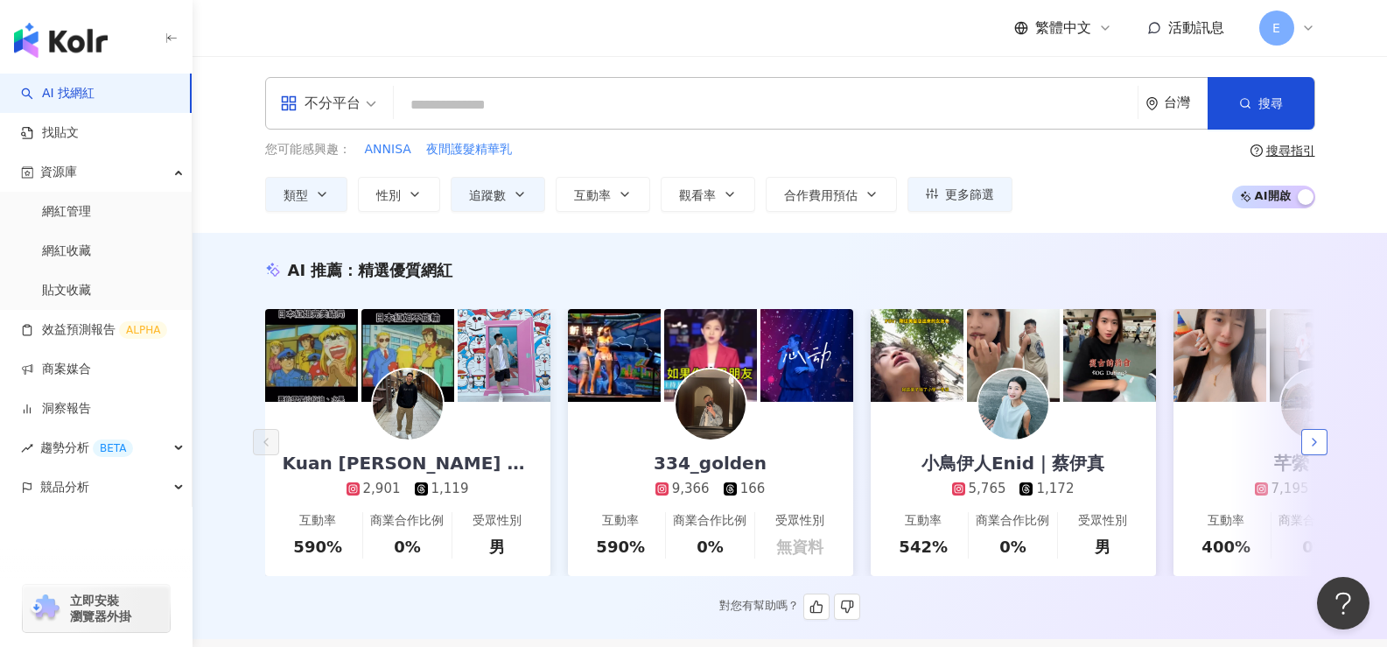
click at [1317, 449] on icon "button" at bounding box center [1314, 442] width 14 height 14
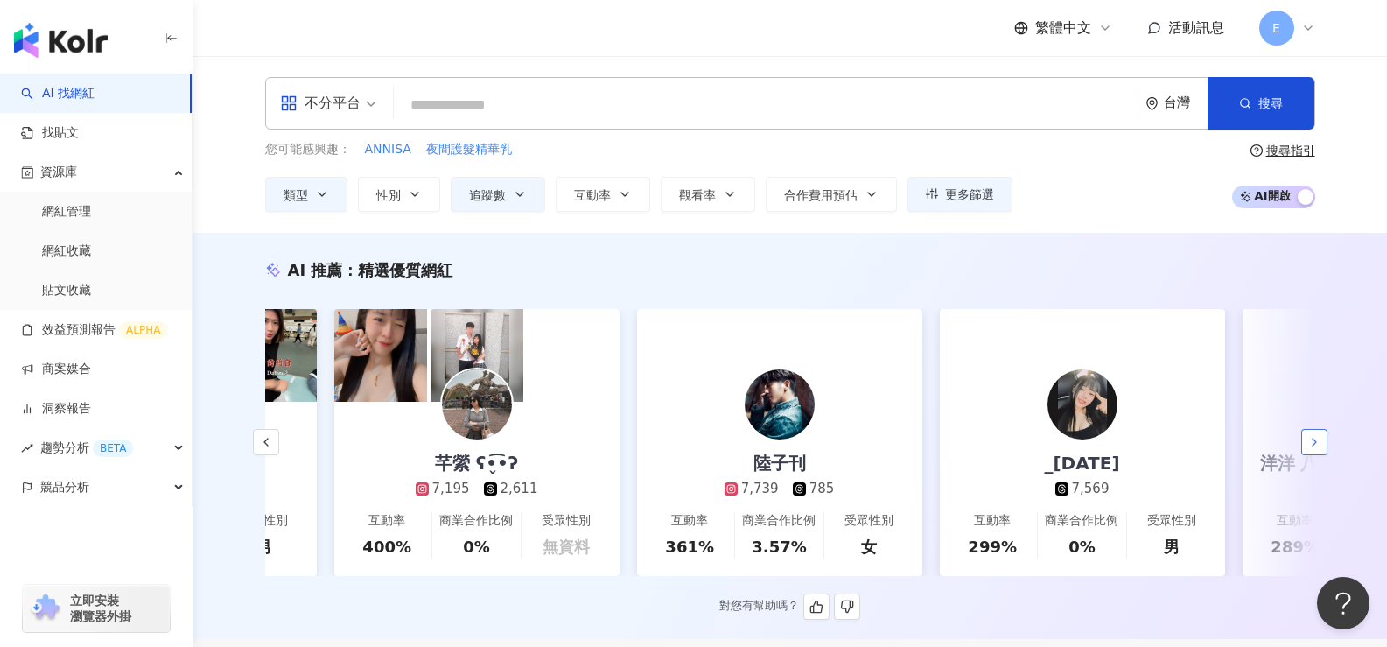
scroll to position [0, 908]
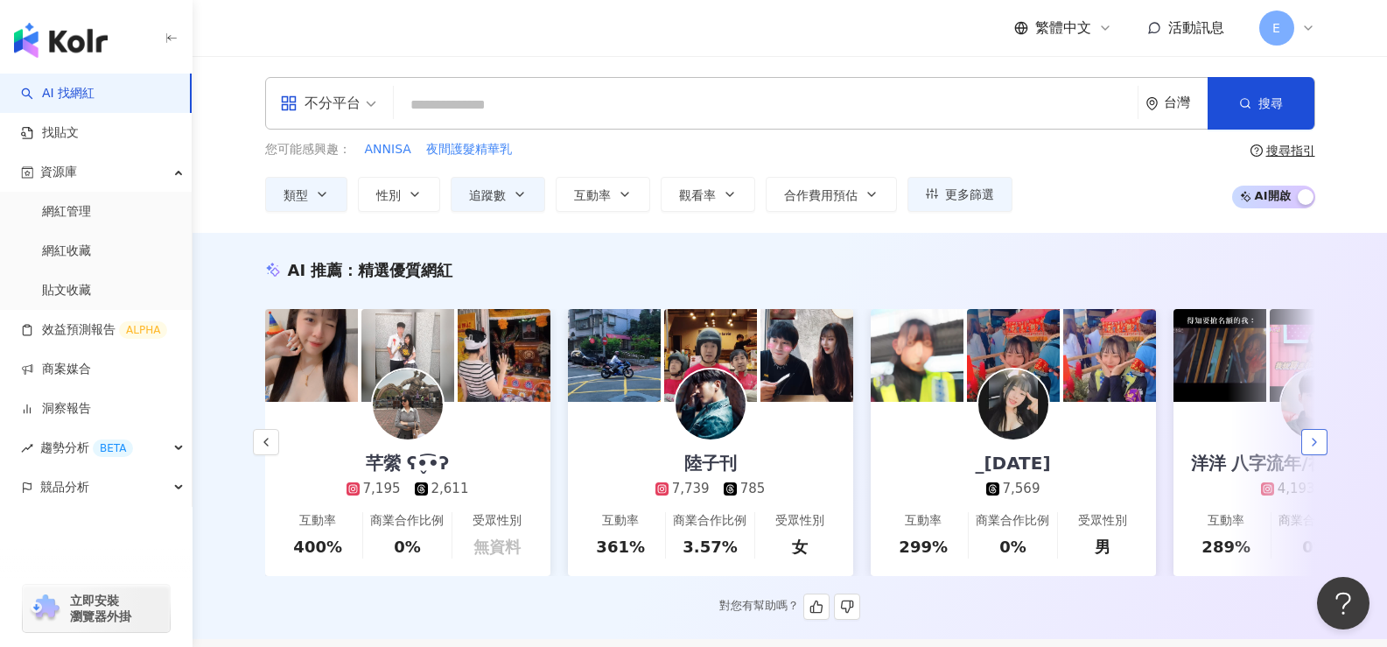
click at [1317, 449] on icon "button" at bounding box center [1314, 442] width 14 height 14
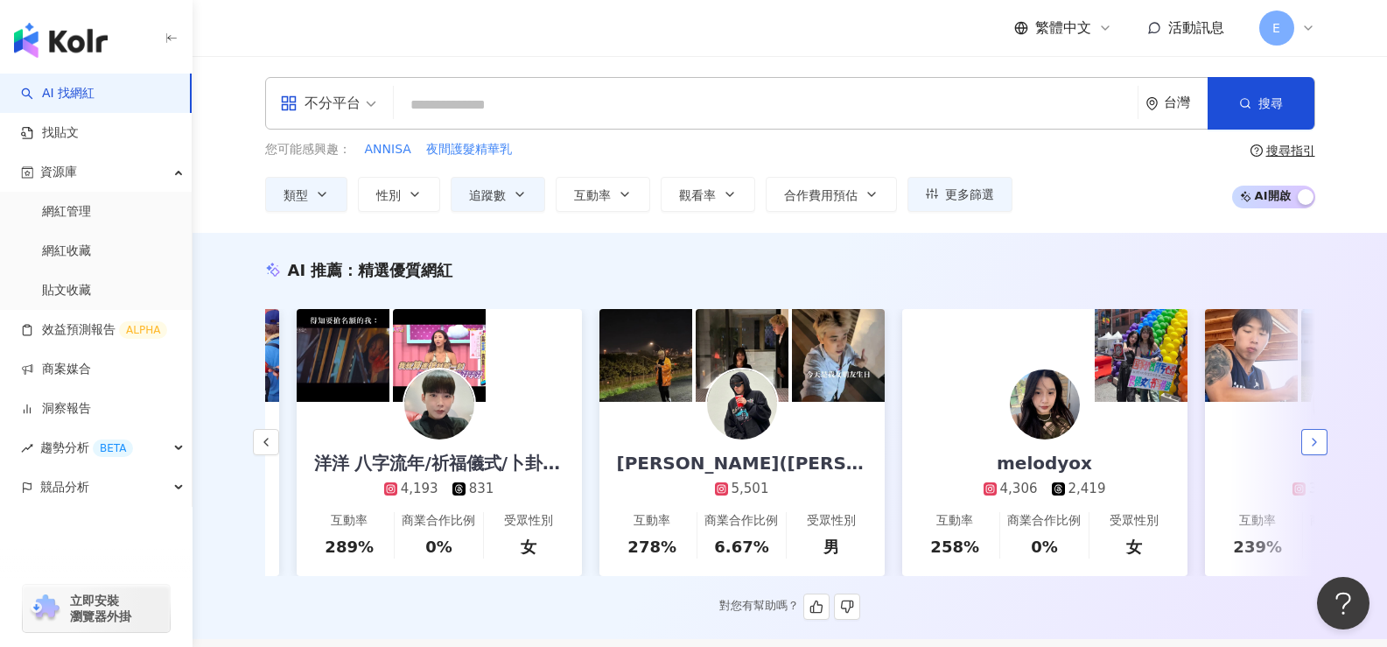
scroll to position [0, 1817]
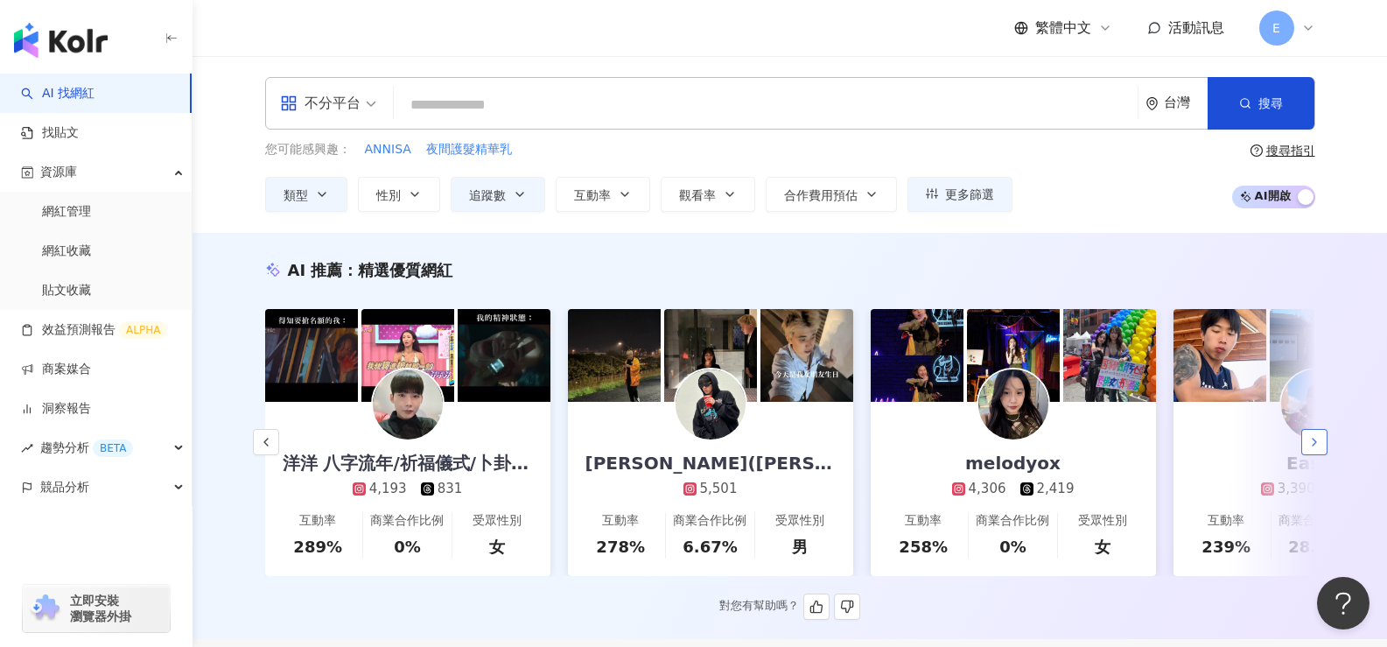
click at [1314, 439] on button "button" at bounding box center [1314, 442] width 26 height 26
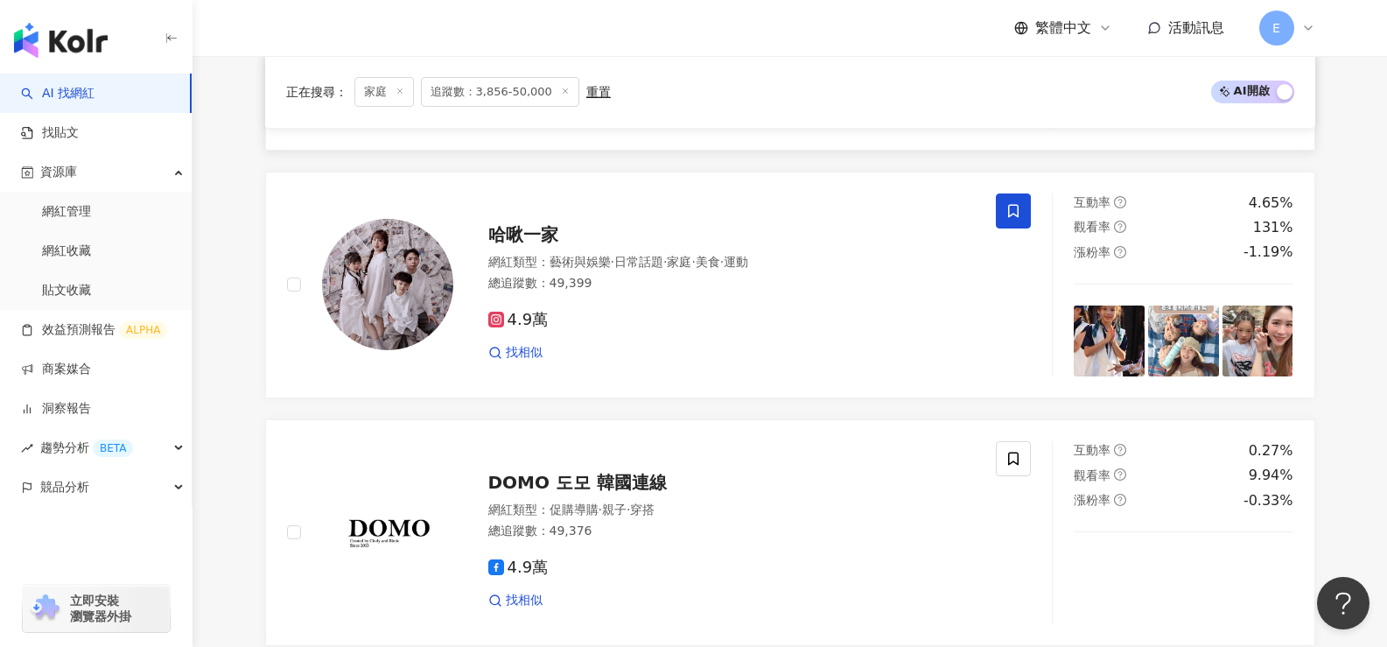
scroll to position [788, 0]
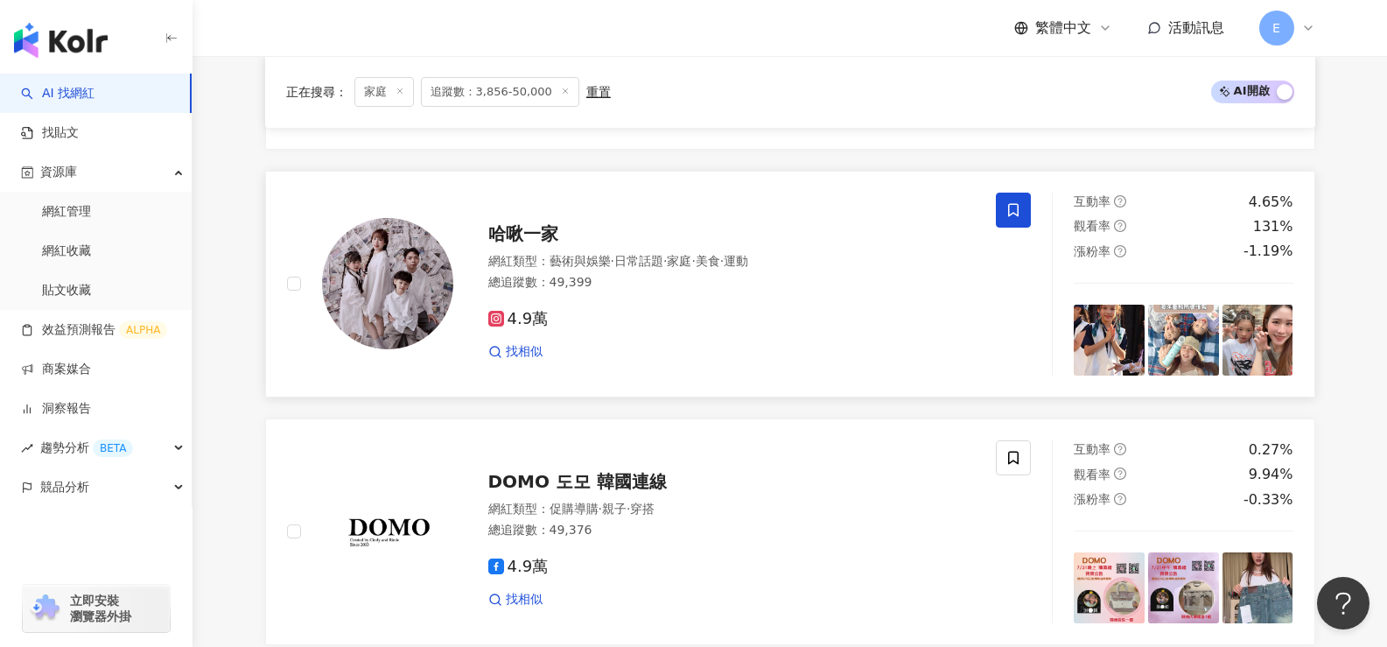
click at [417, 281] on img at bounding box center [387, 283] width 131 height 131
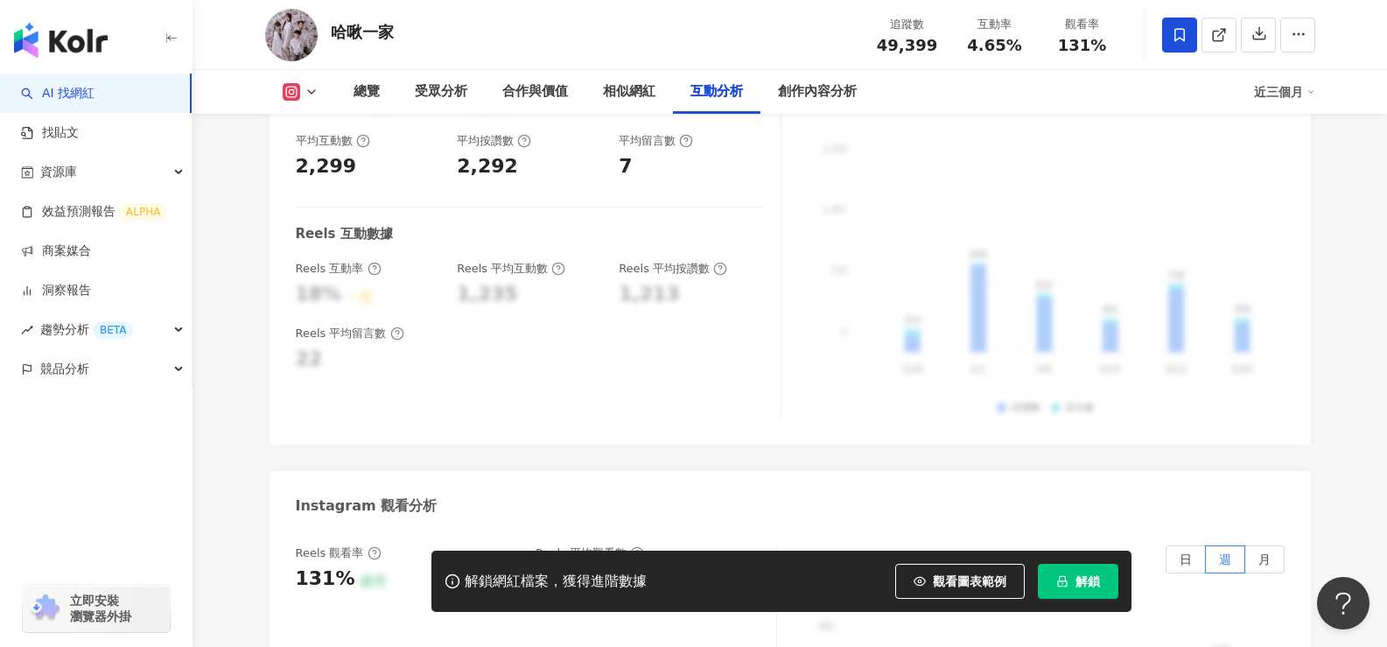
scroll to position [3675, 0]
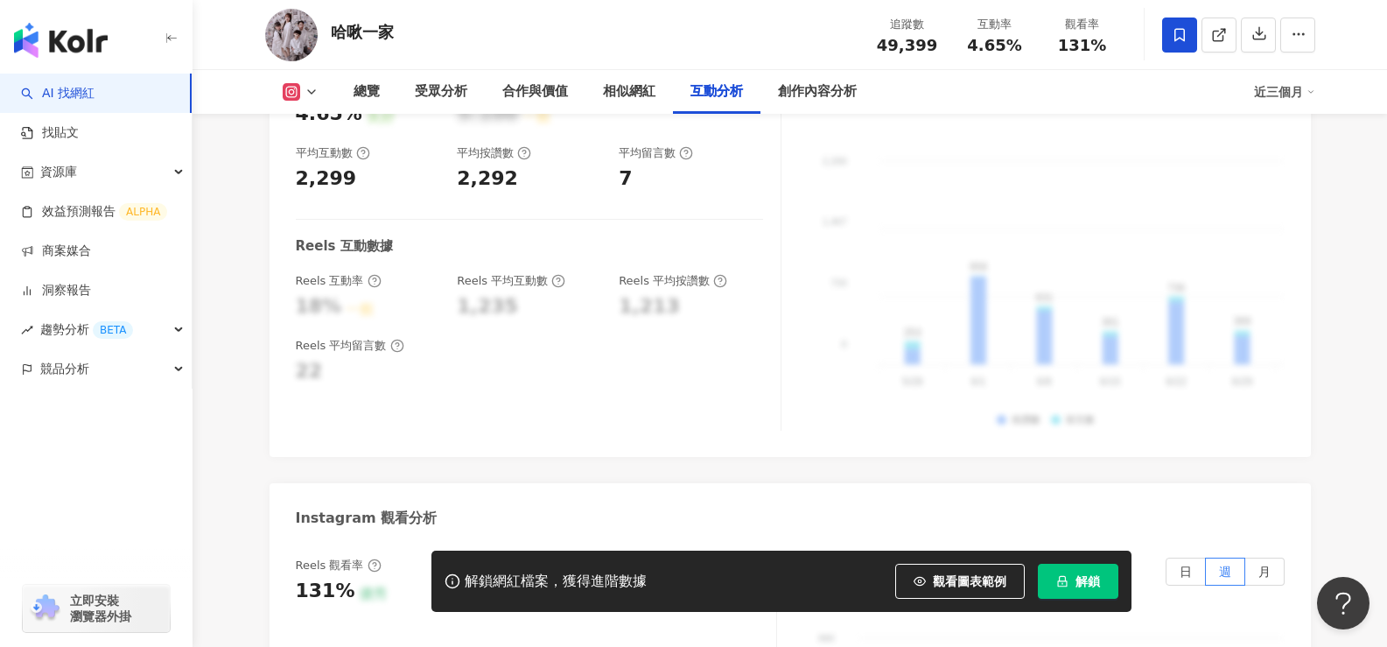
click at [301, 97] on button at bounding box center [300, 92] width 71 height 18
click at [310, 117] on button "Instagram" at bounding box center [328, 124] width 105 height 25
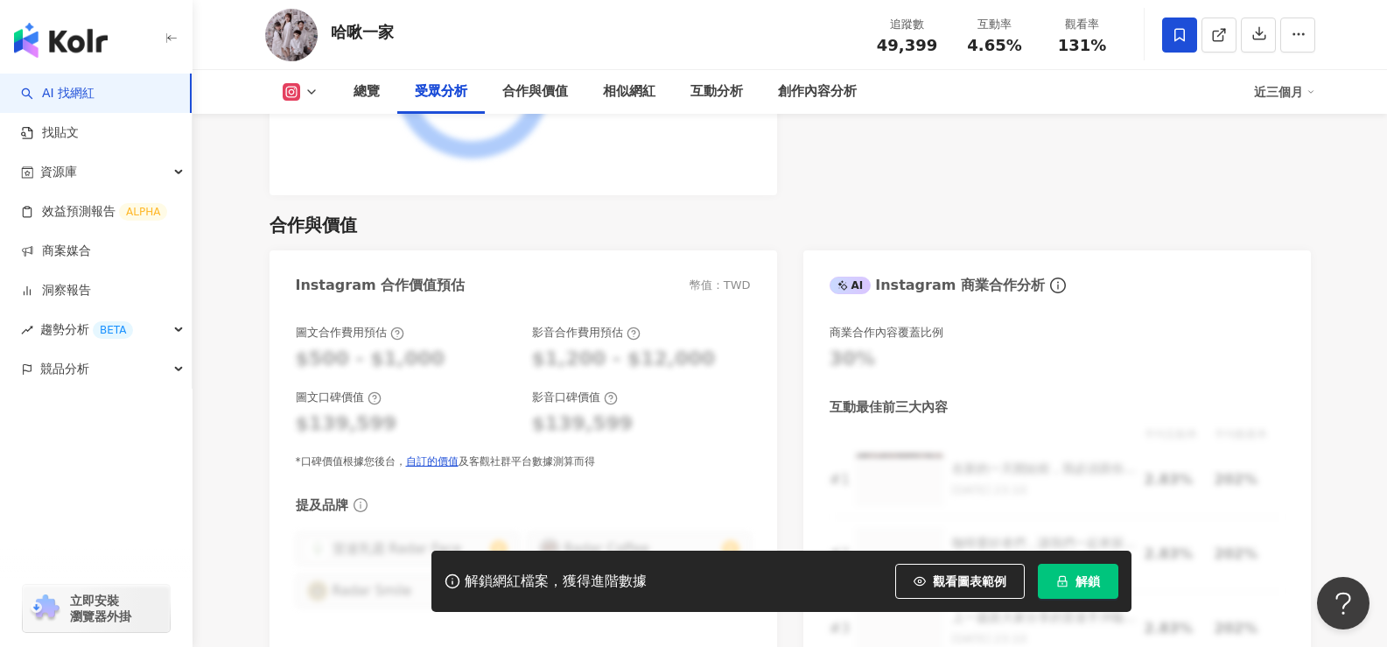
scroll to position [2188, 0]
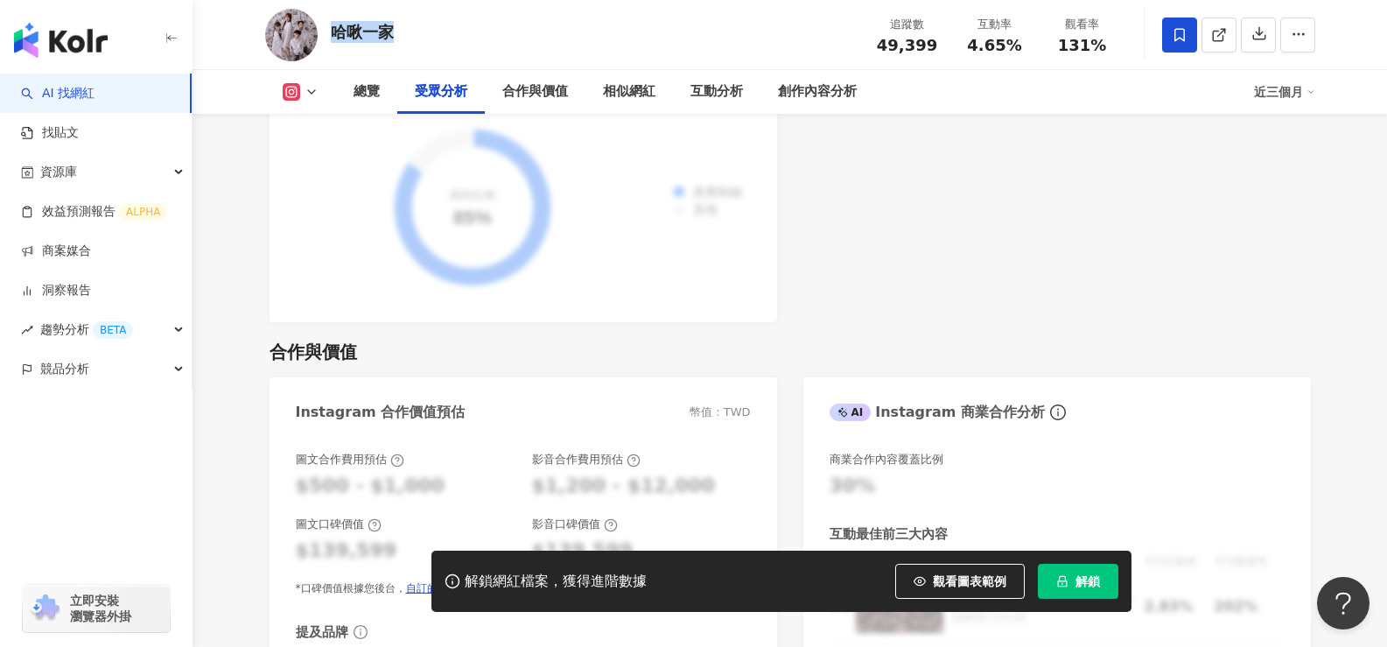
drag, startPoint x: 397, startPoint y: 26, endPoint x: 332, endPoint y: 37, distance: 66.5
click at [332, 37] on div "哈啾一家 追蹤數 49,399 互動率 4.65% 觀看率 131%" at bounding box center [790, 34] width 1120 height 69
copy div "哈啾一家"
